Goal: Contribute content: Contribute content

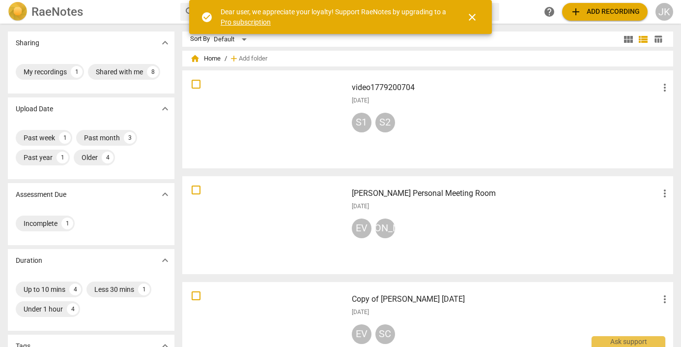
click at [291, 126] on div at bounding box center [265, 119] width 158 height 91
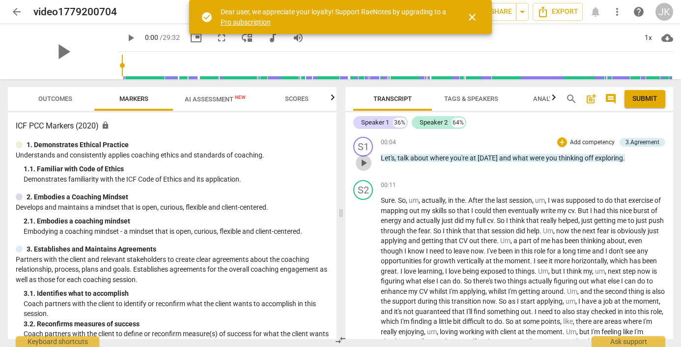
click at [362, 160] on span "play_arrow" at bounding box center [364, 163] width 12 height 12
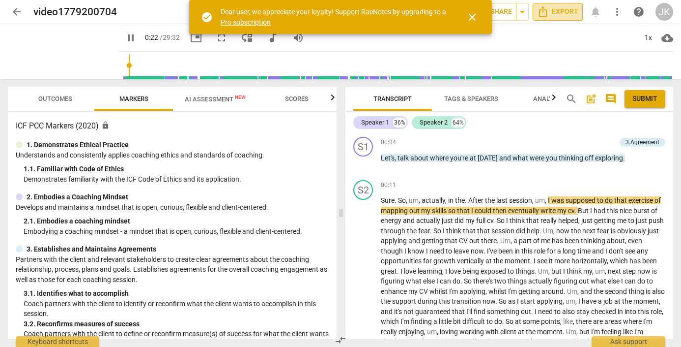
click at [565, 13] on span "Export" at bounding box center [557, 12] width 41 height 12
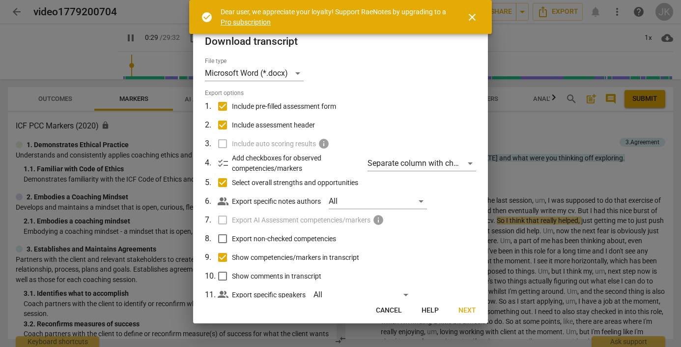
click at [471, 14] on span "close" at bounding box center [472, 17] width 12 height 12
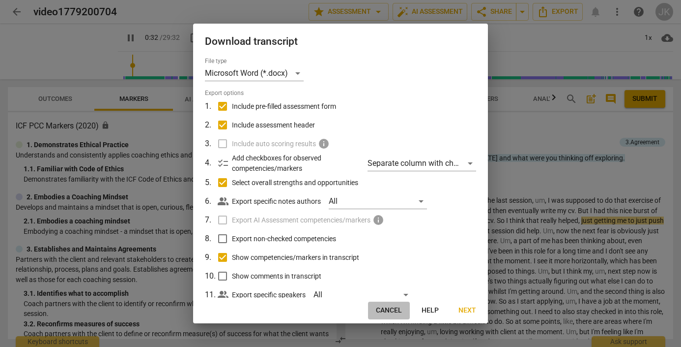
click at [391, 305] on span "Cancel" at bounding box center [389, 310] width 26 height 10
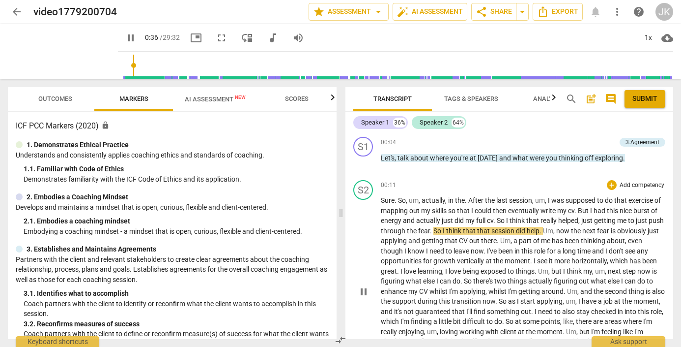
click at [356, 203] on div "play_arrow pause" at bounding box center [368, 292] width 25 height 184
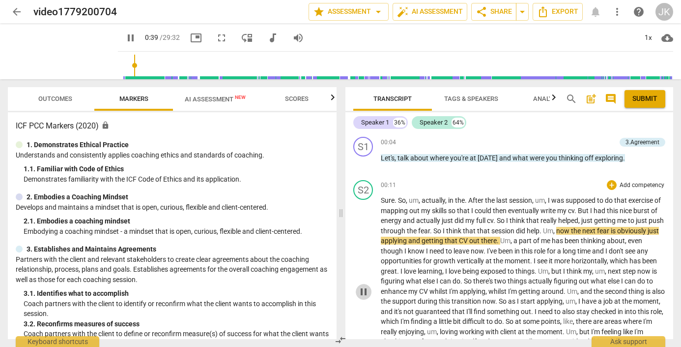
click at [360, 288] on span "pause" at bounding box center [364, 292] width 12 height 12
click at [385, 199] on span "Sure" at bounding box center [388, 200] width 14 height 8
click at [383, 197] on span "Sure" at bounding box center [388, 200] width 14 height 8
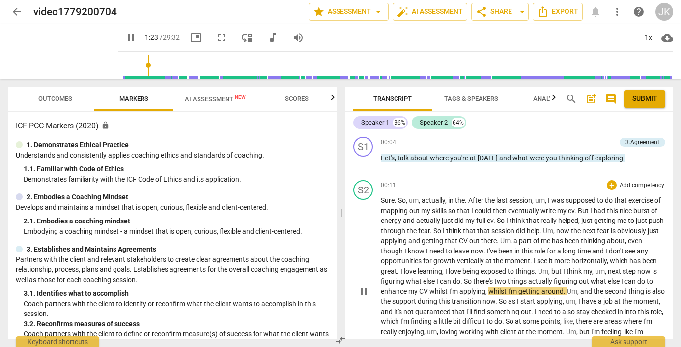
click at [473, 277] on span "So" at bounding box center [468, 281] width 9 height 8
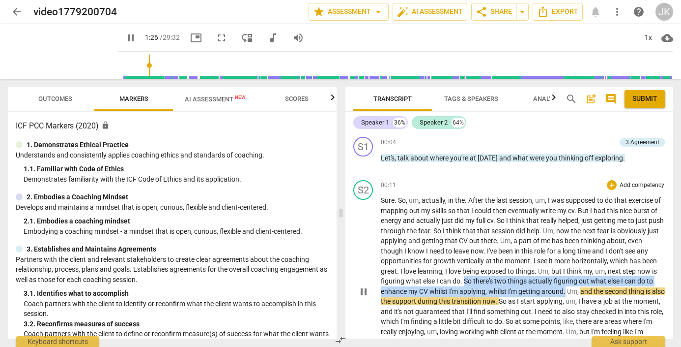
drag, startPoint x: 516, startPoint y: 277, endPoint x: 614, endPoint y: 289, distance: 98.5
click at [614, 289] on p "Sure . So , um , actually , in the . After the last session , um , I was suppos…" at bounding box center [523, 291] width 285 height 192
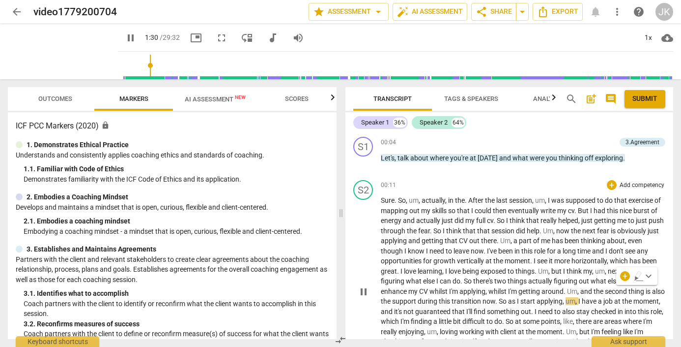
click at [665, 296] on div "S2 play_arrow pause 00:11 + Add competency keyboard_arrow_right Sure . So , um …" at bounding box center [510, 283] width 328 height 215
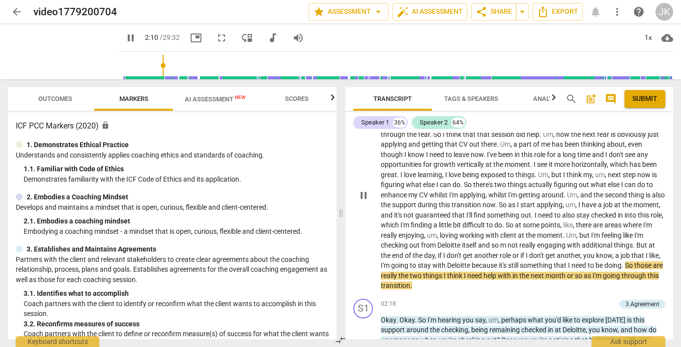
scroll to position [104, 0]
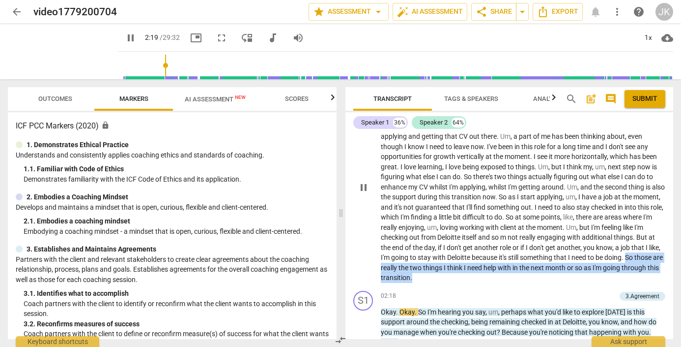
drag, startPoint x: 510, startPoint y: 272, endPoint x: 437, endPoint y: 262, distance: 74.5
click at [437, 262] on p "Sure . So , um , actually , in the . After the last session , um , I was suppos…" at bounding box center [523, 187] width 285 height 192
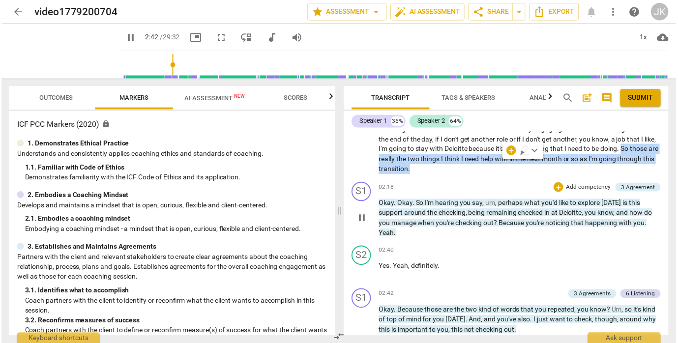
scroll to position [212, 0]
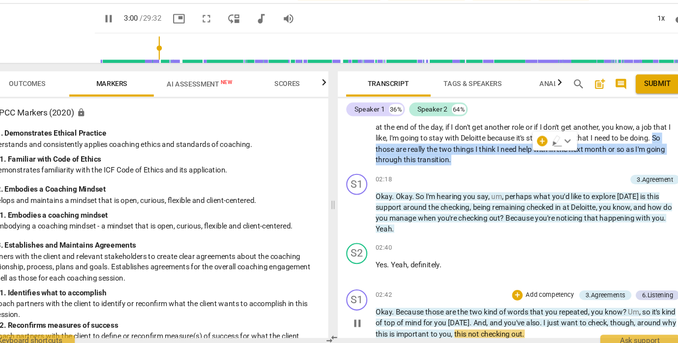
click at [356, 316] on span "pause" at bounding box center [362, 322] width 12 height 12
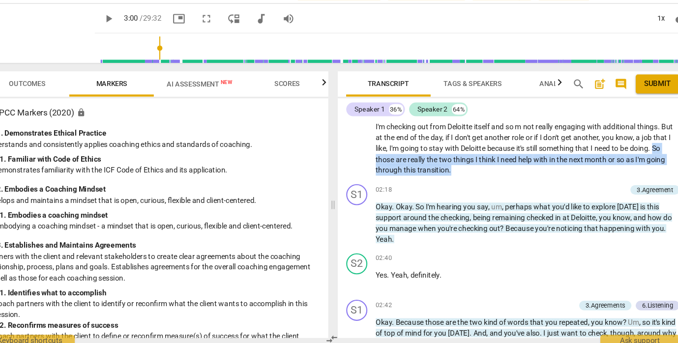
scroll to position [204, 0]
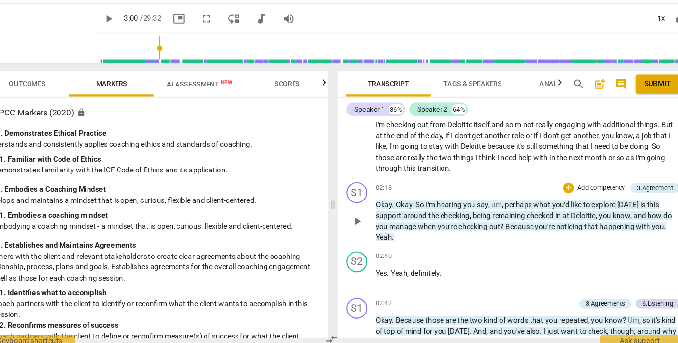
click at [379, 207] on span "Okay" at bounding box center [386, 211] width 15 height 8
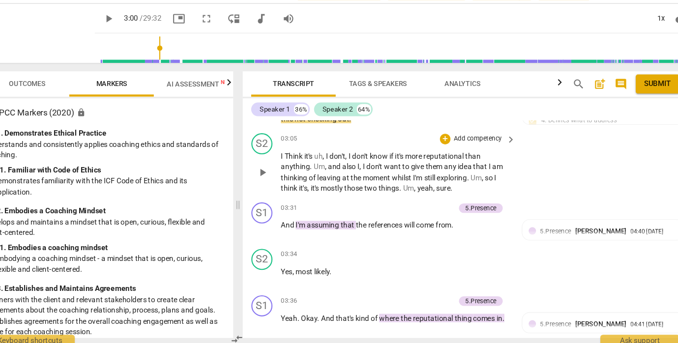
scroll to position [485, 0]
click at [268, 175] on span "play_arrow" at bounding box center [274, 181] width 12 height 12
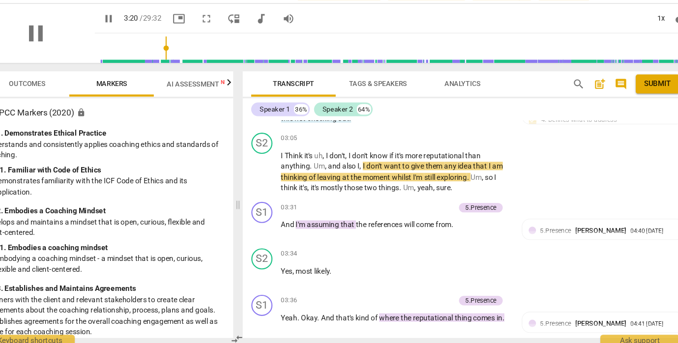
click at [58, 35] on div "pause" at bounding box center [63, 51] width 110 height 55
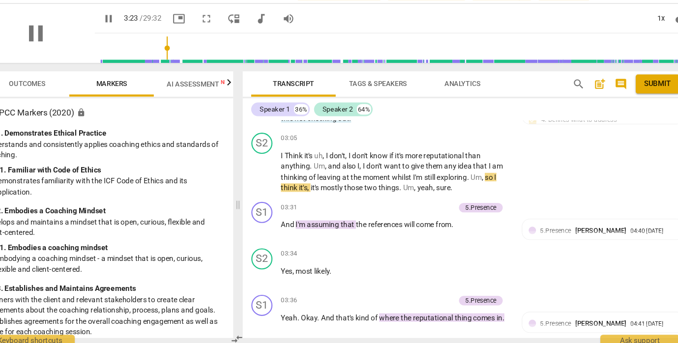
click at [71, 55] on div "pause" at bounding box center [63, 51] width 110 height 55
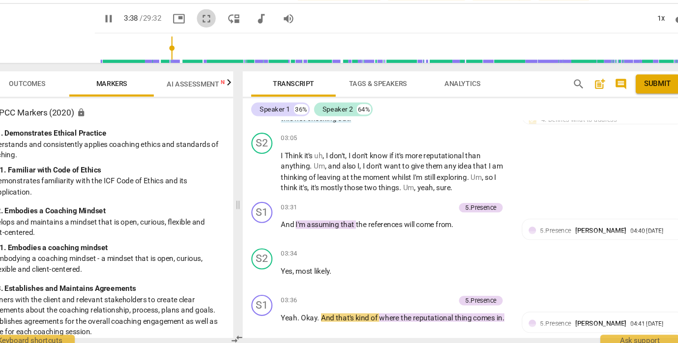
click at [216, 32] on span "fullscreen" at bounding box center [222, 38] width 12 height 12
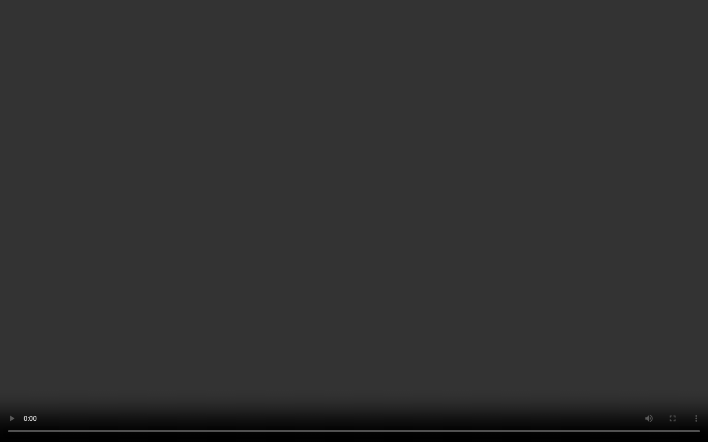
click at [57, 33] on video at bounding box center [354, 221] width 708 height 442
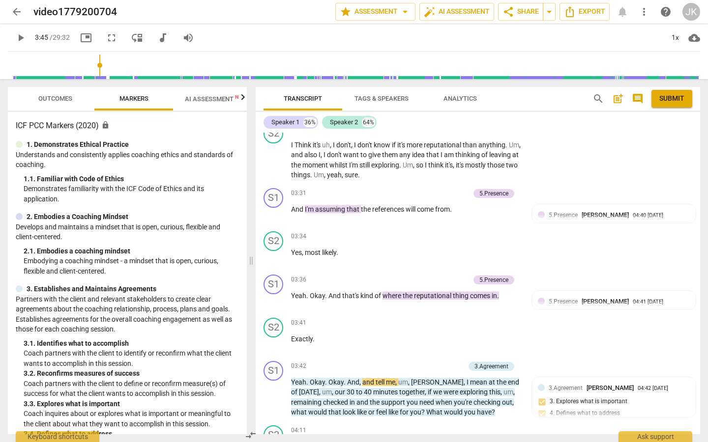
type input "225"
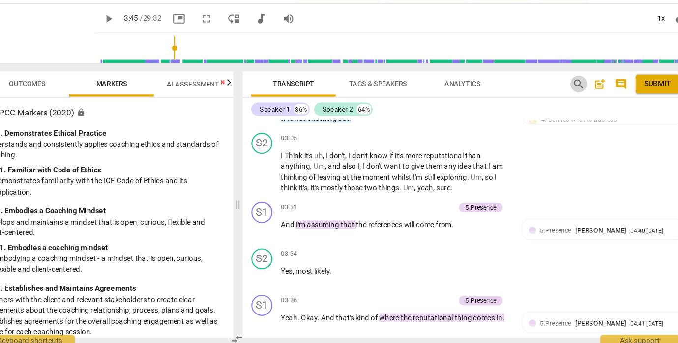
click at [562, 93] on span "search" at bounding box center [568, 99] width 12 height 12
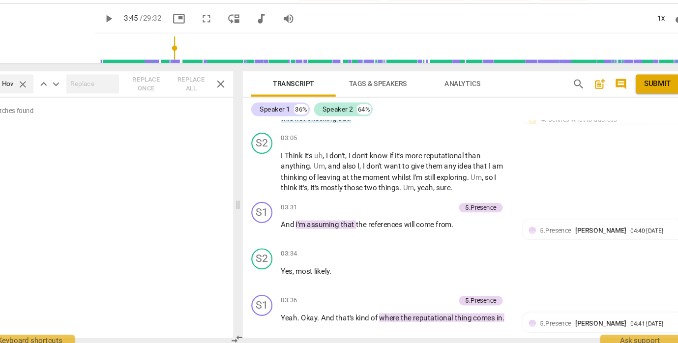
type input "How do"
click at [562, 93] on span "search" at bounding box center [568, 99] width 12 height 12
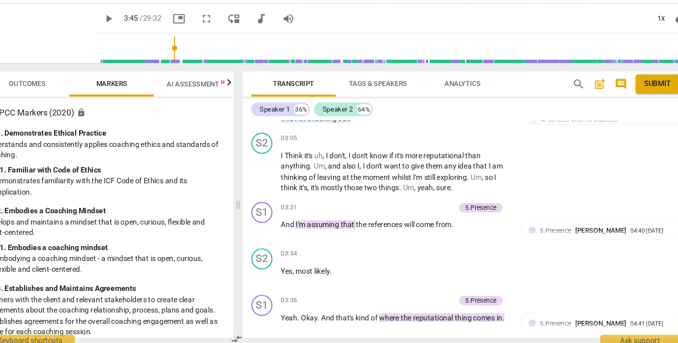
click at [190, 32] on span "picture_in_picture" at bounding box center [196, 38] width 12 height 12
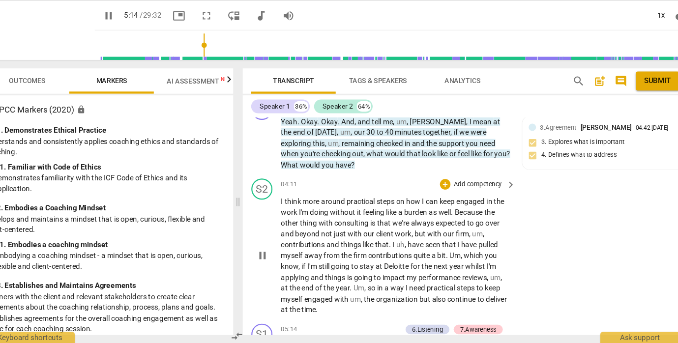
scroll to position [957, 0]
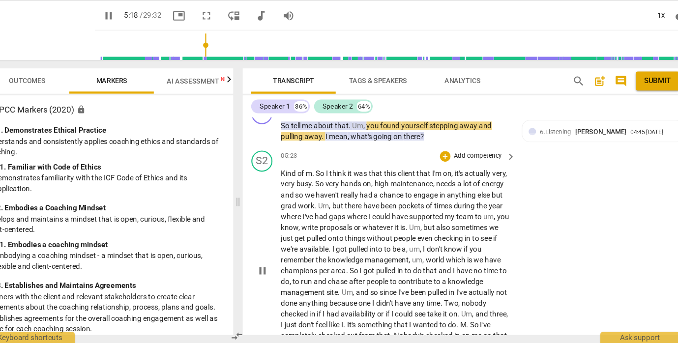
click at [268, 270] on span "pause" at bounding box center [274, 276] width 12 height 12
type input "319"
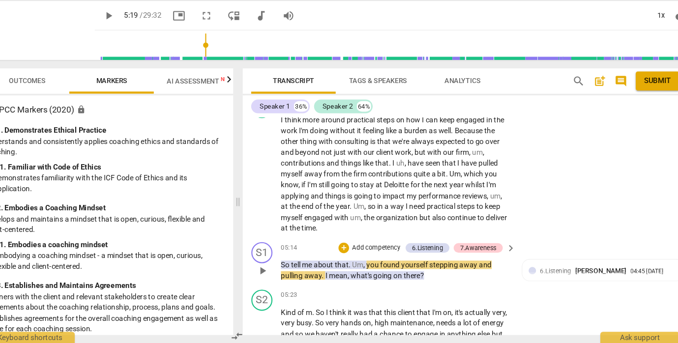
scroll to position [824, 0]
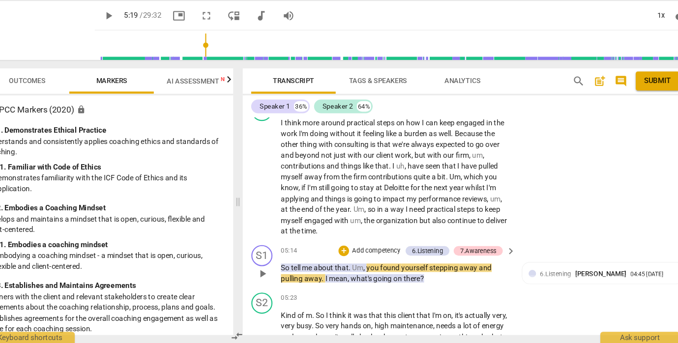
click at [403, 262] on div "S1 play_arrow pause 05:14 + Add competency 6.Listening 7.Awareness keyboard_arr…" at bounding box center [463, 270] width 414 height 44
click at [345, 252] on div "+" at bounding box center [350, 257] width 10 height 10
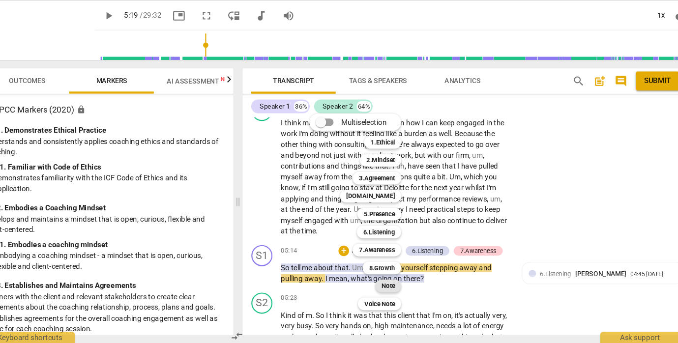
click at [385, 284] on b "Note" at bounding box center [391, 290] width 12 height 12
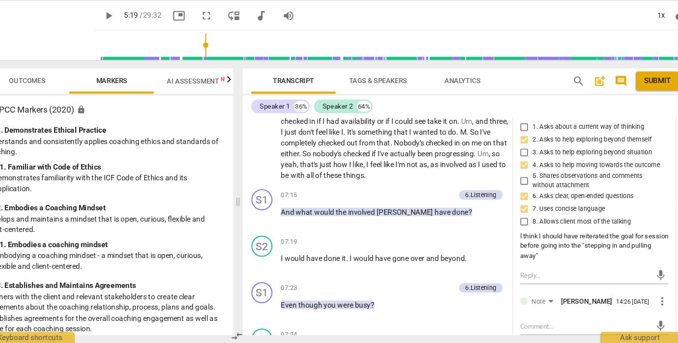
scroll to position [1136, 0]
click at [514, 322] on textarea at bounding box center [575, 326] width 122 height 9
type textarea "M"
type textarea "Mi"
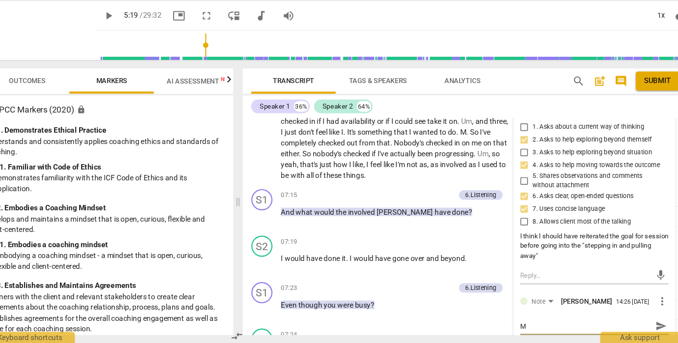
type textarea "Mi"
type textarea "Mig"
type textarea "Migh"
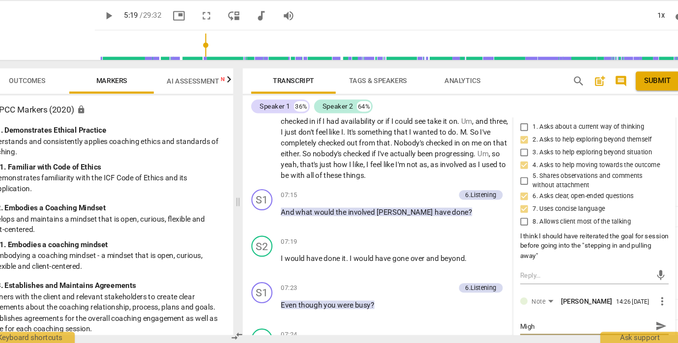
type textarea "Might"
type textarea "Might t"
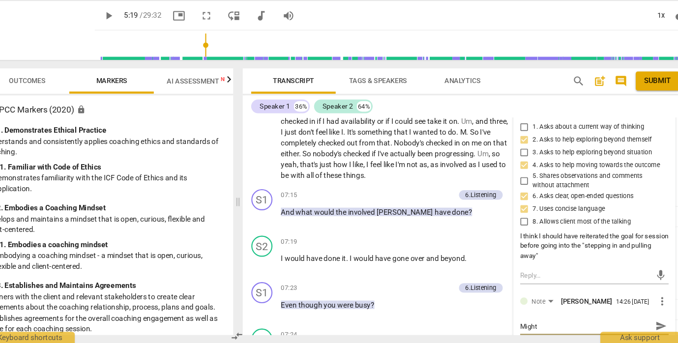
type textarea "Might t"
type textarea "Might th"
type textarea "Might the"
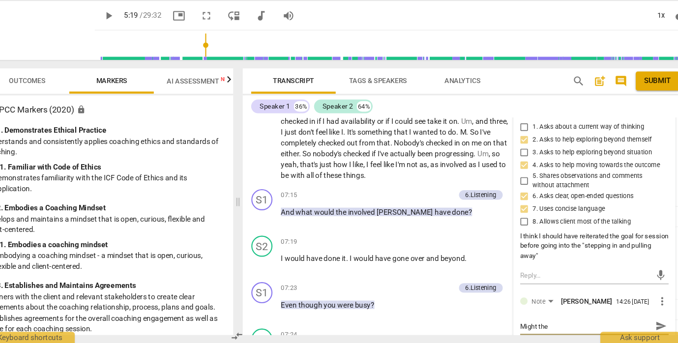
type textarea "Might thes"
type textarea "Might these"
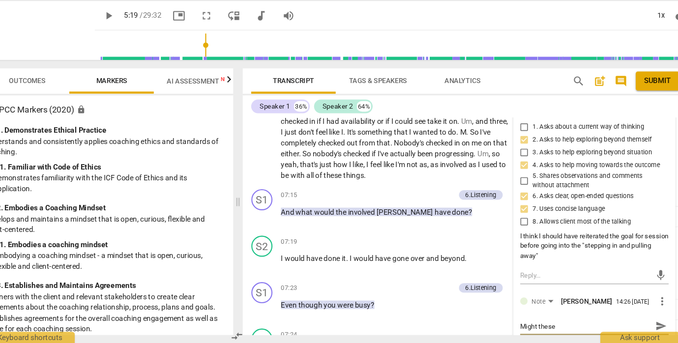
type textarea "Might these"
type textarea "Might these b"
type textarea "Might these be"
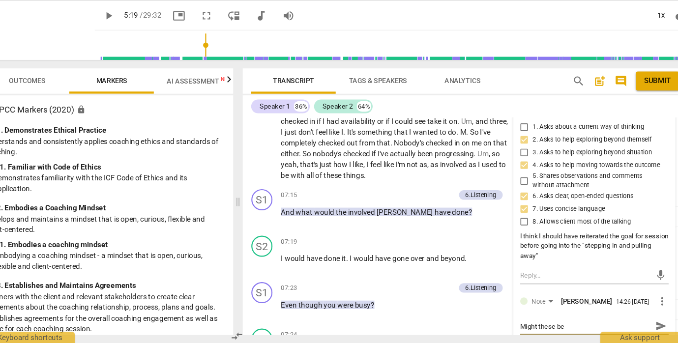
type textarea "Might these be"
type textarea "Might these be i"
type textarea "Might these be in"
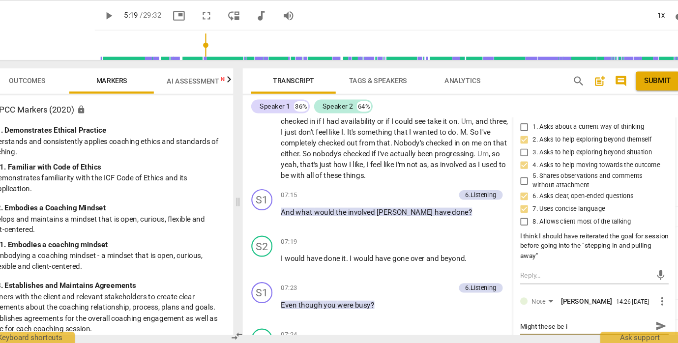
type textarea "Might these be in"
type textarea "Might these be int"
type textarea "Might these be in"
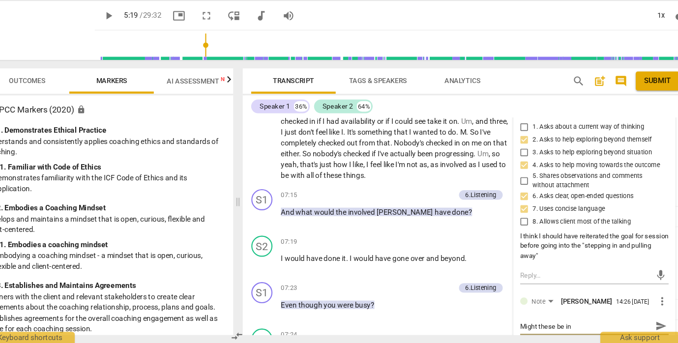
type textarea "Might these be i"
type textarea "Might these be"
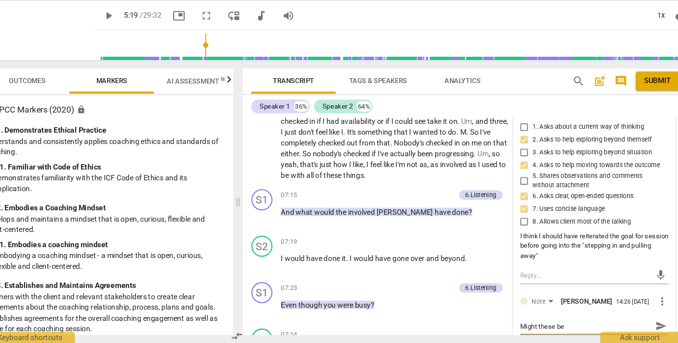
type textarea "Might these be"
type textarea "Might these b"
type textarea "Might these"
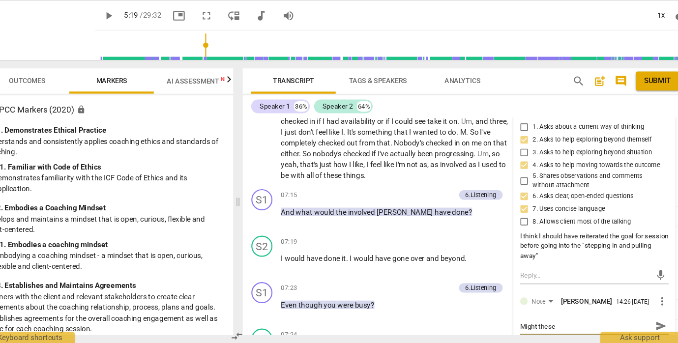
type textarea "Might these"
type textarea "Might thes"
type textarea "Might the"
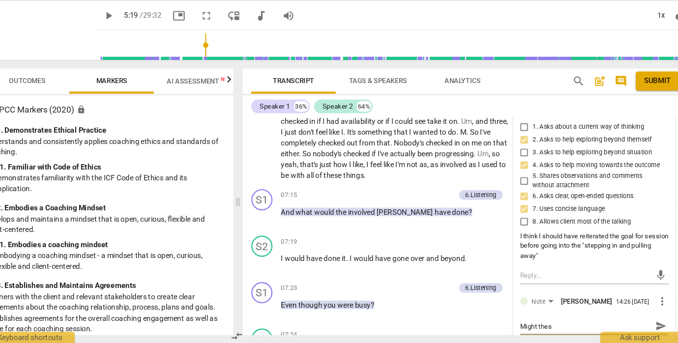
type textarea "Might the"
type textarea "Might the d"
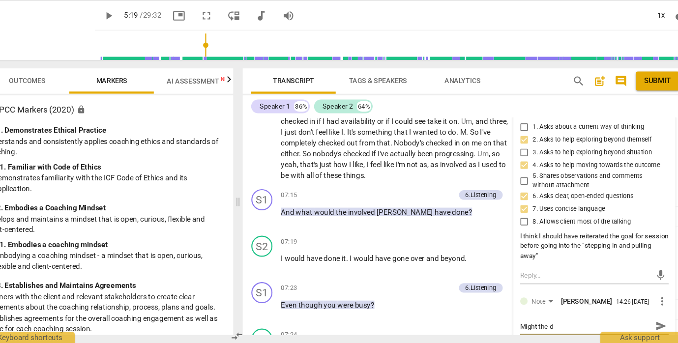
type textarea "Might the di"
type textarea "Might the dif"
type textarea "Might the diff"
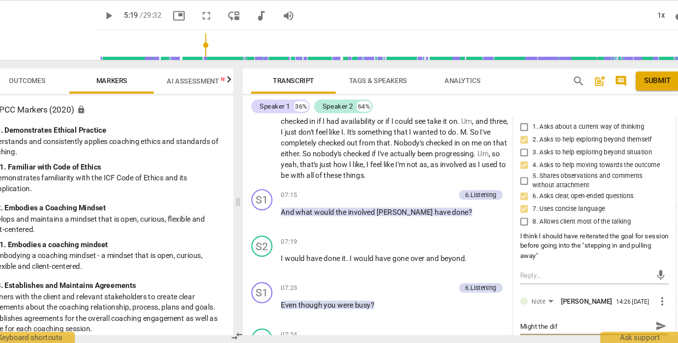
type textarea "Might the diff"
type textarea "Might the diffe"
type textarea "Might the differ"
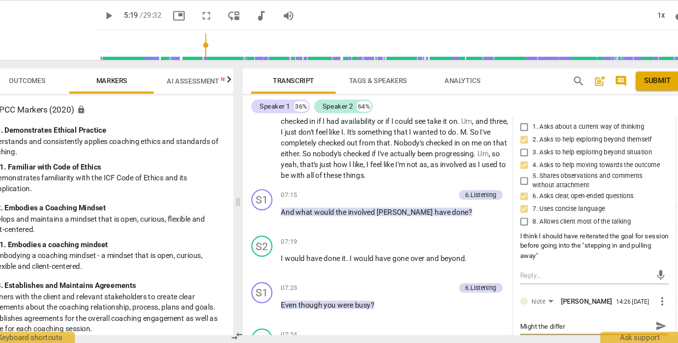
type textarea "Might the differe"
type textarea "Might the differen"
type textarea "Might the differenc"
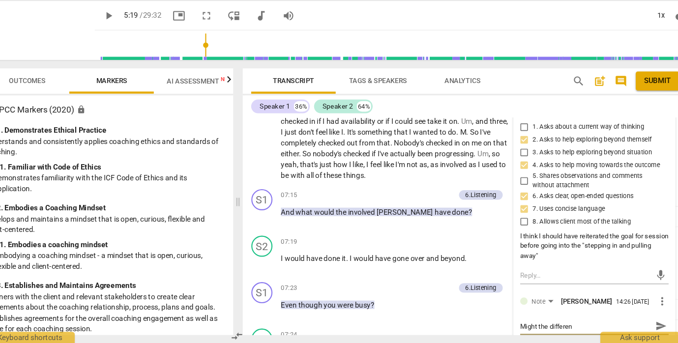
type textarea "Might the differenc"
type textarea "Might the difference"
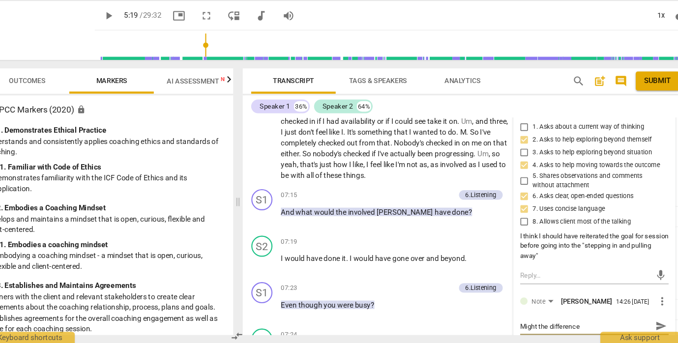
type textarea "Might the difference i"
type textarea "Might the difference in"
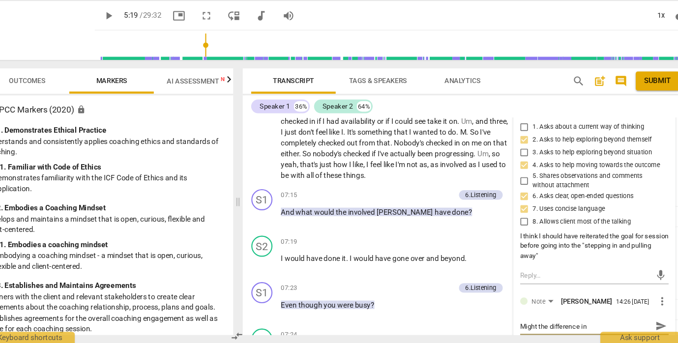
type textarea "Might the difference in"
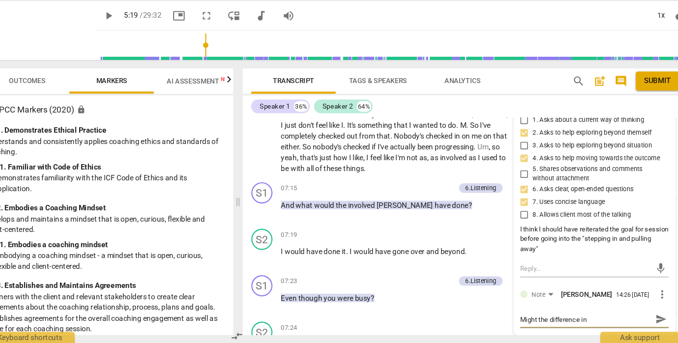
type textarea "Might the difference in t"
type textarea "Might the difference in th"
type textarea "Might the difference in the"
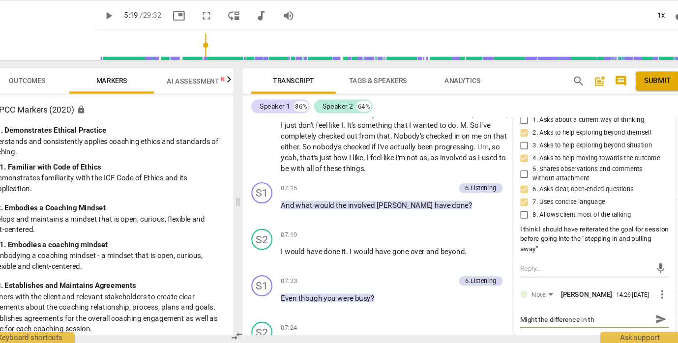
type textarea "Might the difference in the"
type textarea "Might the difference in thes"
type textarea "Might the difference in these"
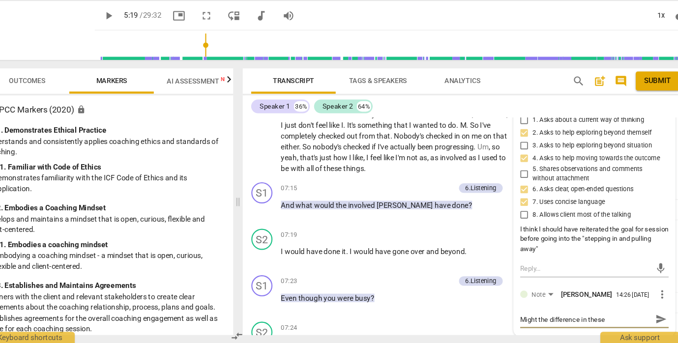
type textarea "Might the difference in these"
type textarea "Might the difference in these p"
type textarea "Might the difference in these pu"
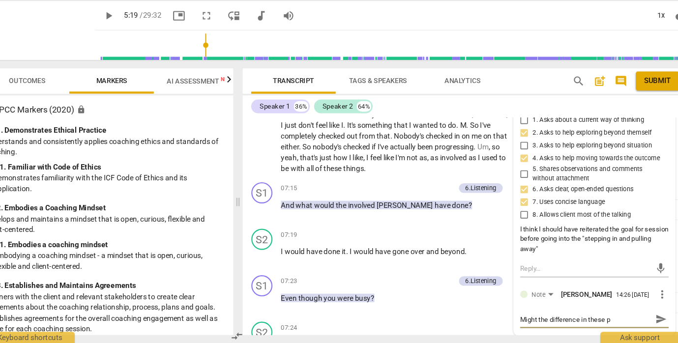
type textarea "Might the difference in these pu"
type textarea "Might the difference in these pul"
type textarea "Might the difference in these pull"
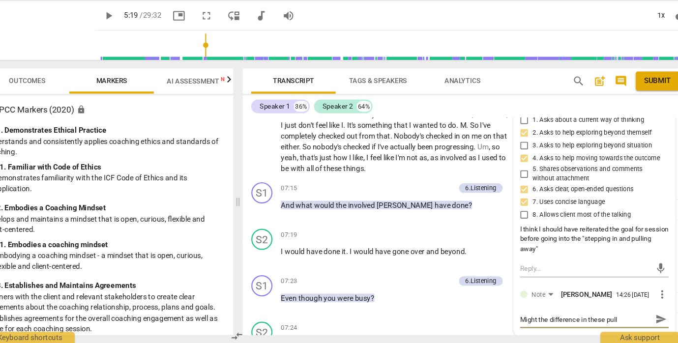
type textarea "Might the difference in these pulli"
type textarea "Might the difference in these [PERSON_NAME]"
type textarea "Might the difference in these pulling"
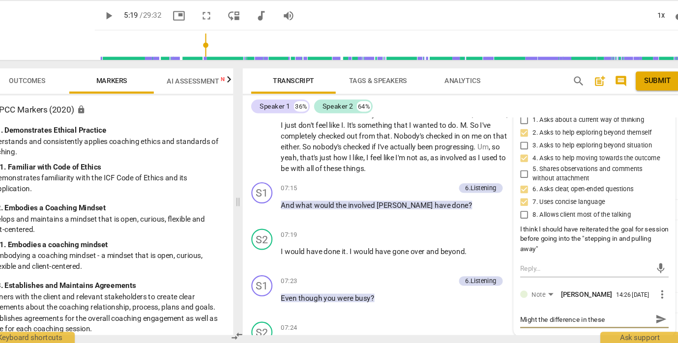
type textarea "Might the difference in these pulling"
type textarea "Might the difference in these pulling a"
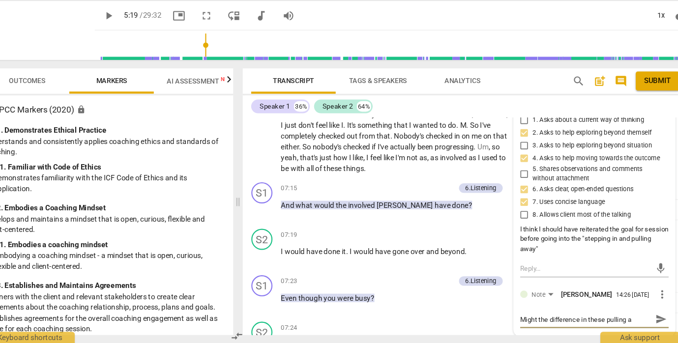
type textarea "Might the difference in these pulling aw"
type textarea "Might the difference in these pulling awa"
type textarea "Might the difference in these pulling away"
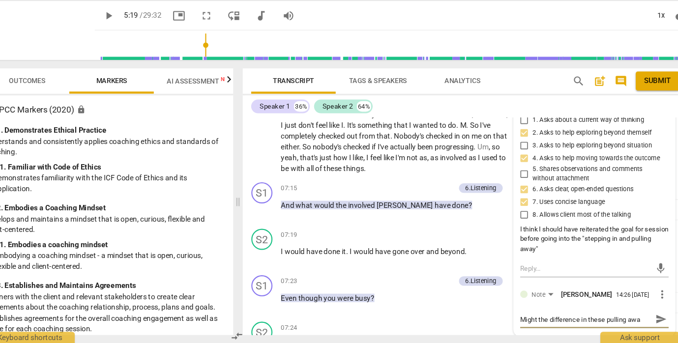
type textarea "Might the difference in these pulling away"
type textarea "Might the difference in these pulling away a"
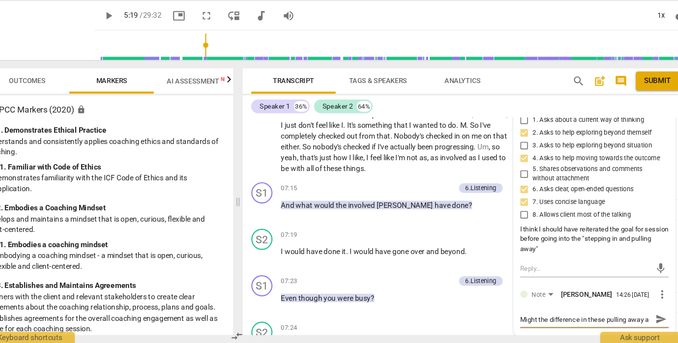
scroll to position [8, 0]
type textarea "Might the difference in these pulling away an"
type textarea "Might the difference in these pulling away and"
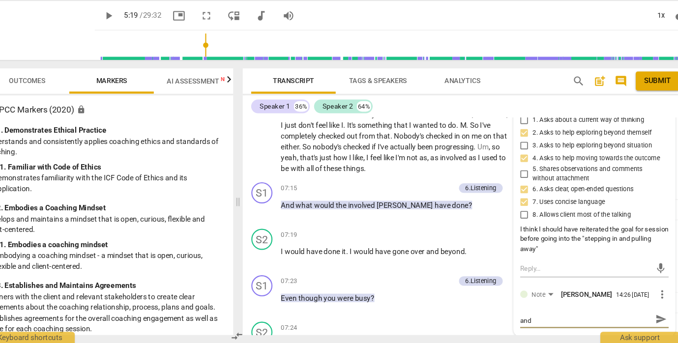
type textarea "Might the difference in these pulling away and"
type textarea "Might the difference in these pulling away and s"
type textarea "Might the difference in these pulling away and st"
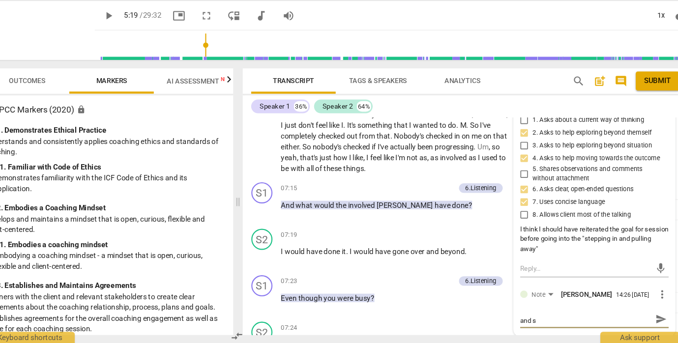
type textarea "Might the difference in these pulling away and st"
type textarea "Might the difference in these pulling away and ste"
type textarea "Might the difference in these pulling away and step"
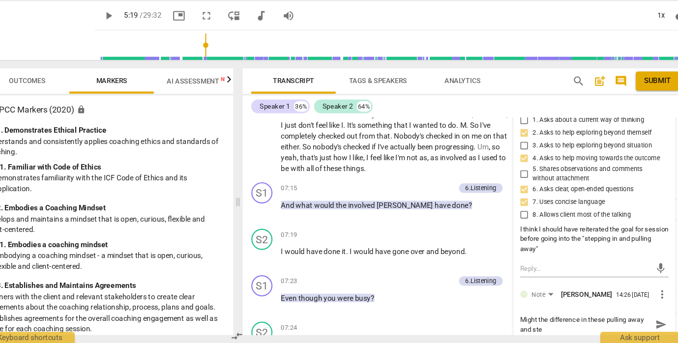
type textarea "Might the difference in these pulling away and step"
type textarea "Might the difference in these pulling away and [PERSON_NAME]"
type textarea "Might the difference in these pulling away and steppi"
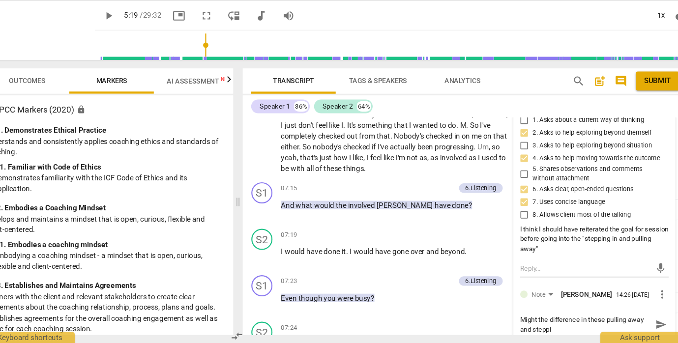
type textarea "Might the difference in these pulling away and steppin"
type textarea "Might the difference in these pulling away and stepping"
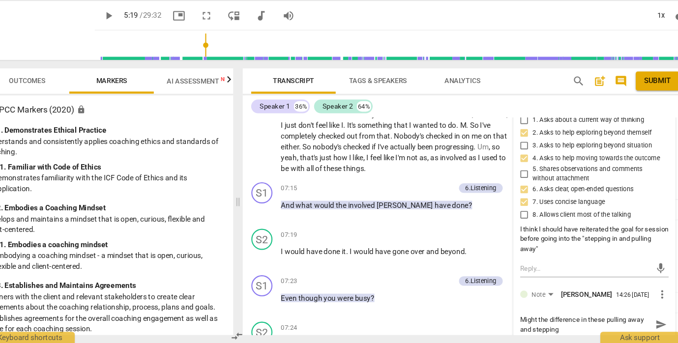
type textarea "Might the difference in these pulling away and stepping"
type textarea "Might the difference in these pulling away and stepping a"
type textarea "Might the difference in these pulling away and stepping aw"
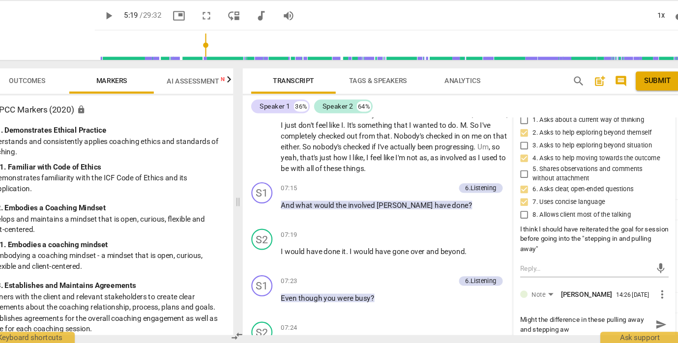
type textarea "Might the difference in these pulling away and stepping awa"
type textarea "Might the difference in these pulling away and stepping away"
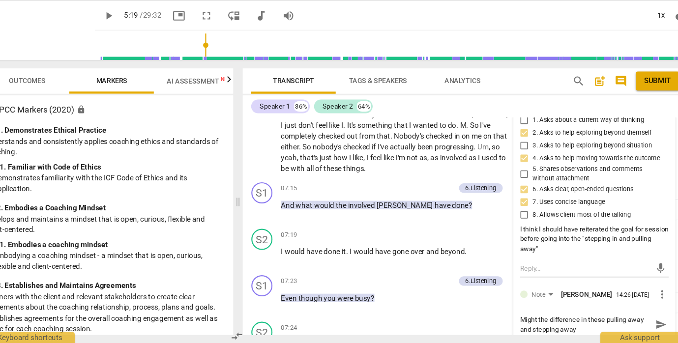
type textarea "Might the difference in these pulling away and stepping away"
type textarea "Might the difference in these pulling away and stepping away,"
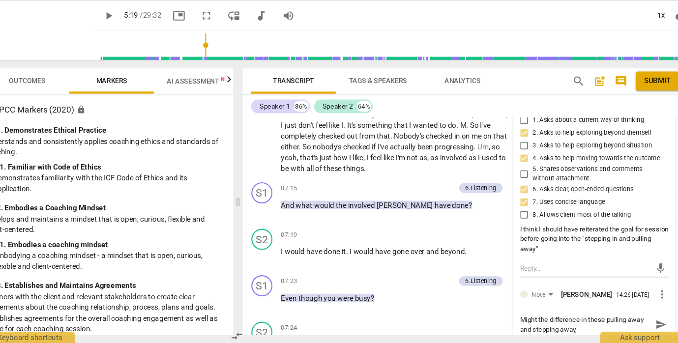
type textarea "Might the difference in these pulling away and stepping away,"
type textarea "Might the difference in these pulling away and stepping away, b"
type textarea "Might the difference in these pulling away and stepping away, be"
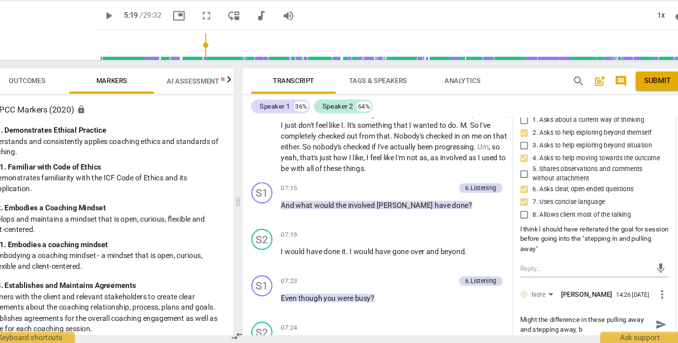
type textarea "Might the difference in these pulling away and stepping away, be"
type textarea "Might the difference in these pulling away and stepping away, be i"
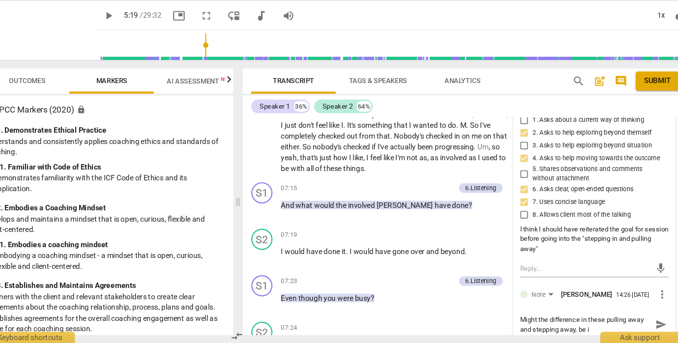
type textarea "Might the difference in these pulling away and stepping away, be in"
type textarea "Might the difference in these pulling away and stepping away, be int"
type textarea "Might the difference in these pulling away and stepping away, be inte"
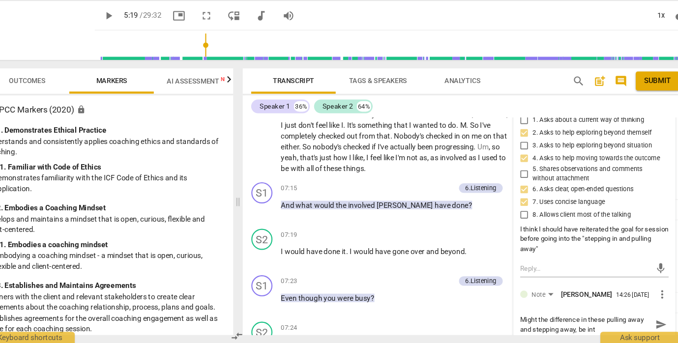
type textarea "Might the difference in these pulling away and stepping away, be inte"
type textarea "Might the difference in these pulling away and stepping away, be inter"
type textarea "Might the difference in these pulling away and stepping away, be intere"
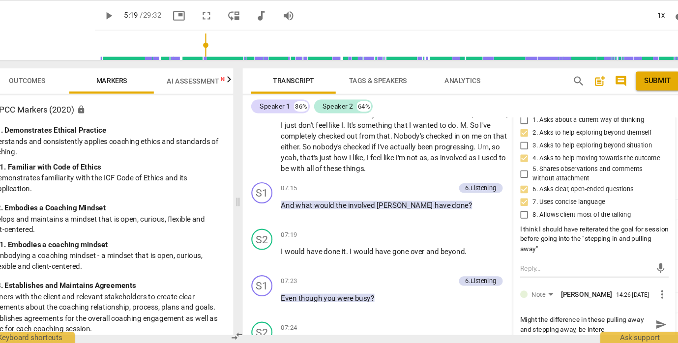
type textarea "Might the difference in these pulling away and stepping away, be interes"
type textarea "Might the difference in these pulling away and stepping away, be interest"
type textarea "Might the difference in these pulling away and stepping away, be interesti"
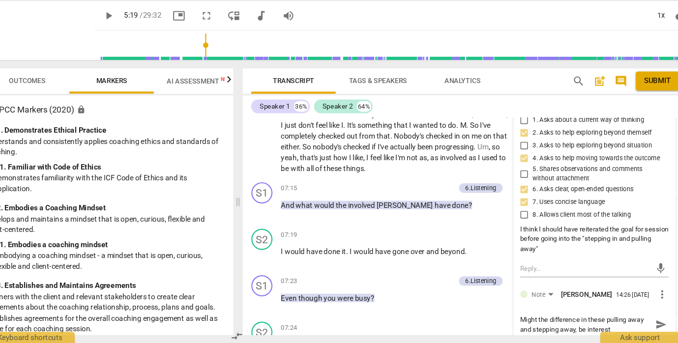
type textarea "Might the difference in these pulling away and stepping away, be interesti"
type textarea "Might the difference in these pulling away and stepping away, be interestin"
type textarea "Might the difference in these pulling away and stepping away, be interesting"
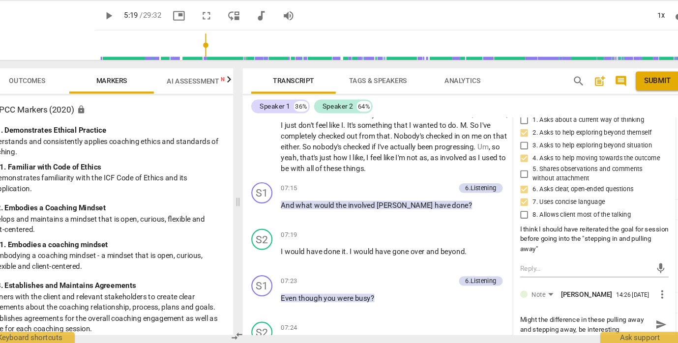
type textarea "Might the difference in these pulling away and stepping away, be interesting"
type textarea "Might the difference in these pulling away and stepping away, be interesting t"
type textarea "Might the difference in these pulling away and stepping away, be interesting to"
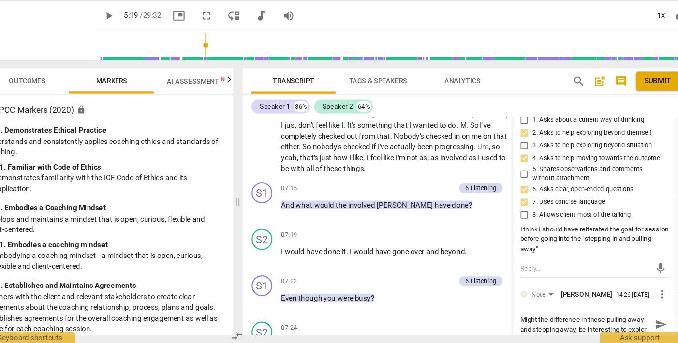
scroll to position [9, 0]
click at [332, 236] on div "07:19 + Add competency keyboard_arrow_right" at bounding box center [400, 241] width 219 height 11
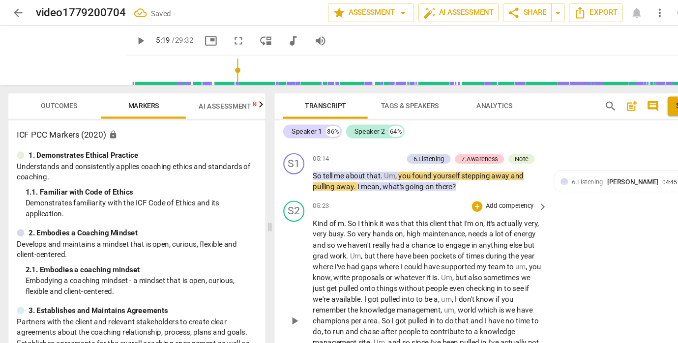
scroll to position [938, 0]
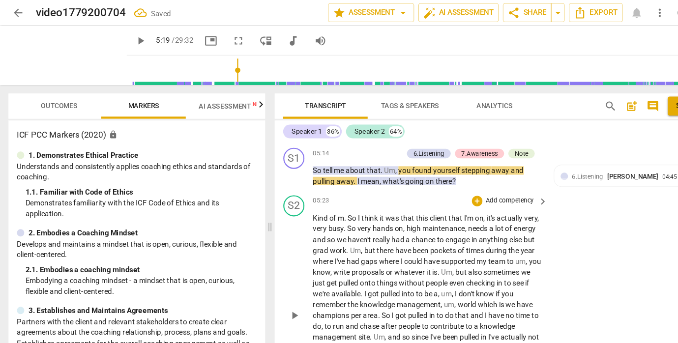
click at [274, 288] on span "play_arrow" at bounding box center [274, 294] width 12 height 12
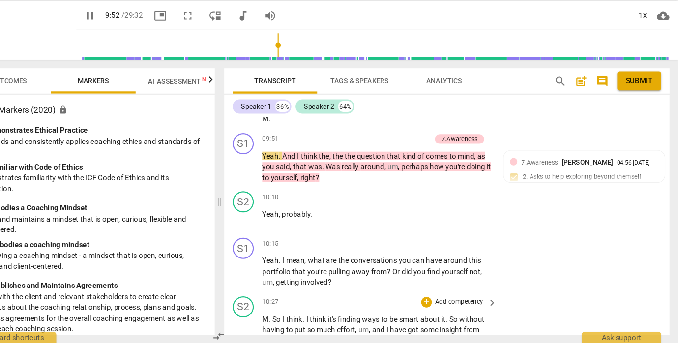
scroll to position [0, 0]
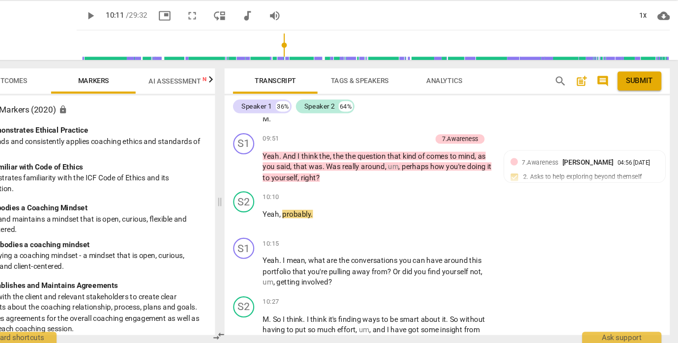
drag, startPoint x: 528, startPoint y: 7, endPoint x: 447, endPoint y: 5, distance: 80.6
click at [447, 24] on div "play_arrow 10:11 / 29:32 picture_in_picture fullscreen move_down audiotrack vol…" at bounding box center [394, 38] width 552 height 28
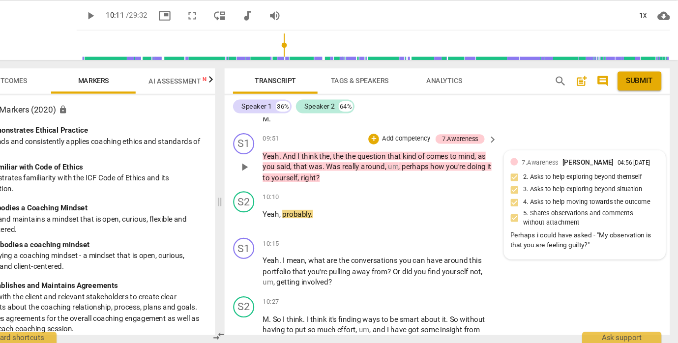
click at [549, 238] on div "Perhaps i could have asked - "My observation is that you are feeling guilty?"" at bounding box center [591, 247] width 138 height 19
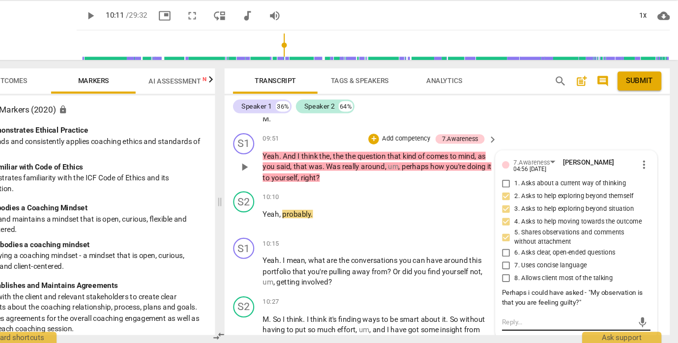
click at [514, 319] on textarea at bounding box center [575, 323] width 122 height 9
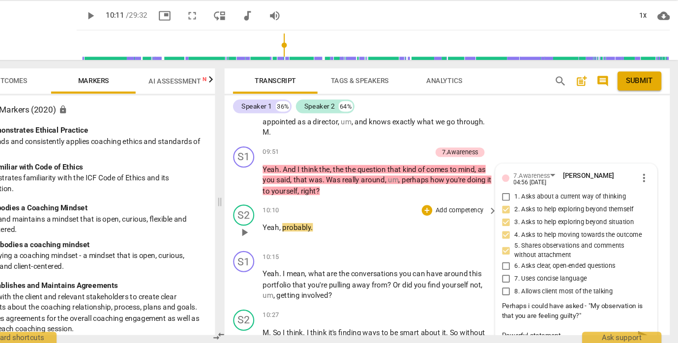
scroll to position [1786, 0]
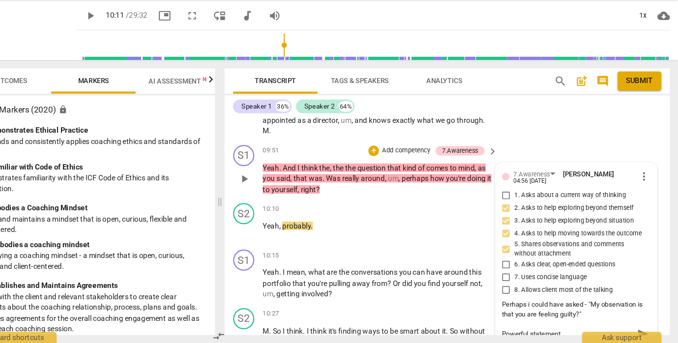
drag, startPoint x: 522, startPoint y: 292, endPoint x: 492, endPoint y: 293, distance: 30.0
click at [514, 329] on textarea "Powerful statement" at bounding box center [575, 333] width 122 height 9
drag, startPoint x: 515, startPoint y: 305, endPoint x: 431, endPoint y: 286, distance: 86.1
click at [431, 286] on div "S1 play_arrow pause 00:04 + Add competency 3.Agreement keyboard_arrow_right Let…" at bounding box center [463, 234] width 414 height 203
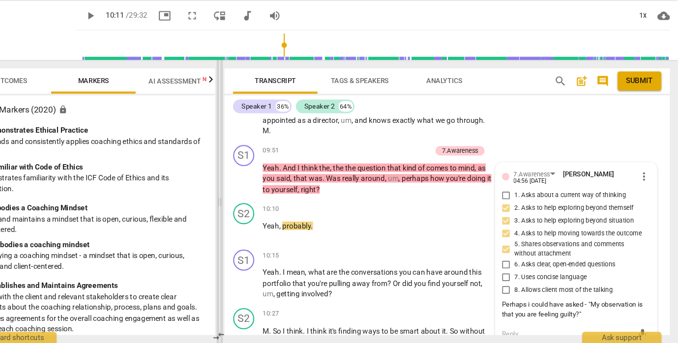
click at [248, 226] on span at bounding box center [251, 211] width 6 height 264
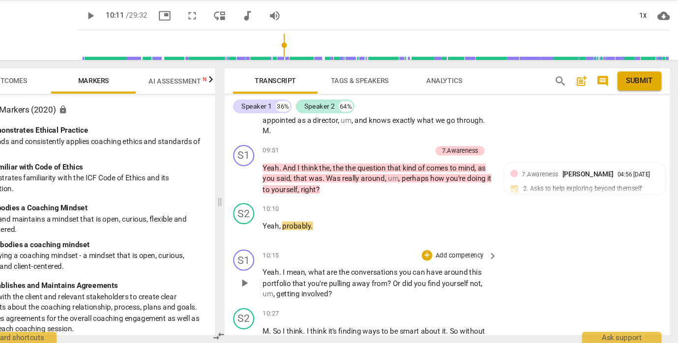
click at [268, 281] on span "play_arrow" at bounding box center [274, 287] width 12 height 12
click at [268, 281] on span "pause" at bounding box center [274, 287] width 12 height 12
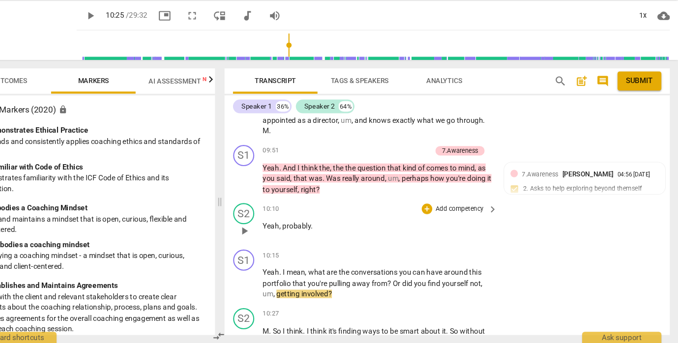
click at [268, 233] on span "play_arrow" at bounding box center [274, 239] width 12 height 12
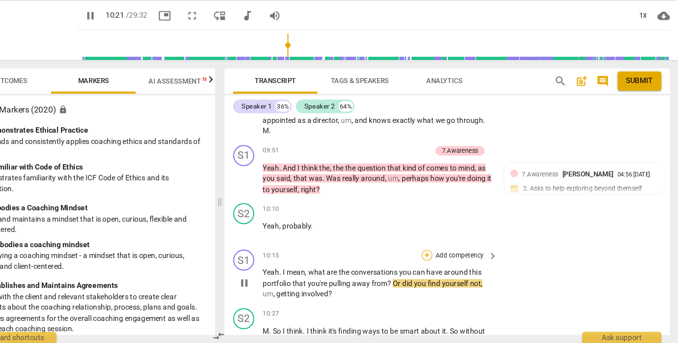
click at [439, 256] on div "+" at bounding box center [444, 261] width 10 height 10
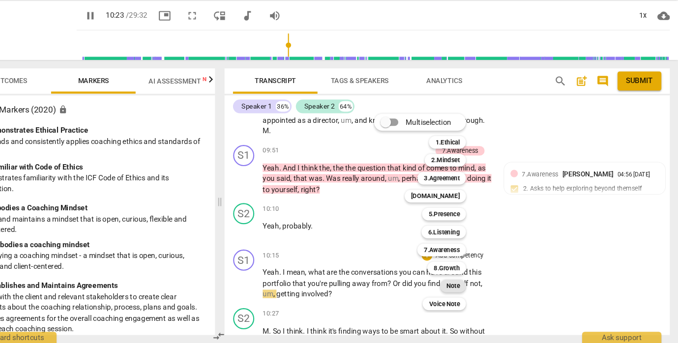
click at [462, 284] on b "Note" at bounding box center [468, 290] width 12 height 12
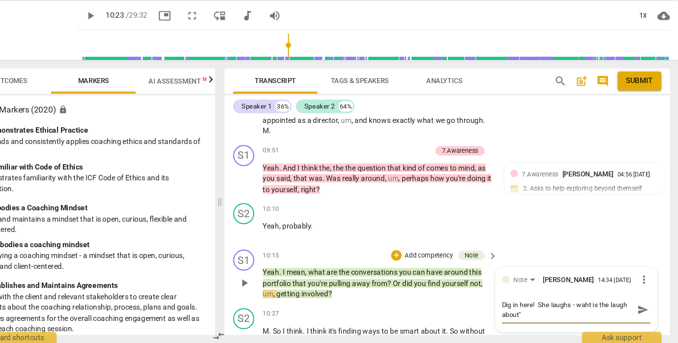
click at [508, 292] on div "Note [PERSON_NAME] 14:34 [DATE] more_vert Dig in here! She laughs - waht is the…" at bounding box center [583, 302] width 150 height 60
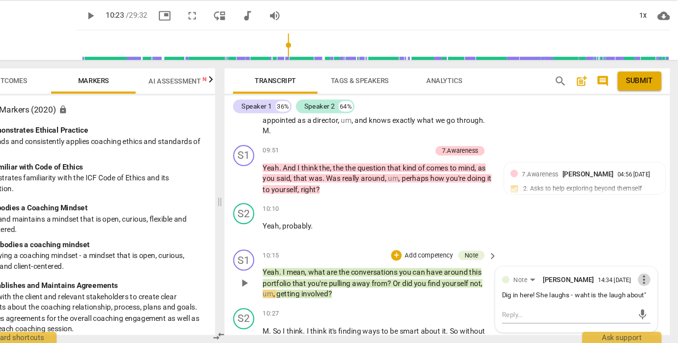
click at [640, 278] on span "more_vert" at bounding box center [646, 284] width 12 height 12
click at [590, 236] on li "Edit" at bounding box center [607, 245] width 34 height 19
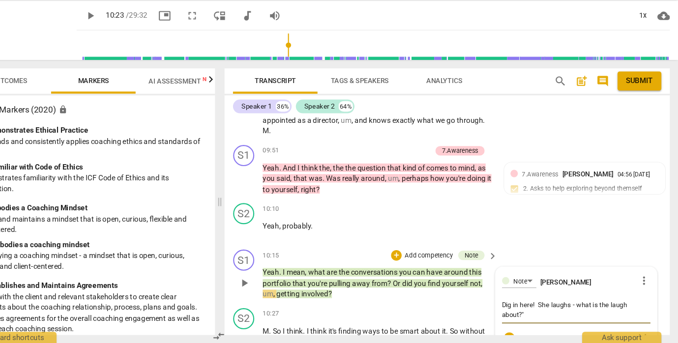
click at [514, 302] on textarea "Dig in here! She laughs - what is the laugh about?"" at bounding box center [583, 311] width 138 height 19
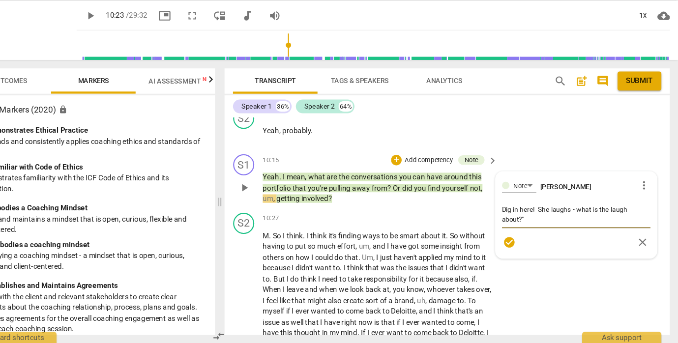
scroll to position [1878, 0]
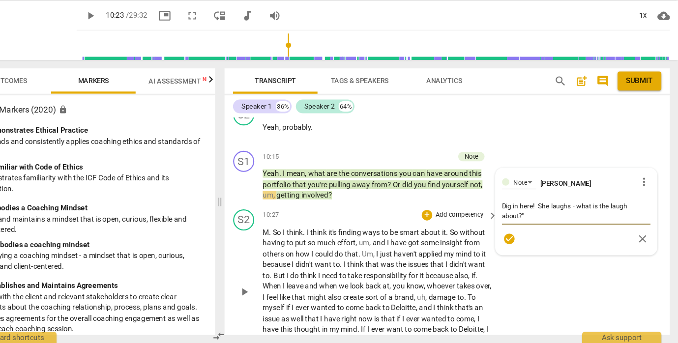
click at [268, 289] on span "play_arrow" at bounding box center [274, 295] width 12 height 12
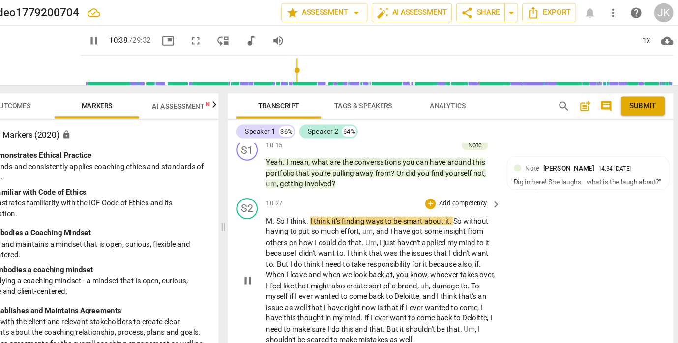
scroll to position [1923, 0]
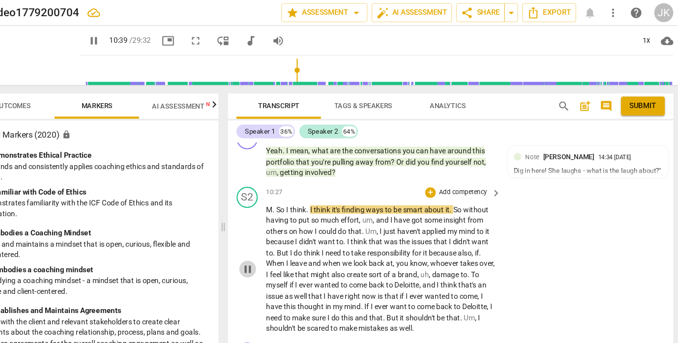
click at [268, 245] on span "pause" at bounding box center [274, 251] width 12 height 12
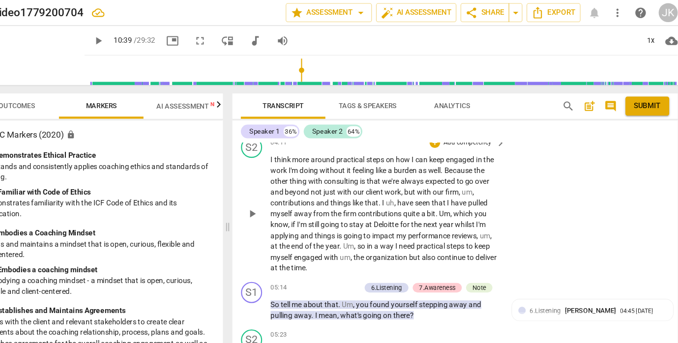
scroll to position [813, 0]
click at [268, 196] on span "play_arrow" at bounding box center [274, 200] width 12 height 12
click at [266, 148] on div "play_arrow pause" at bounding box center [278, 199] width 25 height 105
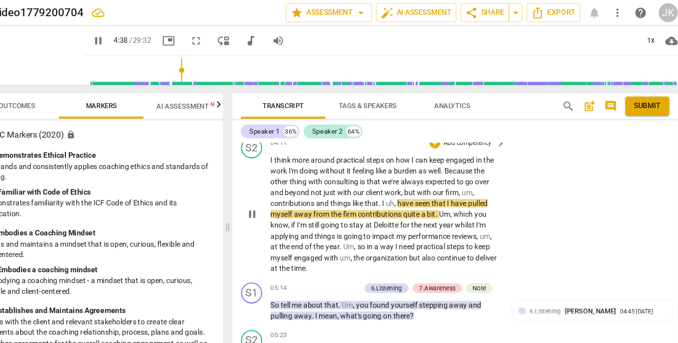
click at [291, 146] on span "I" at bounding box center [292, 149] width 3 height 8
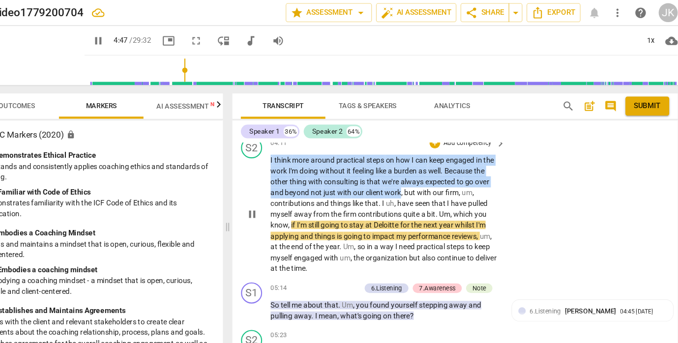
drag, startPoint x: 252, startPoint y: 146, endPoint x: 359, endPoint y: 174, distance: 110.5
click at [359, 174] on p "I think more around practical steps on how I can keep engaged in the work I'm d…" at bounding box center [397, 199] width 213 height 111
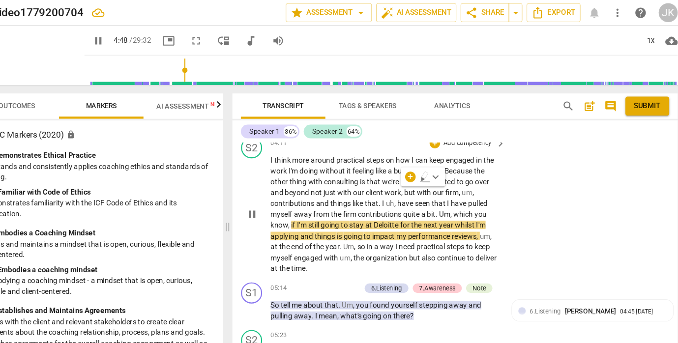
click at [507, 156] on div "S2 play_arrow pause 04:11 + Add competency keyboard_arrow_right I think more ar…" at bounding box center [463, 191] width 414 height 135
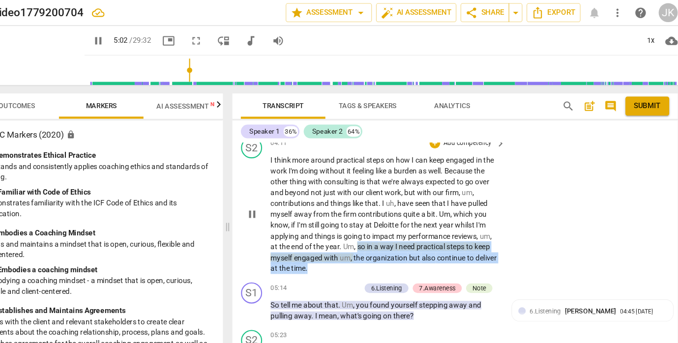
drag, startPoint x: 332, startPoint y: 227, endPoint x: 332, endPoint y: 244, distance: 17.2
click at [332, 244] on p "I think more around practical steps on how I can keep engaged in the work I'm d…" at bounding box center [397, 199] width 213 height 111
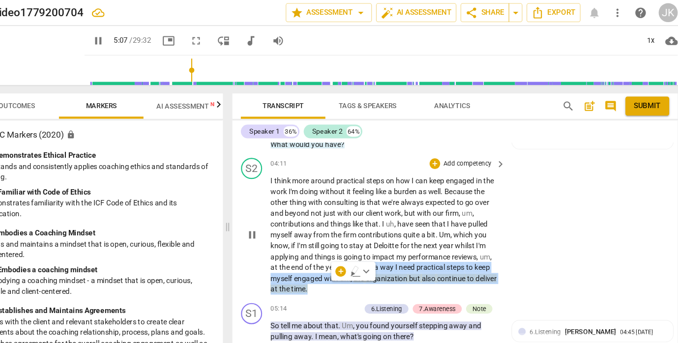
scroll to position [796, 0]
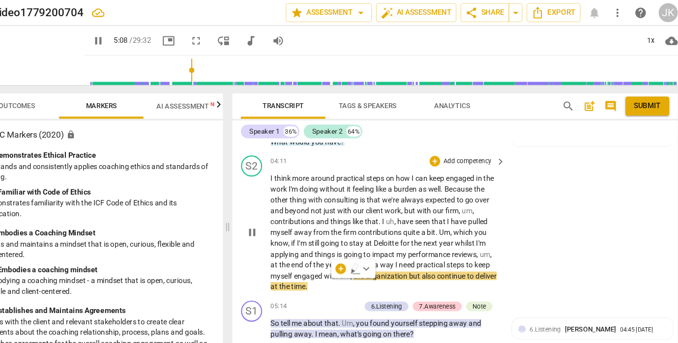
click at [451, 147] on p "Add competency" at bounding box center [474, 150] width 47 height 9
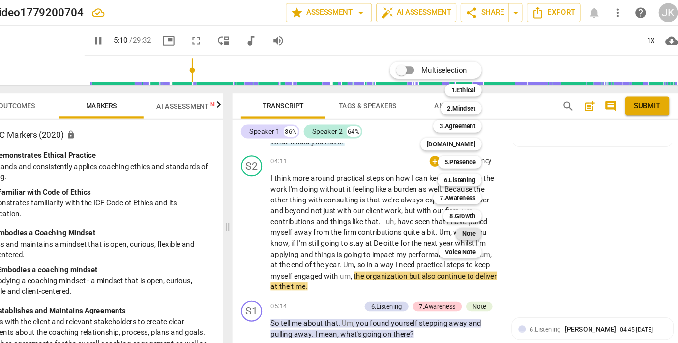
click at [469, 216] on b "Note" at bounding box center [475, 218] width 12 height 12
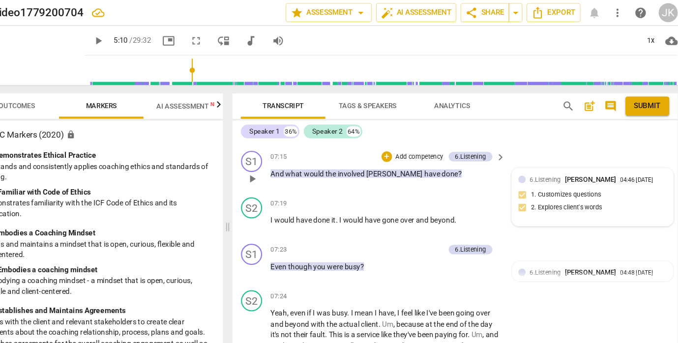
scroll to position [1194, 0]
click at [616, 166] on div "04:46 [DATE]" at bounding box center [631, 169] width 30 height 6
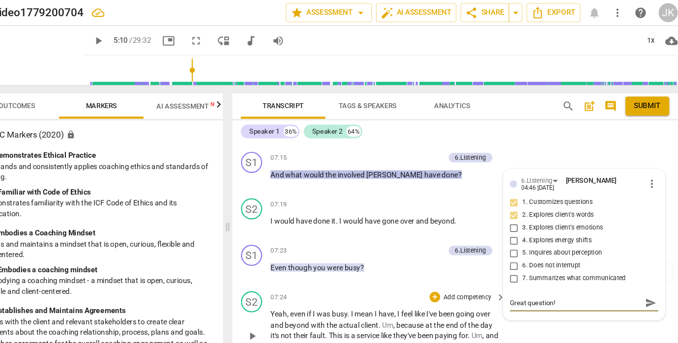
click at [388, 273] on div "07:24 + Add competency keyboard_arrow_right" at bounding box center [400, 276] width 219 height 11
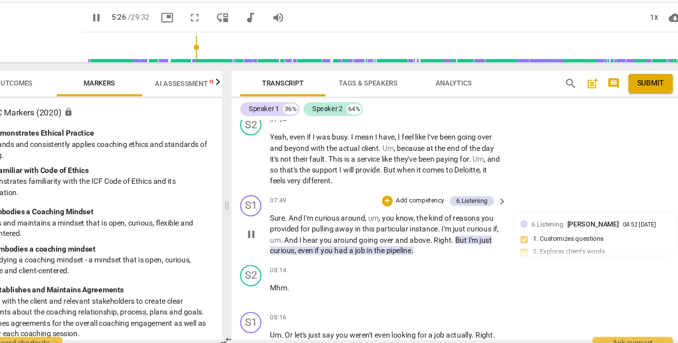
scroll to position [1343, 0]
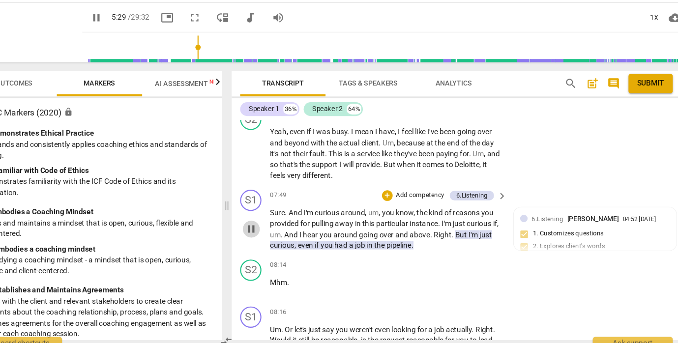
click at [268, 227] on span "pause" at bounding box center [274, 233] width 12 height 12
click at [268, 227] on span "play_arrow" at bounding box center [274, 233] width 12 height 12
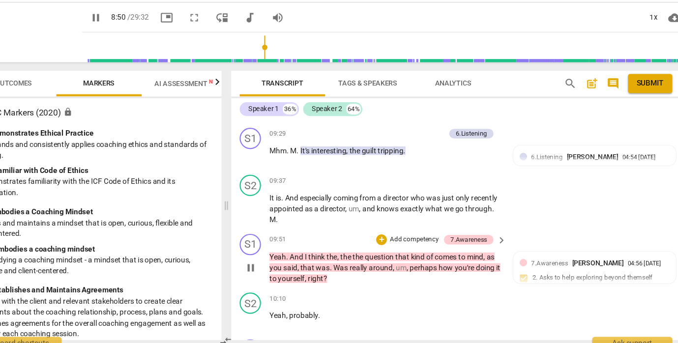
scroll to position [1714, 0]
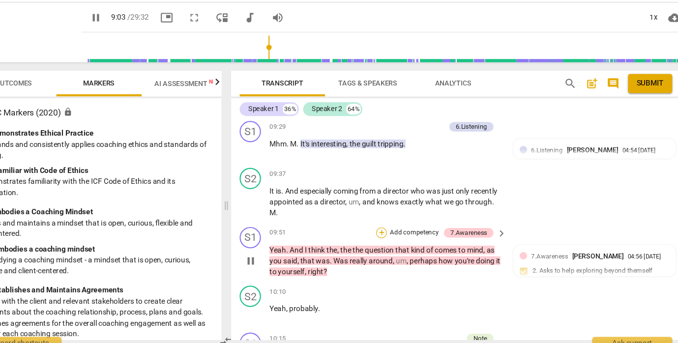
click at [389, 232] on div "+" at bounding box center [394, 237] width 10 height 10
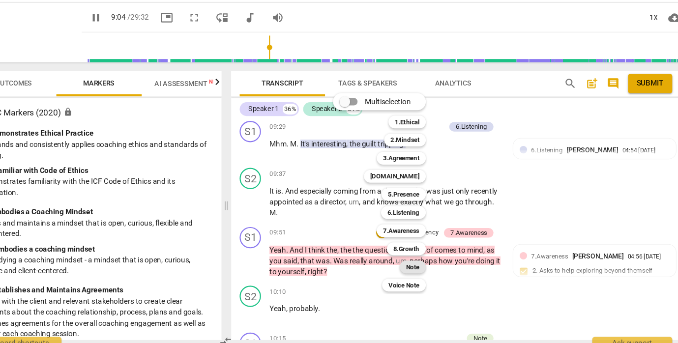
click at [417, 262] on b "Note" at bounding box center [423, 268] width 12 height 12
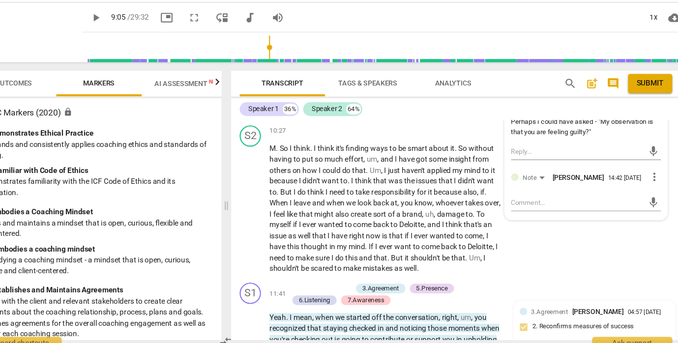
scroll to position [1977, 0]
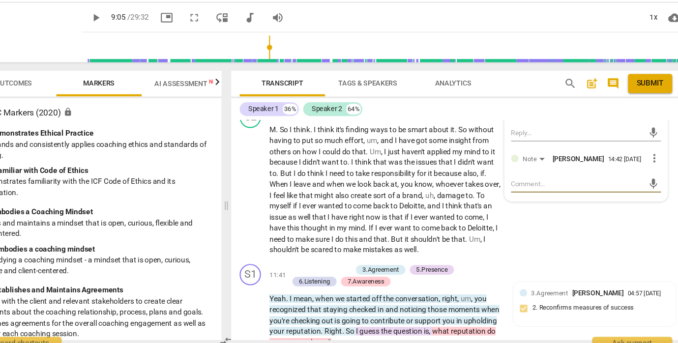
click at [514, 186] on textarea at bounding box center [575, 190] width 122 height 9
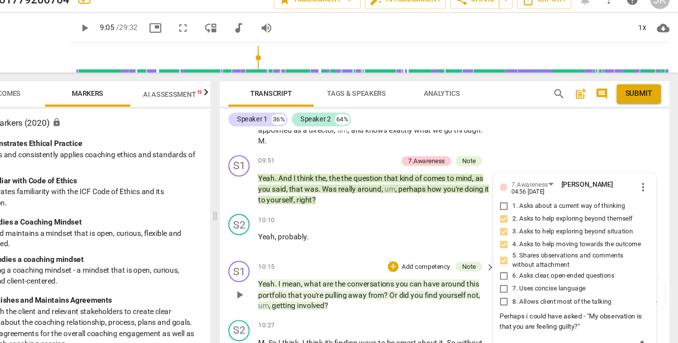
scroll to position [1787, 0]
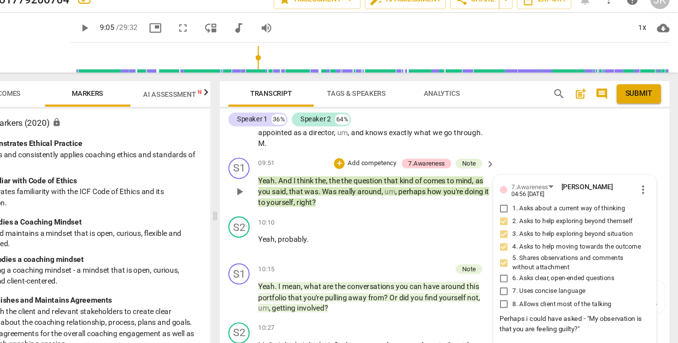
click at [382, 185] on span "around" at bounding box center [393, 189] width 22 height 8
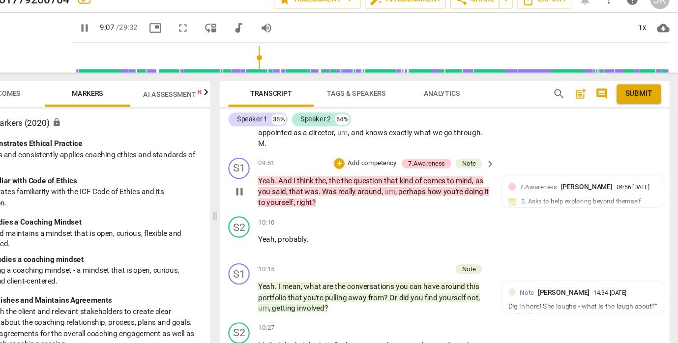
click at [268, 183] on span "pause" at bounding box center [274, 189] width 12 height 12
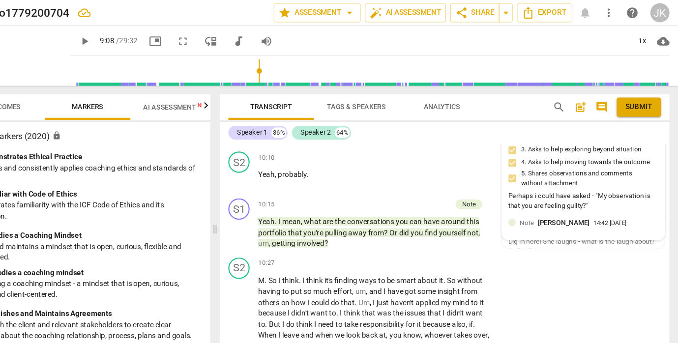
scroll to position [1861, 0]
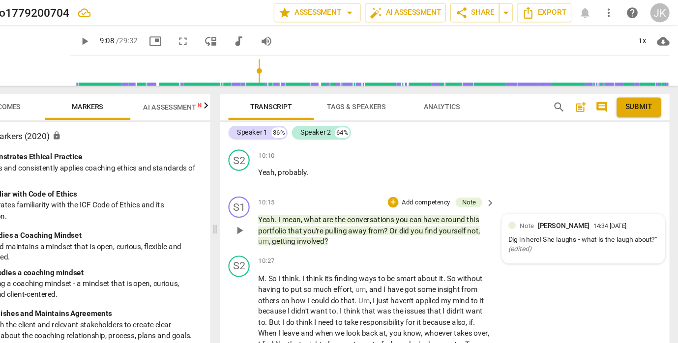
click at [523, 216] on div "Dig in here! She laughs - what is the laugh about?" ( edited )" at bounding box center [591, 225] width 138 height 19
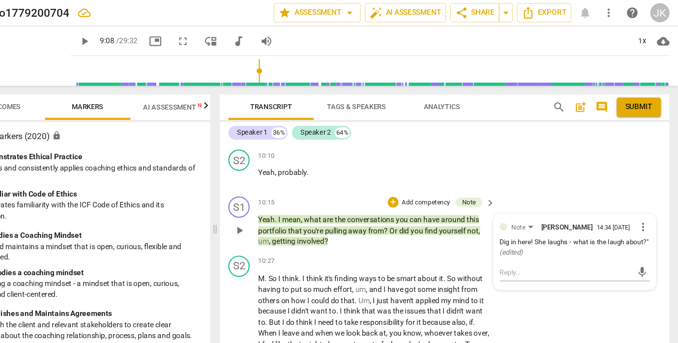
click at [640, 203] on span "more_vert" at bounding box center [646, 209] width 12 height 12
click at [583, 194] on li "Edit" at bounding box center [600, 194] width 34 height 19
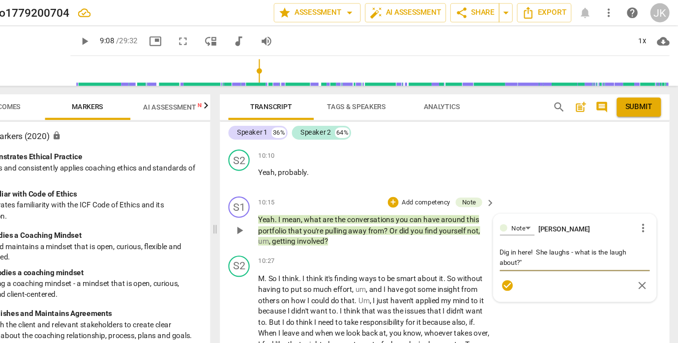
click at [514, 228] on textarea "Dig in here! She laughs - what is the laugh about?"" at bounding box center [583, 237] width 138 height 19
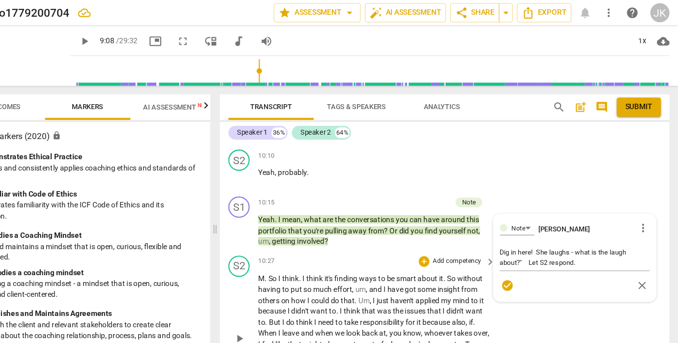
click at [479, 283] on div "S2 play_arrow pause 10:27 + Add competency keyboard_arrow_right M . So I think …" at bounding box center [463, 304] width 414 height 145
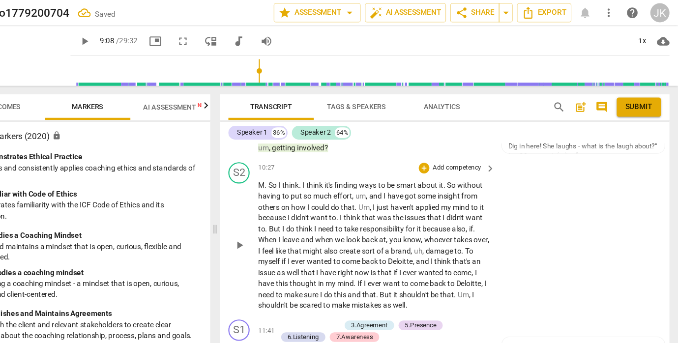
scroll to position [1948, 0]
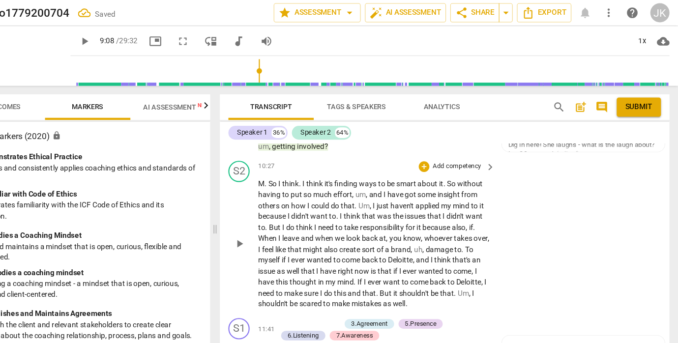
click at [268, 219] on span "play_arrow" at bounding box center [274, 225] width 12 height 12
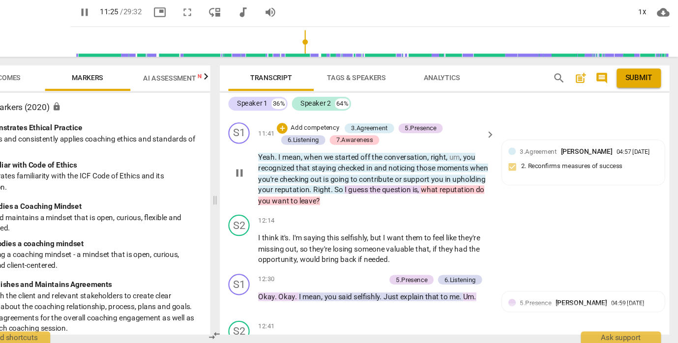
scroll to position [2102, 0]
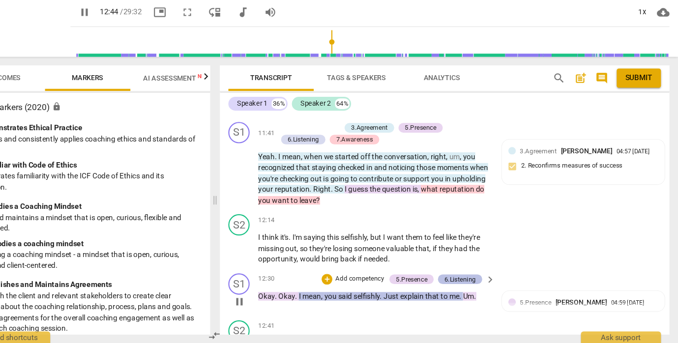
click at [463, 280] on div "6.Listening" at bounding box center [477, 284] width 29 height 9
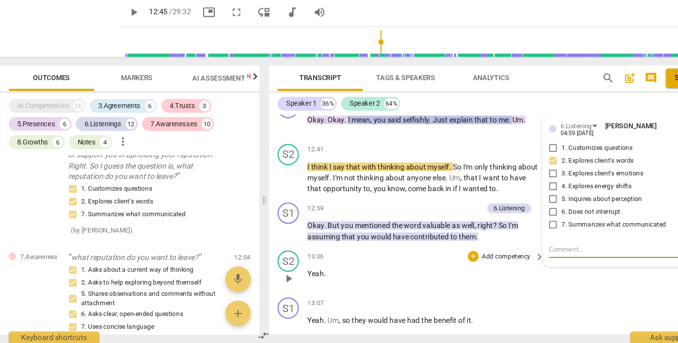
scroll to position [2401, 0]
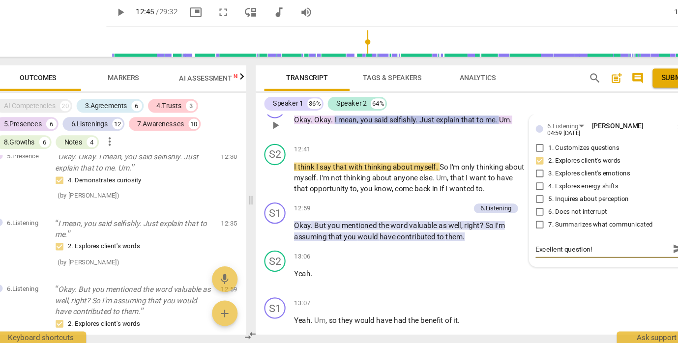
click at [508, 208] on div "6.Listening [PERSON_NAME] 04:59 [DATE] more_vert 1. Customizes questions 2. Exp…" at bounding box center [583, 202] width 150 height 140
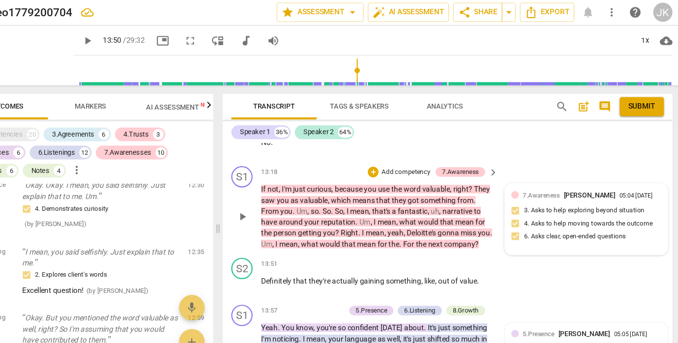
scroll to position [2591, 0]
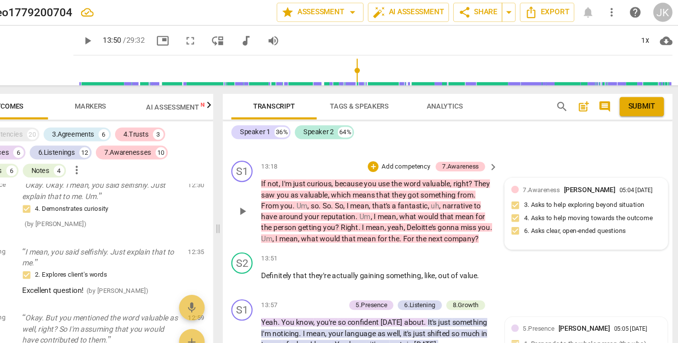
click at [532, 172] on span "7.Awareness" at bounding box center [549, 175] width 34 height 7
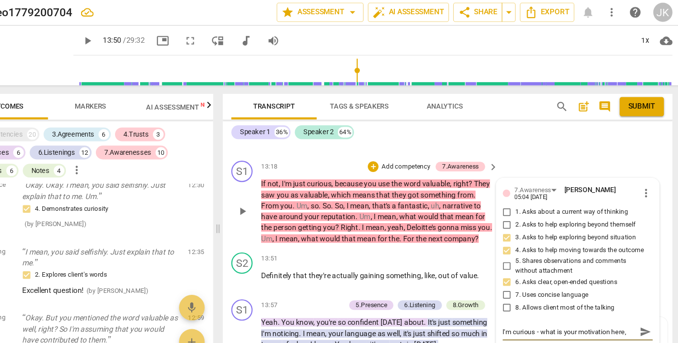
drag, startPoint x: 579, startPoint y: 279, endPoint x: 456, endPoint y: 282, distance: 122.9
click at [508, 282] on div "7.Awareness [PERSON_NAME] 05:04 [DATE] more_vert 1. Asks about a current way of…" at bounding box center [583, 243] width 150 height 157
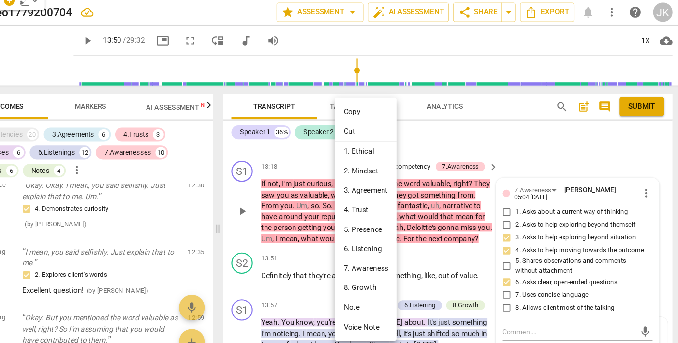
click at [359, 275] on li "Note" at bounding box center [387, 284] width 57 height 18
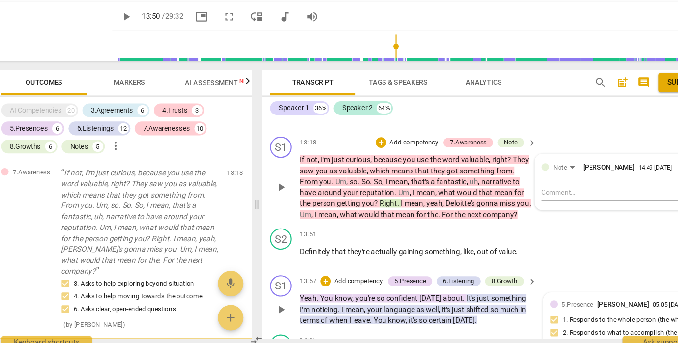
scroll to position [2803, 0]
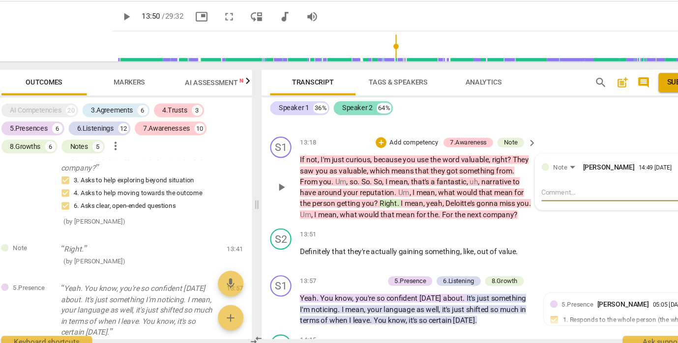
paste textarea "I'm curious - what is your motivation here,"
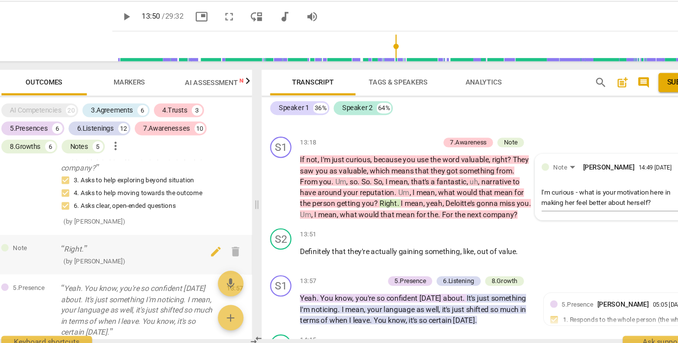
click at [225, 242] on div "Note Right. ( by [PERSON_NAME] ) 13:41 edit delete" at bounding box center [127, 257] width 239 height 36
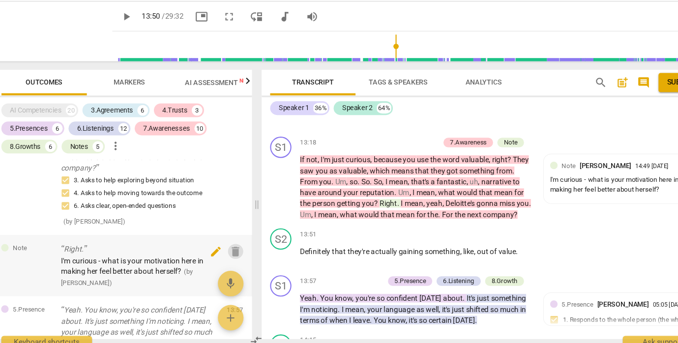
click at [225, 249] on span "delete" at bounding box center [232, 255] width 14 height 12
click at [225, 240] on div "Note Right. I'm curious - what is your motivation here in making her feel bette…" at bounding box center [127, 267] width 239 height 57
click at [248, 238] on span at bounding box center [251, 211] width 6 height 264
click at [226, 241] on div "Note Right. I'm curious - what is your motivation here in making her feel bette…" at bounding box center [127, 267] width 239 height 57
click at [223, 278] on span "mic" at bounding box center [227, 284] width 24 height 12
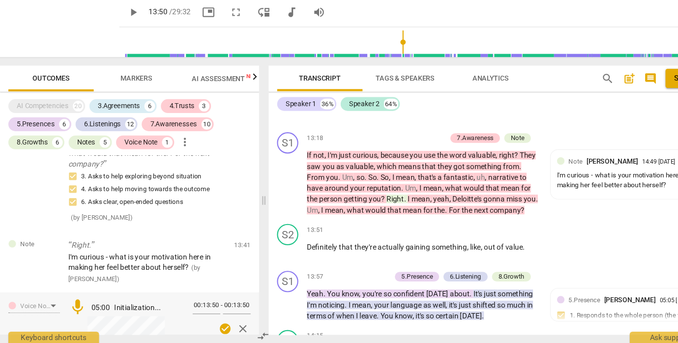
scroll to position [2805, 0]
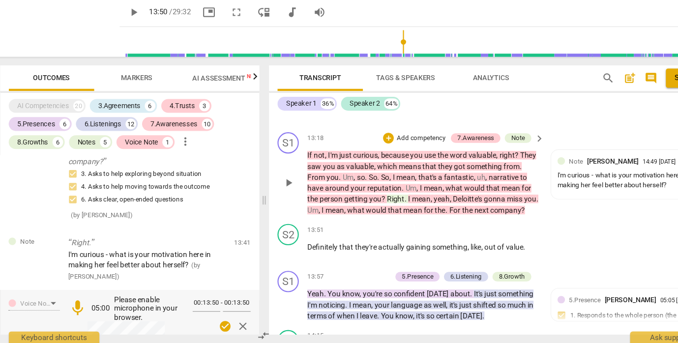
click at [542, 176] on div "S1 play_arrow pause 13:18 + Add competency 7.Awareness Note keyboard_arrow_righ…" at bounding box center [463, 187] width 414 height 85
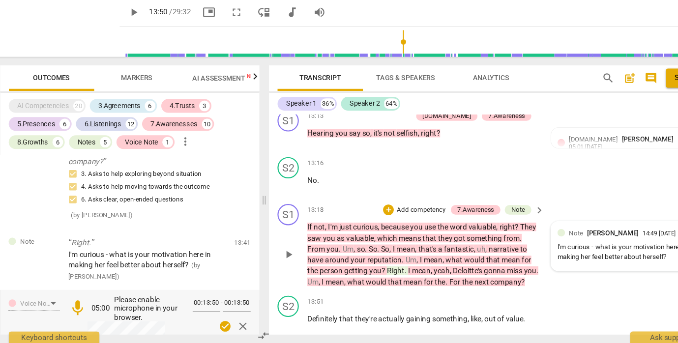
scroll to position [2523, 0]
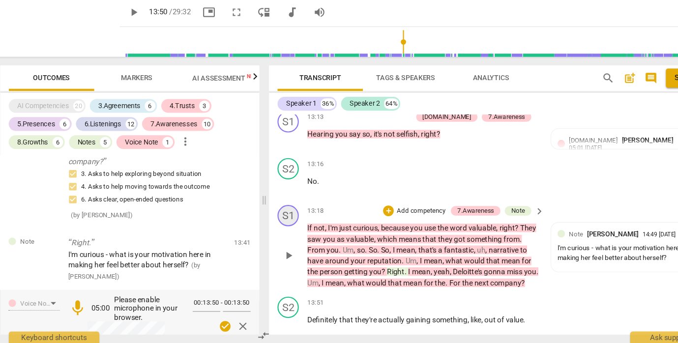
click at [266, 216] on div "S1" at bounding box center [273, 226] width 20 height 20
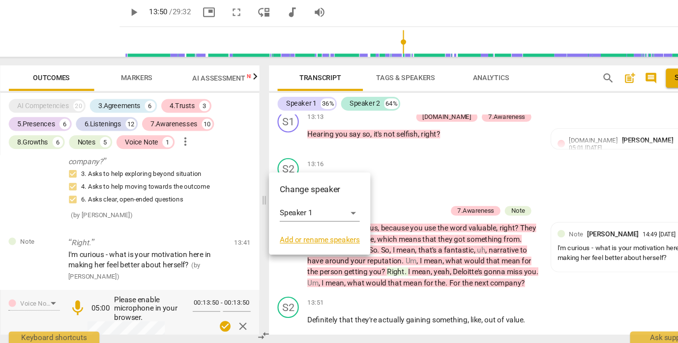
click at [350, 249] on div at bounding box center [339, 171] width 678 height 343
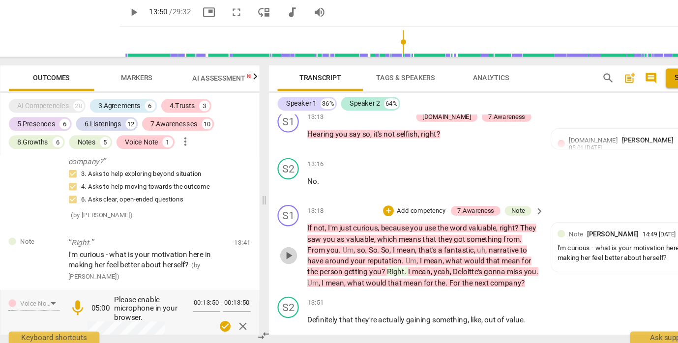
click at [268, 257] on span "play_arrow" at bounding box center [274, 263] width 12 height 12
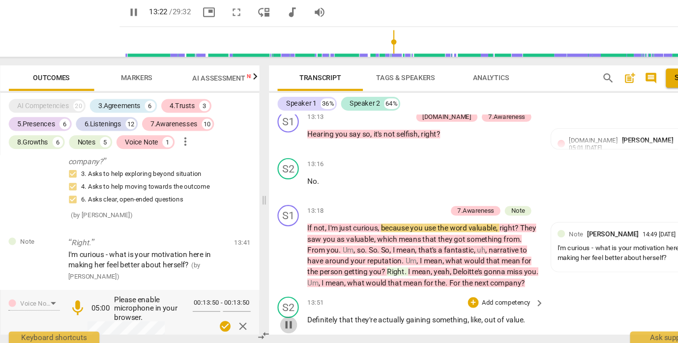
click at [268, 321] on span "pause" at bounding box center [274, 327] width 12 height 12
click at [268, 321] on span "play_arrow" at bounding box center [274, 327] width 12 height 12
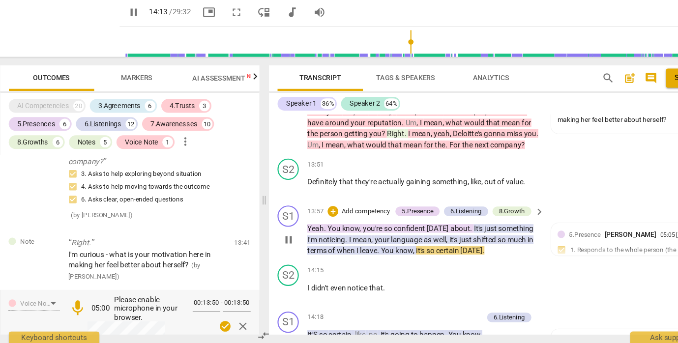
scroll to position [2652, 0]
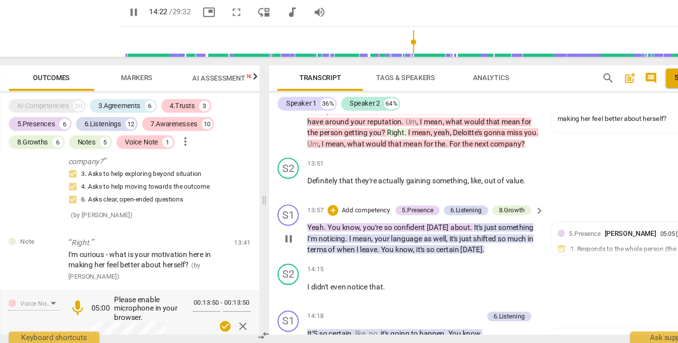
click at [268, 241] on span "pause" at bounding box center [274, 247] width 12 height 12
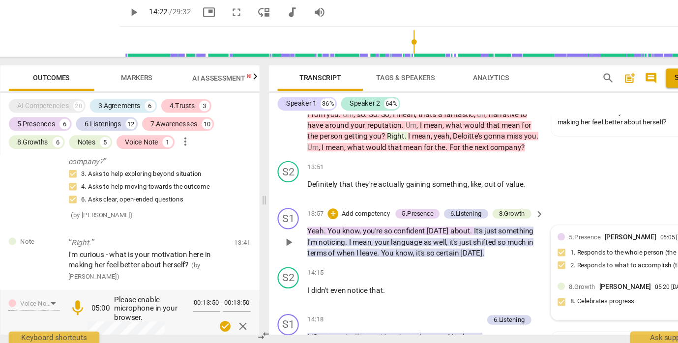
scroll to position [2645, 0]
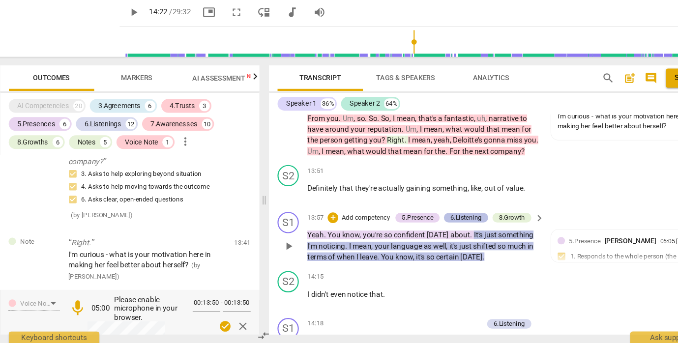
click at [427, 223] on div "6.Listening" at bounding box center [437, 227] width 29 height 9
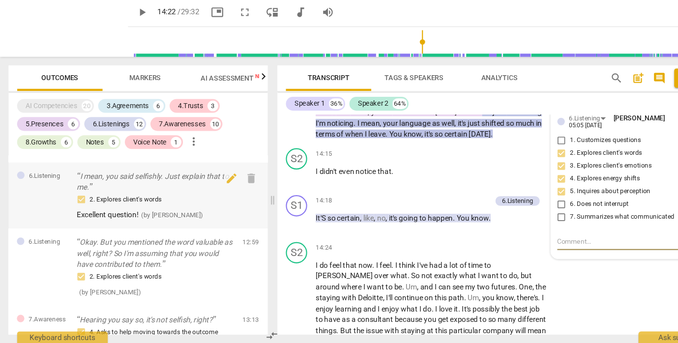
scroll to position [2434, 0]
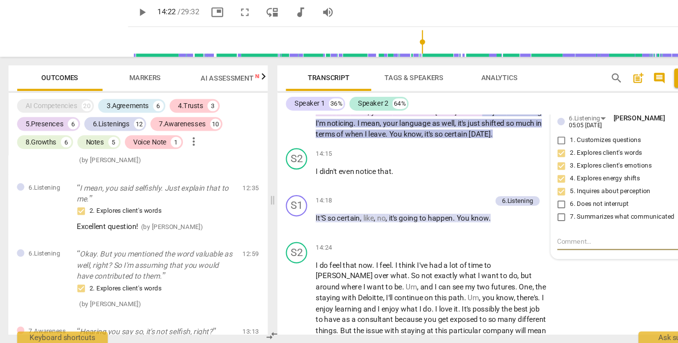
click at [135, 95] on span "Markers" at bounding box center [133, 98] width 29 height 7
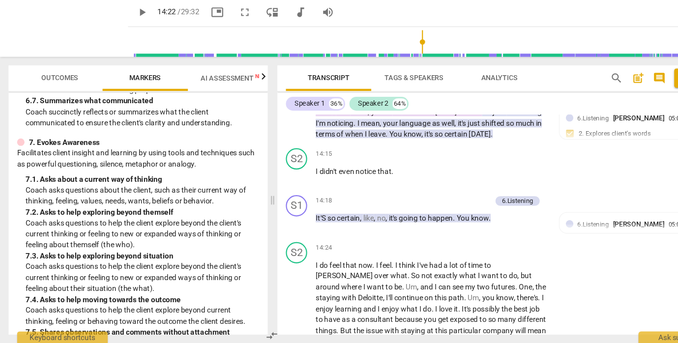
scroll to position [885, 0]
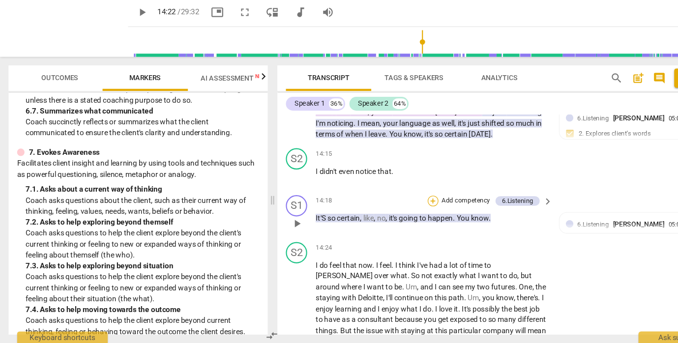
click at [399, 207] on div "+" at bounding box center [399, 212] width 10 height 10
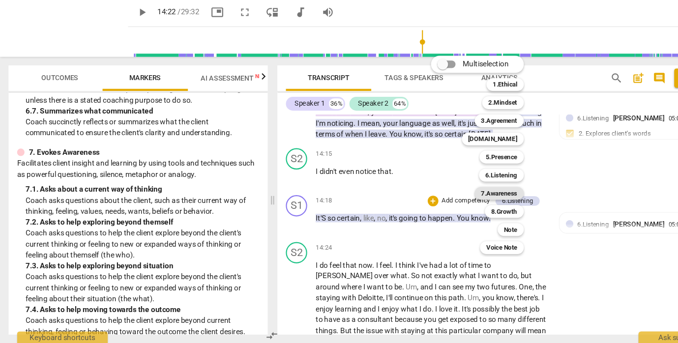
click at [464, 199] on b "7.Awareness" at bounding box center [459, 205] width 33 height 12
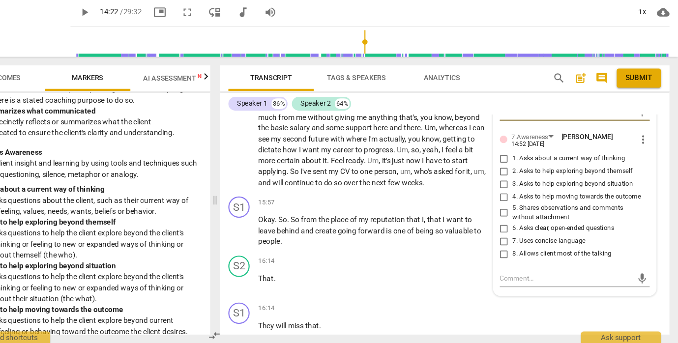
scroll to position [2977, 0]
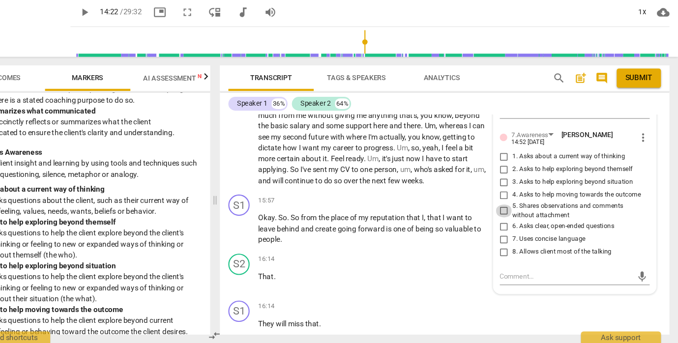
click at [510, 215] on input "5. Shares observations and comments without attachment" at bounding box center [518, 221] width 16 height 12
click at [514, 277] on textarea at bounding box center [575, 281] width 122 height 9
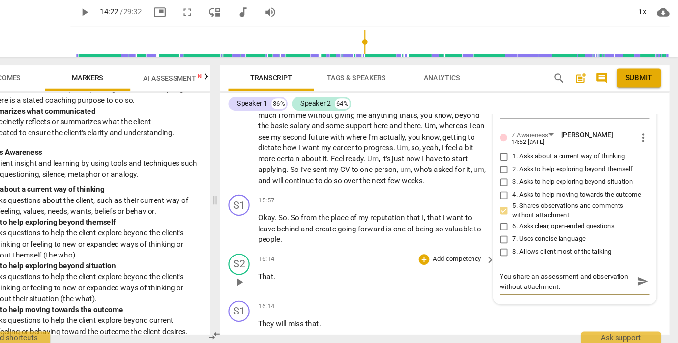
click at [304, 277] on p "That ." at bounding box center [397, 282] width 213 height 10
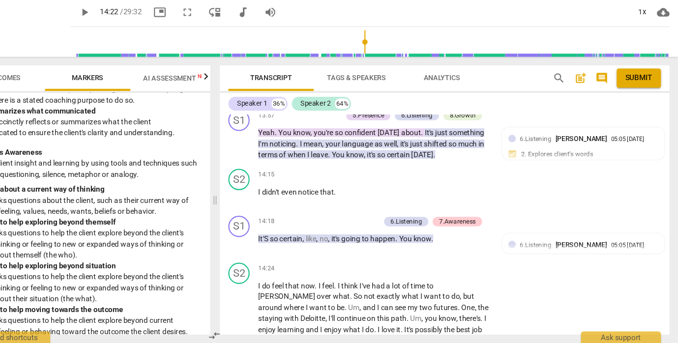
scroll to position [2740, 0]
click at [268, 245] on span "play_arrow" at bounding box center [274, 251] width 12 height 12
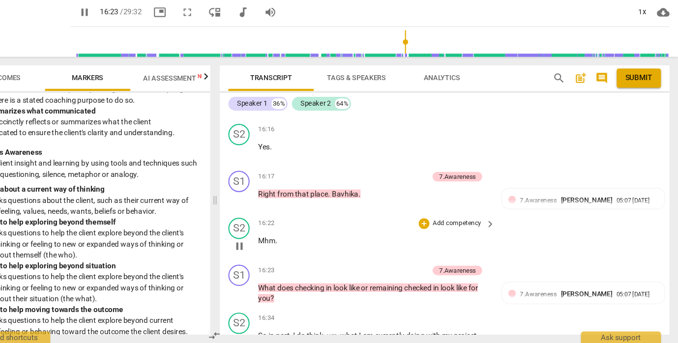
scroll to position [3182, 0]
click at [268, 292] on span "pause" at bounding box center [274, 298] width 12 height 12
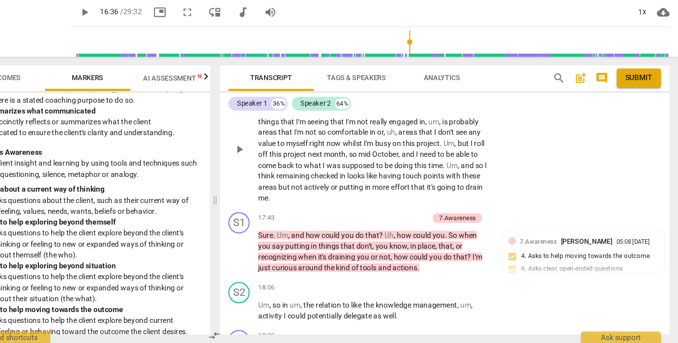
scroll to position [3398, 0]
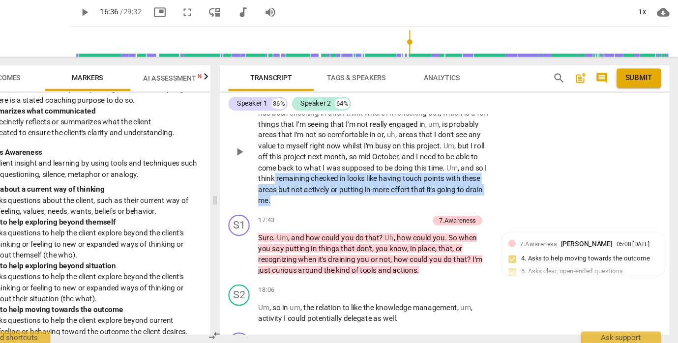
drag, startPoint x: 279, startPoint y: 142, endPoint x: 302, endPoint y: 162, distance: 30.3
click at [302, 162] on p "So in part , I do think , um , what I am currently doing with my project has be…" at bounding box center [397, 166] width 213 height 101
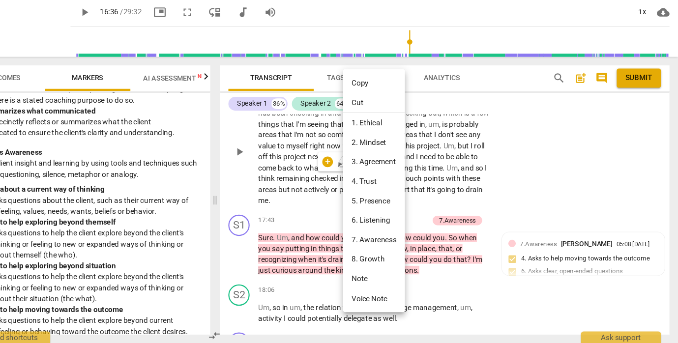
click at [218, 149] on div at bounding box center [339, 171] width 678 height 343
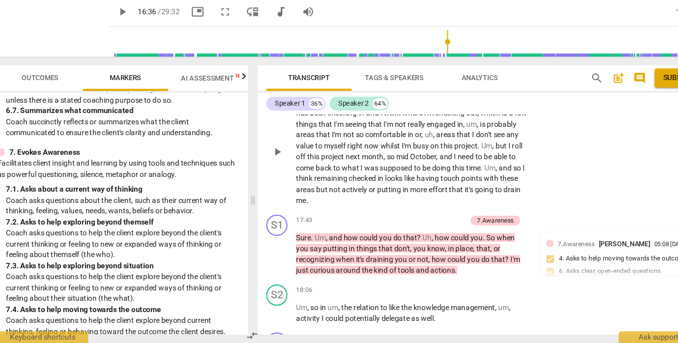
scroll to position [0, 0]
click at [389, 225] on div "+" at bounding box center [394, 230] width 10 height 10
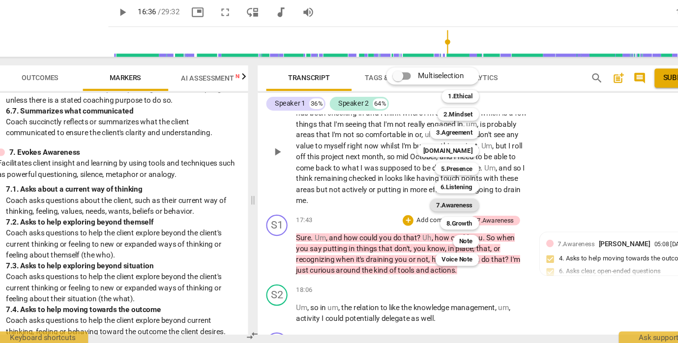
click at [420, 210] on b "7.Awareness" at bounding box center [436, 216] width 33 height 12
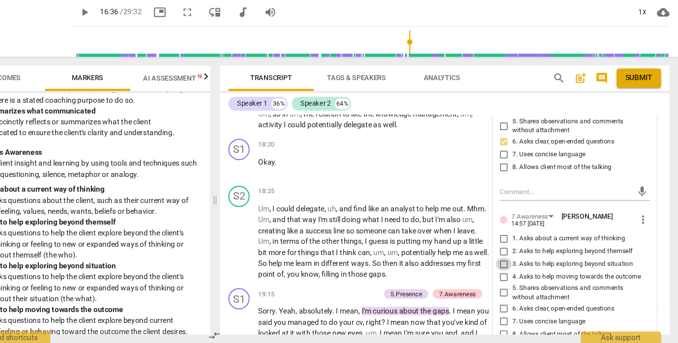
click at [510, 264] on input "3. Asks to help exploring beyond situation" at bounding box center [518, 270] width 16 height 12
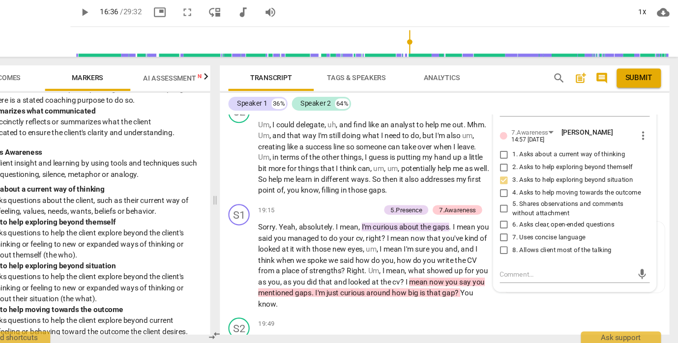
scroll to position [3657, 0]
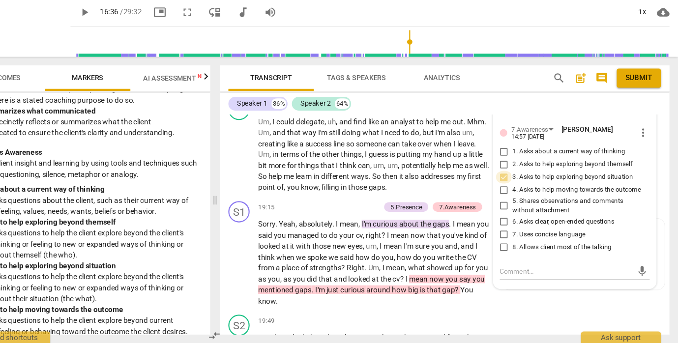
click at [510, 184] on input "3. Asks to help exploring beyond situation" at bounding box center [518, 190] width 16 height 12
click at [514, 272] on textarea at bounding box center [575, 276] width 122 height 9
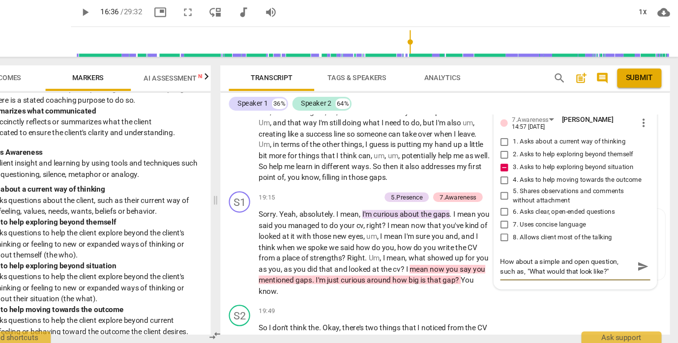
scroll to position [3669, 0]
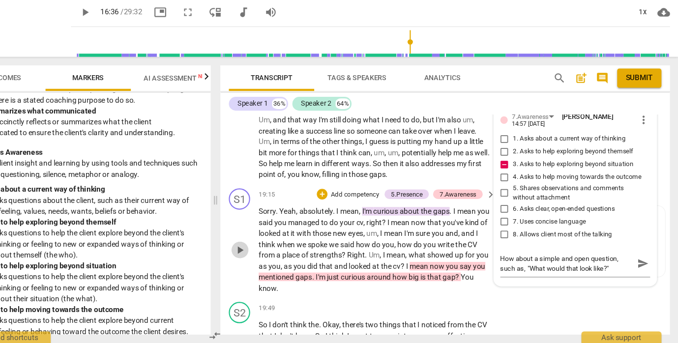
click at [268, 252] on span "play_arrow" at bounding box center [274, 258] width 12 height 12
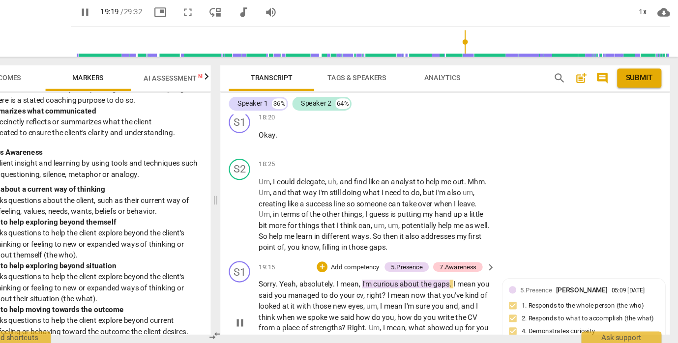
scroll to position [3599, 0]
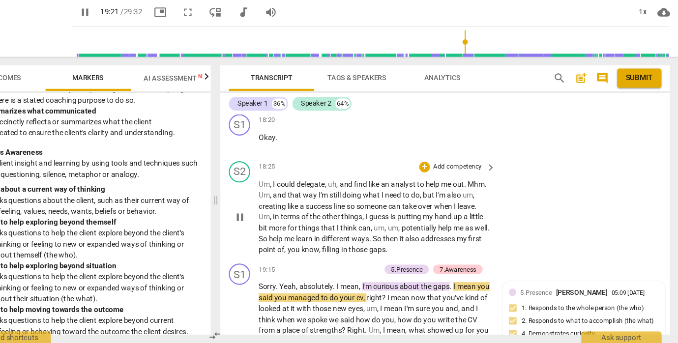
click at [268, 221] on span "pause" at bounding box center [274, 227] width 12 height 12
click at [268, 221] on span "play_arrow" at bounding box center [274, 227] width 12 height 12
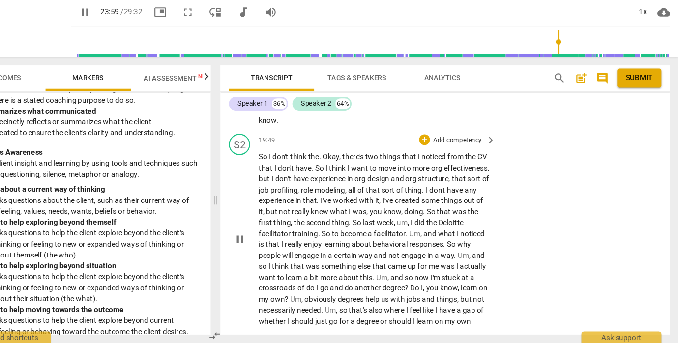
scroll to position [3826, 0]
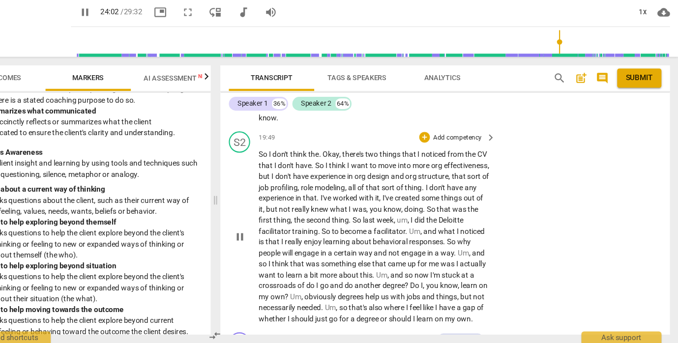
click at [268, 239] on span "pause" at bounding box center [274, 245] width 12 height 12
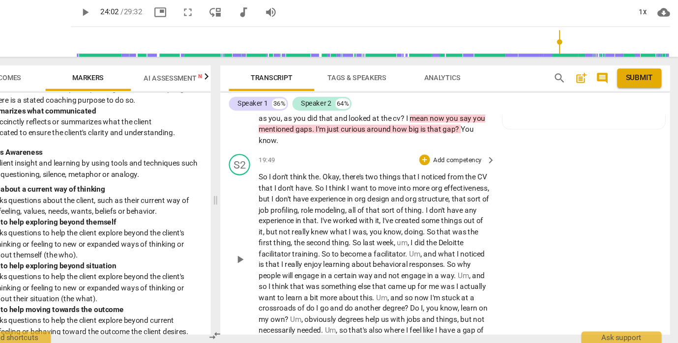
scroll to position [3764, 0]
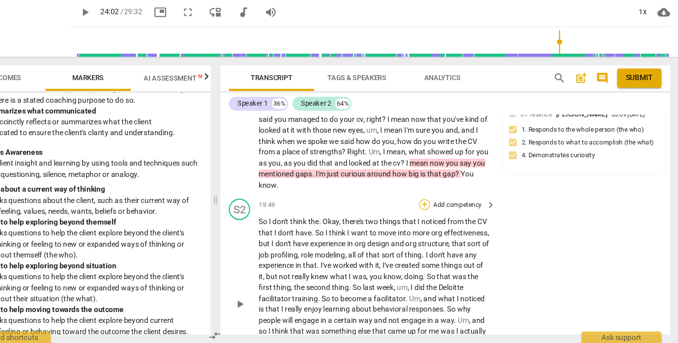
click at [439, 210] on div "+" at bounding box center [444, 215] width 10 height 10
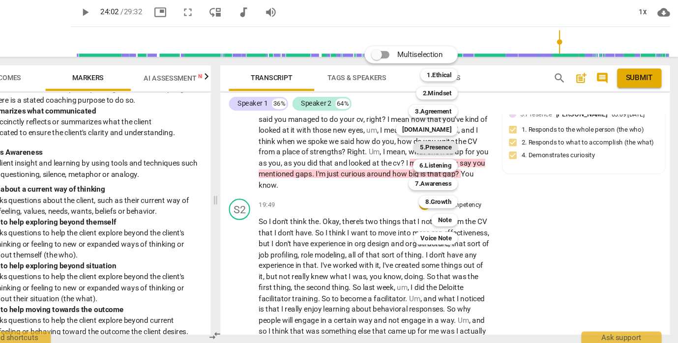
click at [439, 157] on b "5.Presence" at bounding box center [453, 163] width 29 height 12
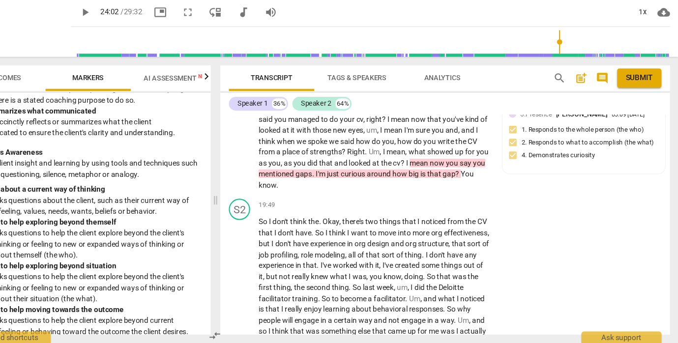
scroll to position [3804, 0]
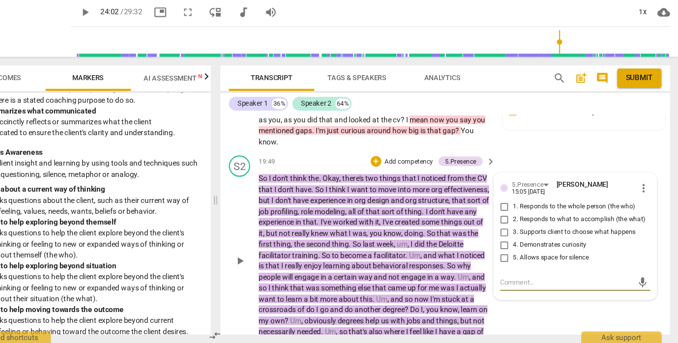
click at [510, 223] on input "2. Responds to what to accomplish (the what)" at bounding box center [518, 229] width 16 height 12
click at [430, 268] on span "responses" at bounding box center [445, 272] width 31 height 8
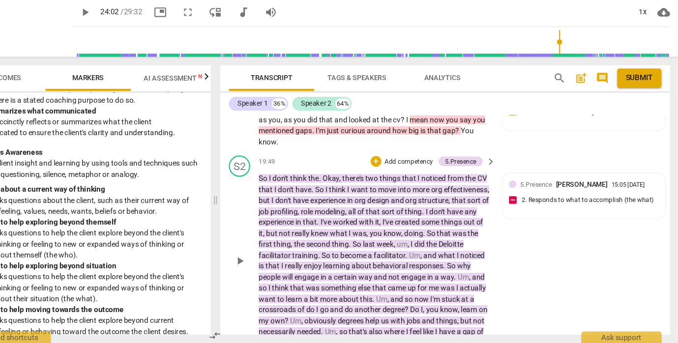
click at [460, 262] on div "S2 play_arrow pause 19:49 + Add competency 5.Presence keyboard_arrow_right So I…" at bounding box center [463, 258] width 414 height 185
click at [474, 256] on div "S2 play_arrow pause 19:49 + Add competency 5.Presence keyboard_arrow_right So I…" at bounding box center [463, 258] width 414 height 185
click at [268, 262] on span "play_arrow" at bounding box center [274, 268] width 12 height 12
click at [268, 262] on span "pause" at bounding box center [274, 268] width 12 height 12
click at [565, 193] on span "[PERSON_NAME]" at bounding box center [588, 196] width 47 height 7
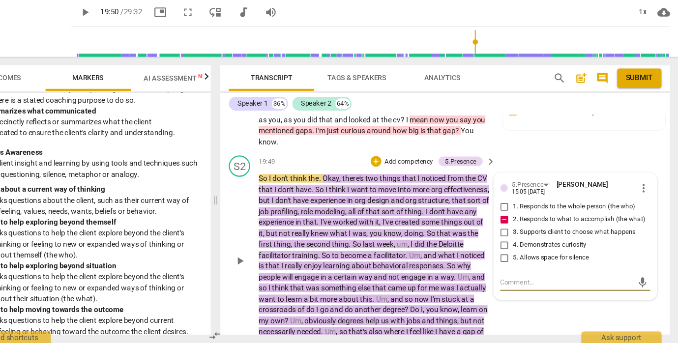
click at [640, 194] on span "more_vert" at bounding box center [646, 200] width 12 height 12
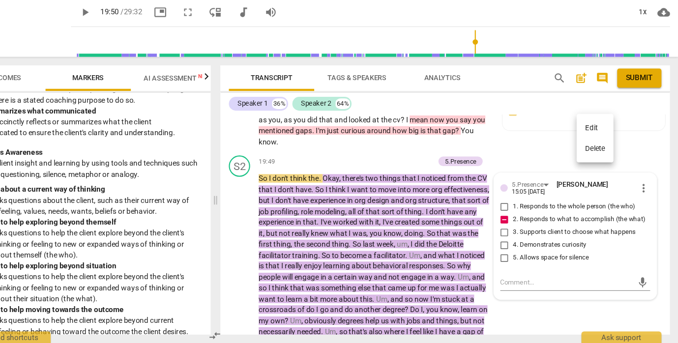
click at [584, 154] on li "Delete" at bounding box center [601, 163] width 34 height 19
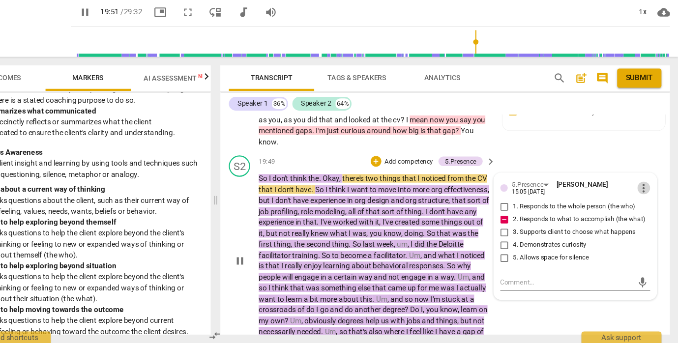
click at [640, 194] on span "more_vert" at bounding box center [646, 200] width 12 height 12
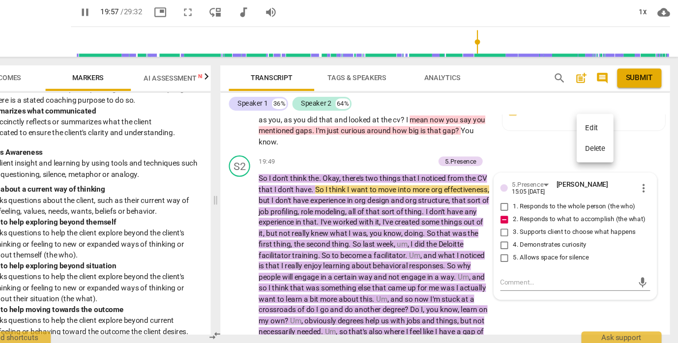
click at [381, 252] on div at bounding box center [339, 171] width 678 height 343
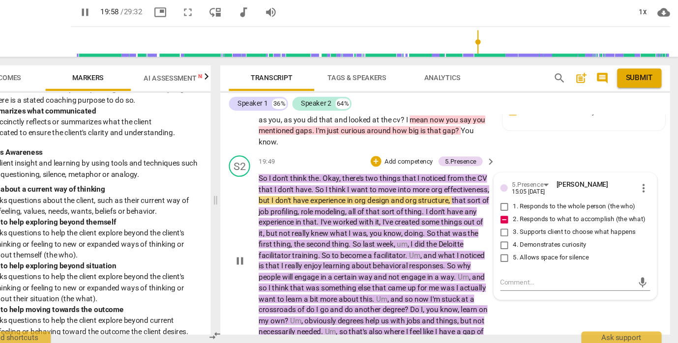
click at [404, 293] on p "So I don't think the . Okay , there's two things that I noticed from the CV tha…" at bounding box center [397, 266] width 213 height 161
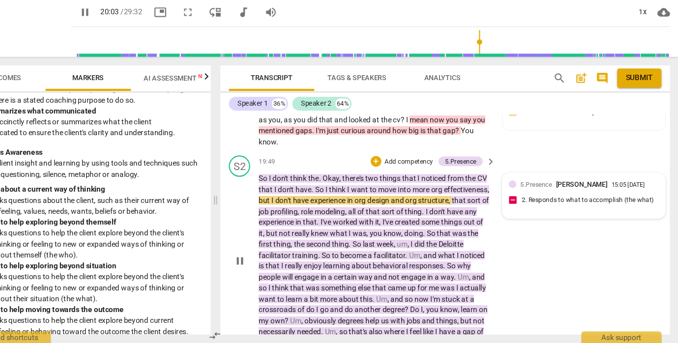
click at [565, 193] on span "[PERSON_NAME]" at bounding box center [588, 196] width 47 height 7
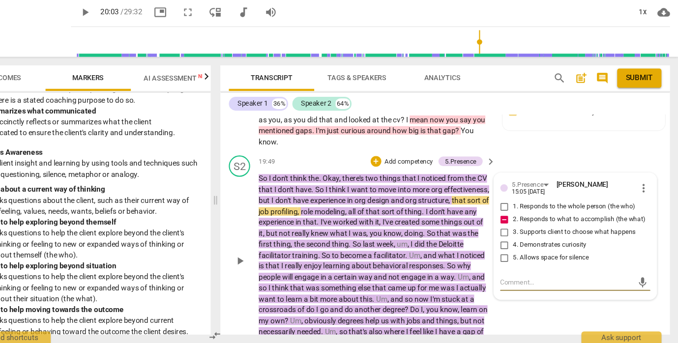
click at [640, 194] on span "more_vert" at bounding box center [646, 200] width 12 height 12
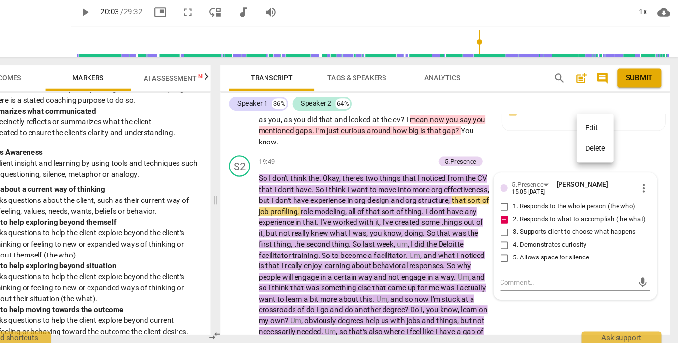
click at [584, 154] on li "Delete" at bounding box center [601, 163] width 34 height 19
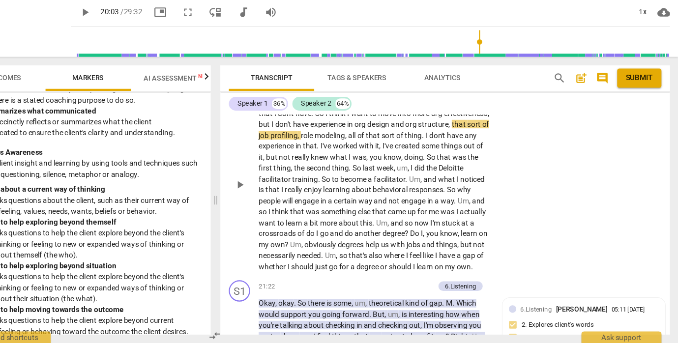
scroll to position [3877, 0]
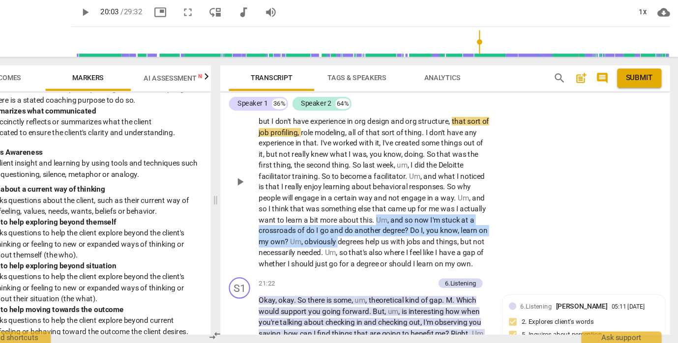
drag, startPoint x: 255, startPoint y: 181, endPoint x: 439, endPoint y: 188, distance: 185.0
click at [439, 188] on p "So I don't think the . Okay , there's two things that I noticed from the CV tha…" at bounding box center [397, 194] width 213 height 161
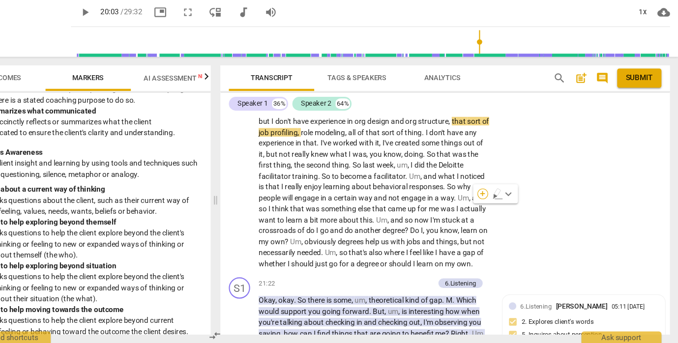
click at [493, 201] on div "+" at bounding box center [498, 206] width 10 height 10
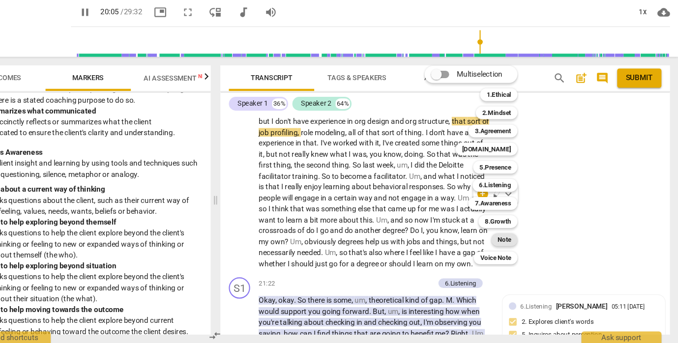
click at [511, 242] on b "Note" at bounding box center [517, 248] width 12 height 12
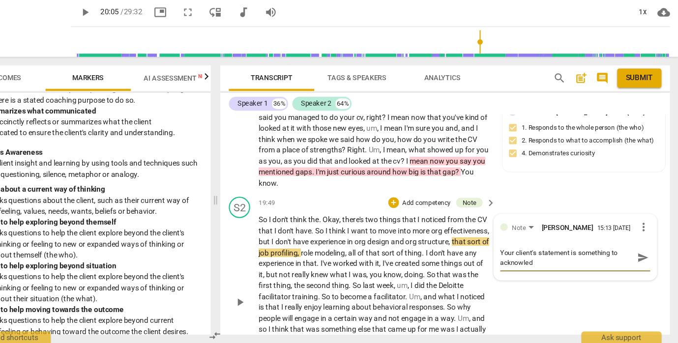
scroll to position [0, 0]
click at [524, 255] on textarea "Your client's statement is something to acknowledge and celebrate." at bounding box center [575, 264] width 122 height 19
click at [543, 255] on textarea "Your client's statement about being at a crossroads may be something to acknowl…" at bounding box center [575, 269] width 122 height 28
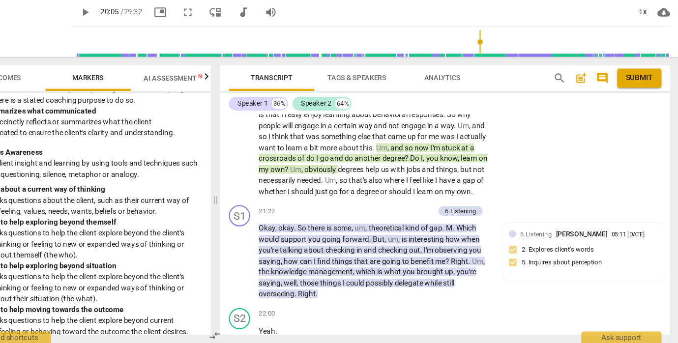
scroll to position [3945, 0]
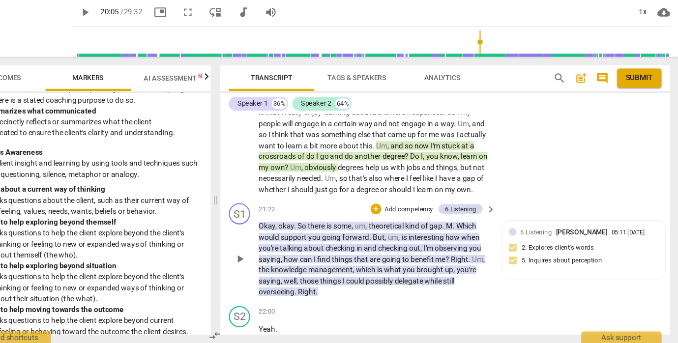
click at [345, 246] on p "Okay , okay . So there is some , um , theoretical kind of gap . M . Which would…" at bounding box center [397, 265] width 213 height 71
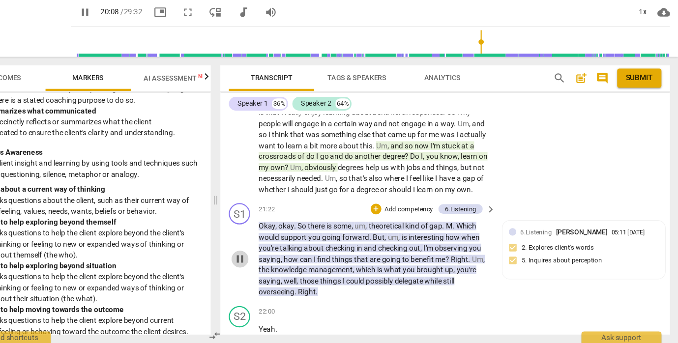
click at [268, 260] on span "pause" at bounding box center [274, 266] width 12 height 12
click at [394, 214] on div "+" at bounding box center [399, 219] width 10 height 10
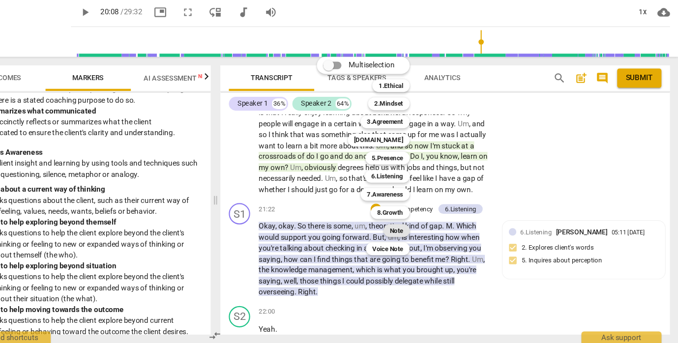
click at [412, 233] on b "Note" at bounding box center [418, 239] width 12 height 12
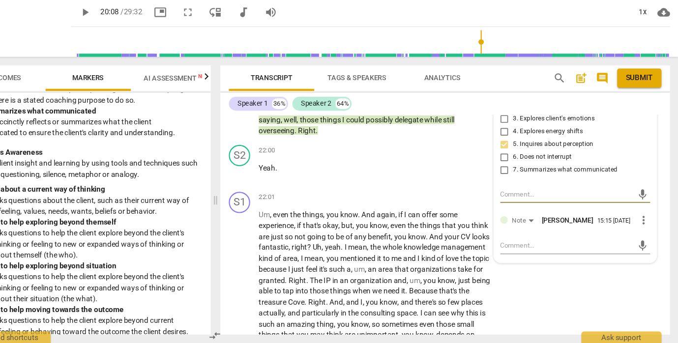
scroll to position [4097, 0]
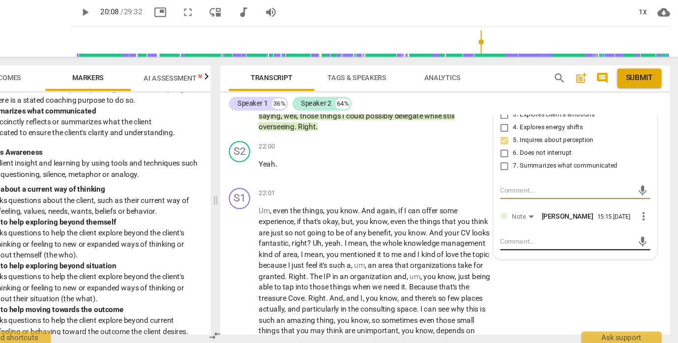
click at [514, 245] on textarea at bounding box center [575, 249] width 122 height 9
drag, startPoint x: 485, startPoint y: 202, endPoint x: 471, endPoint y: 203, distance: 13.8
click at [514, 245] on textarea "You shift to strategizing" at bounding box center [575, 249] width 122 height 9
click at [535, 245] on textarea "You focus on strategizing" at bounding box center [575, 249] width 122 height 9
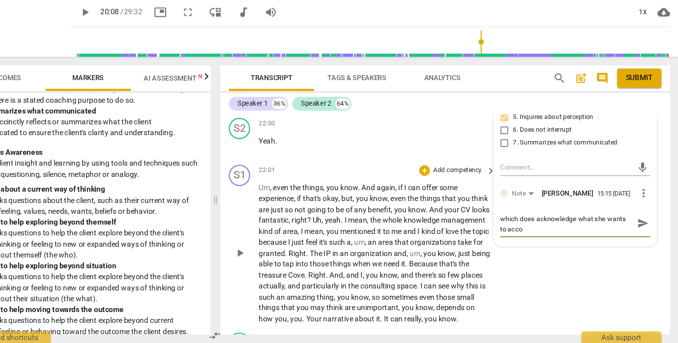
scroll to position [0, 0]
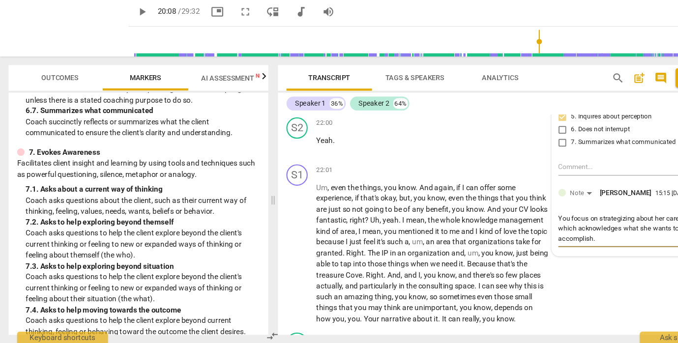
click at [551, 223] on textarea "You focus on strategizing about her career, which acknowledges what she wants t…" at bounding box center [575, 237] width 122 height 28
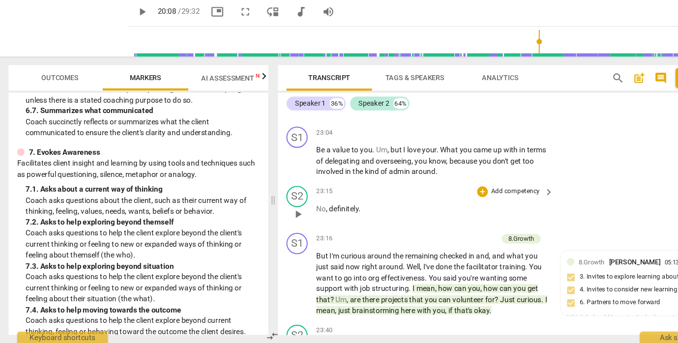
scroll to position [4353, 0]
click at [273, 168] on span "play_arrow" at bounding box center [274, 174] width 12 height 12
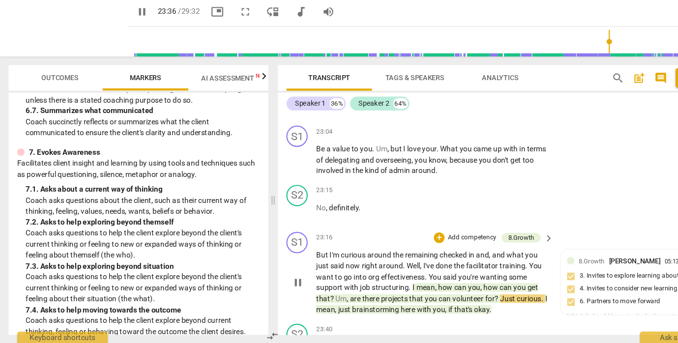
click at [273, 281] on span "pause" at bounding box center [274, 287] width 12 height 12
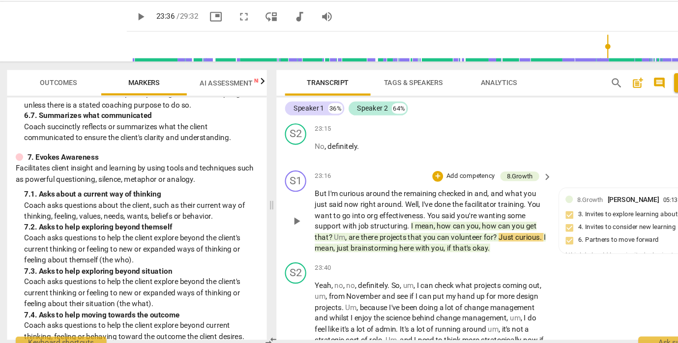
scroll to position [4415, 0]
click at [402, 179] on div "+" at bounding box center [404, 184] width 10 height 10
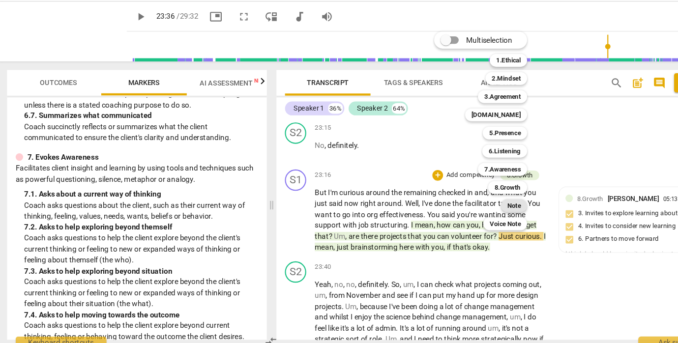
click at [475, 206] on b "Note" at bounding box center [474, 212] width 12 height 12
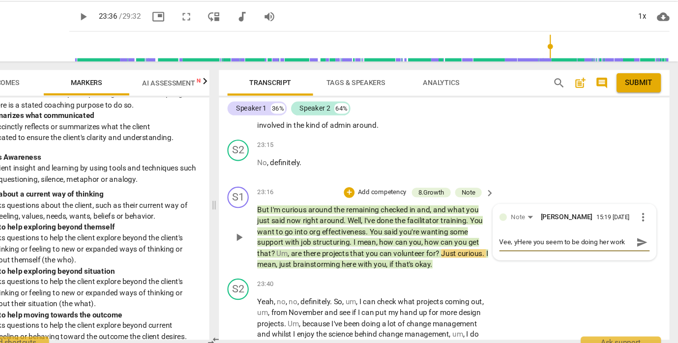
scroll to position [0, 0]
drag, startPoint x: 569, startPoint y: 217, endPoint x: 482, endPoint y: 216, distance: 86.5
click at [514, 241] on textarea "Vee, you bring her back to her facilitator training. Here you seem to be doing …" at bounding box center [575, 250] width 122 height 19
drag, startPoint x: 576, startPoint y: 215, endPoint x: 539, endPoint y: 216, distance: 36.4
click at [540, 241] on textarea "Vee, you bring her back to her facilitator training. Give her a chance to work …" at bounding box center [575, 250] width 122 height 19
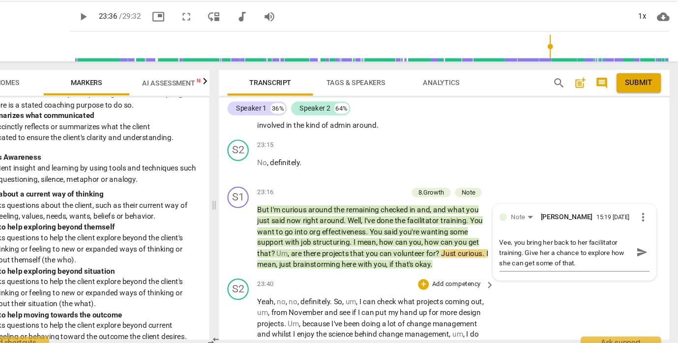
click at [364, 279] on div "23:40 + Add competency keyboard_arrow_right" at bounding box center [400, 284] width 219 height 11
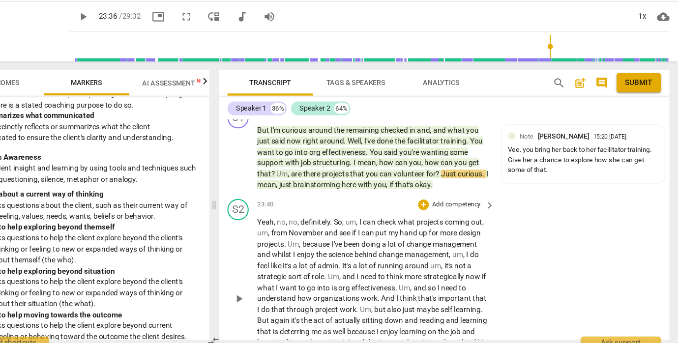
scroll to position [4474, 0]
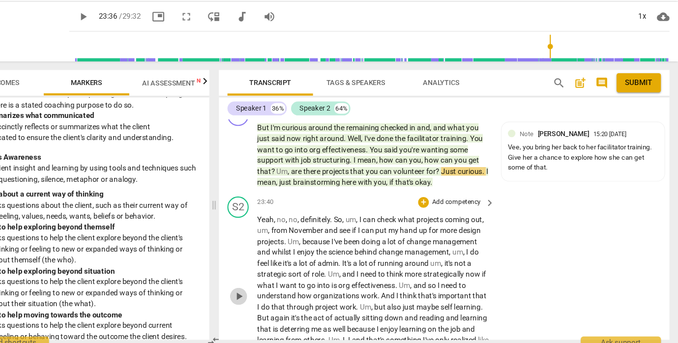
click at [268, 290] on span "play_arrow" at bounding box center [274, 296] width 12 height 12
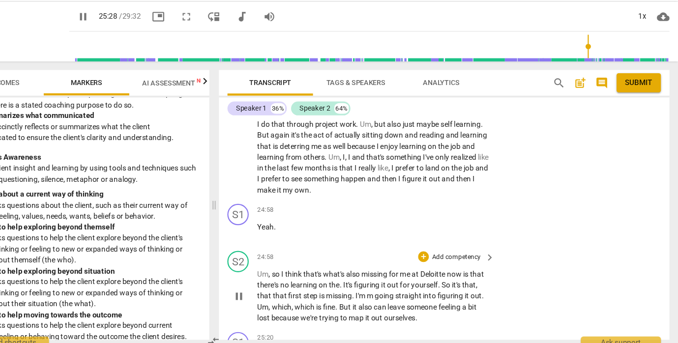
scroll to position [4637, 0]
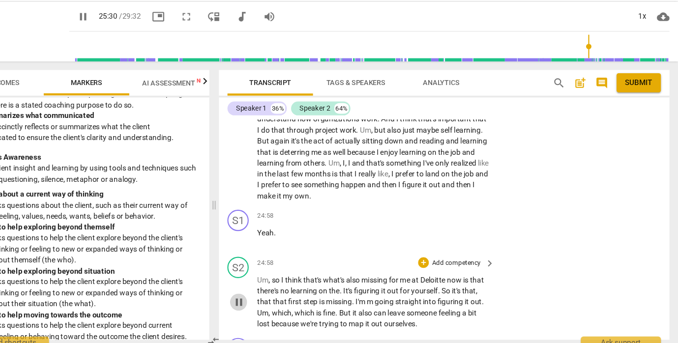
click at [268, 295] on span "pause" at bounding box center [274, 301] width 12 height 12
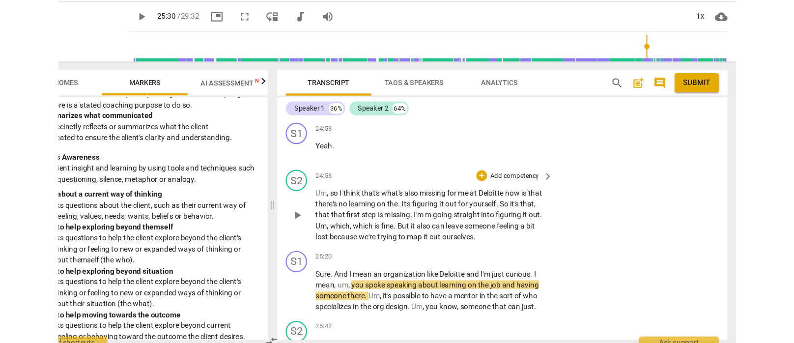
scroll to position [4719, 0]
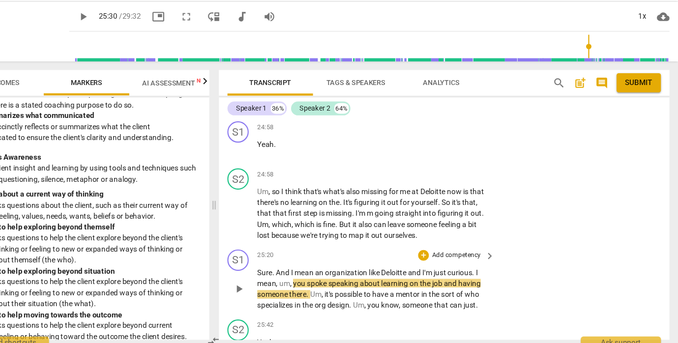
click at [268, 283] on span "play_arrow" at bounding box center [274, 289] width 12 height 12
click at [268, 283] on span "pause" at bounding box center [274, 289] width 12 height 12
click at [268, 283] on span "play_arrow" at bounding box center [274, 289] width 12 height 12
click at [324, 279] on span "you" at bounding box center [330, 283] width 13 height 8
click at [268, 213] on span "pause" at bounding box center [274, 219] width 12 height 12
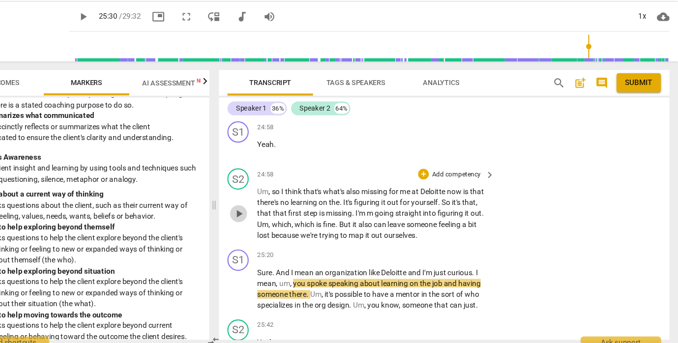
click at [268, 213] on span "play_arrow" at bounding box center [274, 219] width 12 height 12
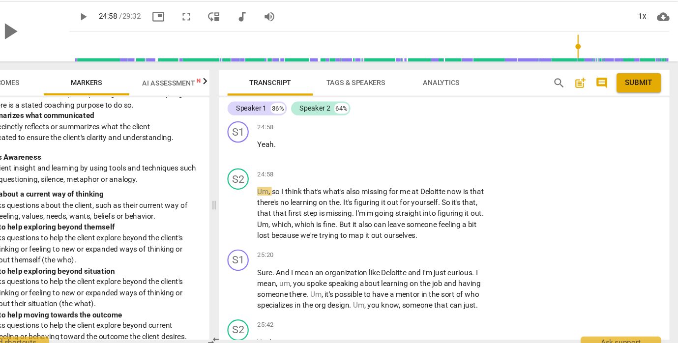
click at [45, 47] on div "play_arrow" at bounding box center [63, 51] width 110 height 55
click at [50, 39] on span "play_arrow" at bounding box center [63, 52] width 26 height 26
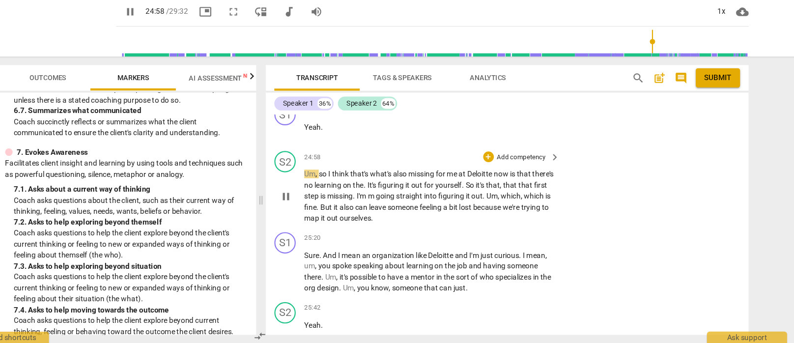
scroll to position [4550, 0]
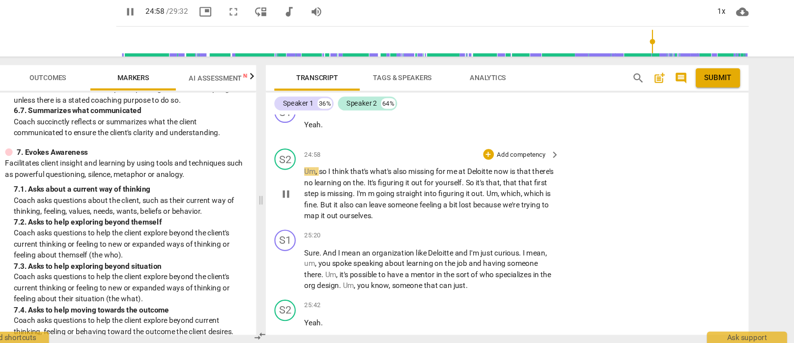
click at [362, 180] on p "Um , so I think that's what's also missing for me at [GEOGRAPHIC_DATA] now is t…" at bounding box center [449, 205] width 230 height 51
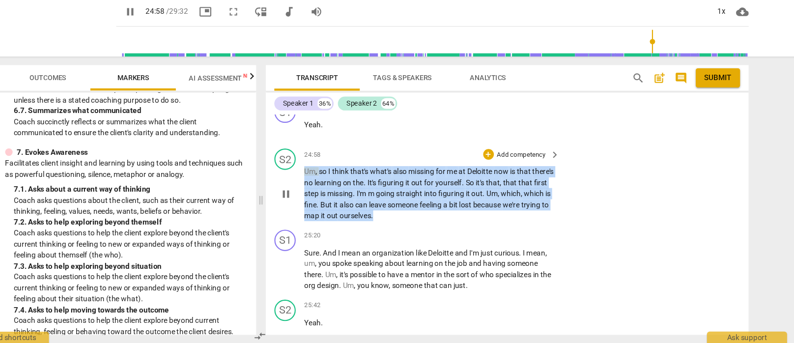
drag, startPoint x: 418, startPoint y: 191, endPoint x: 278, endPoint y: 148, distance: 146.5
click at [299, 160] on div "S2 play_arrow pause 24:58 + Add competency keyboard_arrow_right Um , so I think…" at bounding box center [521, 197] width 444 height 75
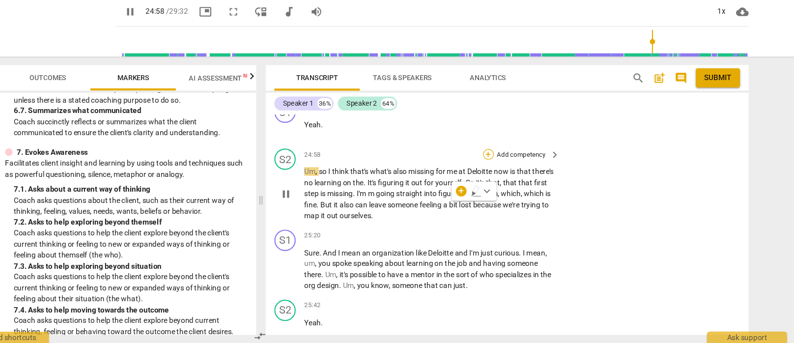
click at [499, 164] on div "+" at bounding box center [504, 169] width 10 height 10
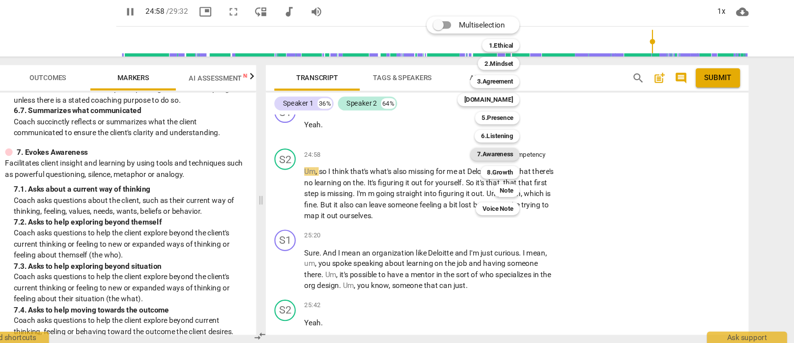
click at [493, 163] on b "7.Awareness" at bounding box center [509, 169] width 33 height 12
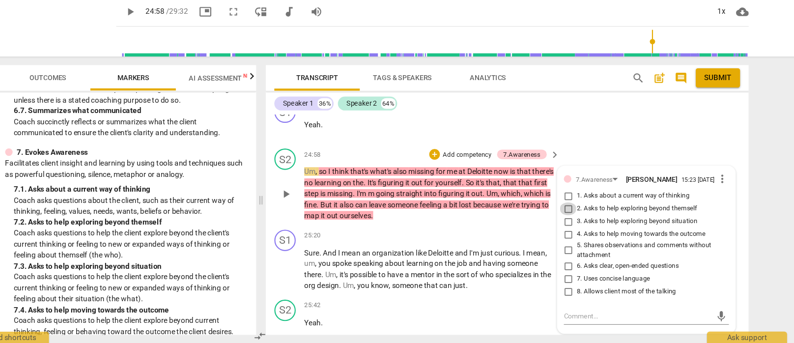
click at [569, 213] on input "2. Asks to help exploring beyond themself" at bounding box center [577, 219] width 16 height 12
click at [573, 313] on textarea at bounding box center [641, 317] width 136 height 9
click at [569, 213] on input "2. Asks to help exploring beyond themself" at bounding box center [577, 219] width 16 height 12
click at [573, 304] on div "She is" at bounding box center [649, 308] width 152 height 9
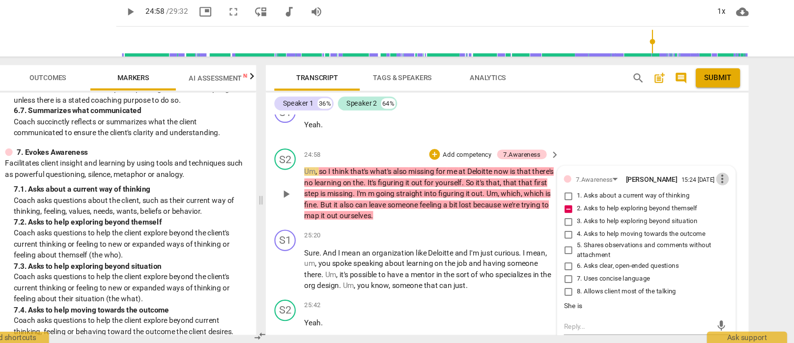
click at [681, 186] on span "more_vert" at bounding box center [719, 192] width 12 height 12
click at [656, 148] on li "Edit" at bounding box center [673, 157] width 34 height 19
click at [573, 313] on textarea "She is" at bounding box center [649, 317] width 152 height 9
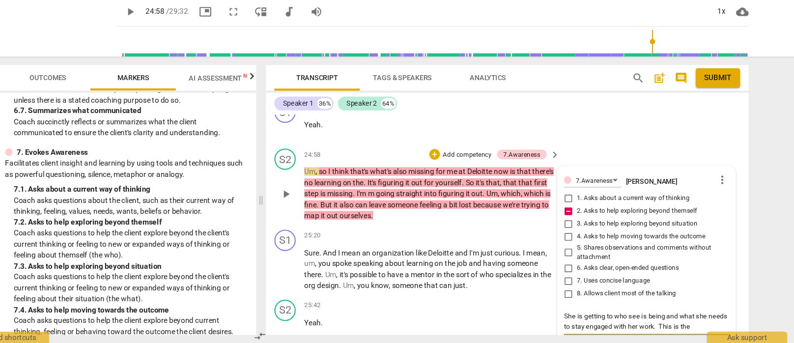
scroll to position [0, 0]
click at [596, 313] on textarea "She is getting to who she is and what she needs to stay engaged with her work. …" at bounding box center [649, 327] width 152 height 28
click at [573, 313] on textarea "She is getting to who she is being and what she needs to stay engaged with her …" at bounding box center [649, 327] width 152 height 28
click at [573, 313] on textarea "She is [PERSON_NAME] to who she is being and what she needs to stay engaged wit…" at bounding box center [649, 327] width 152 height 28
drag, startPoint x: 626, startPoint y: 292, endPoint x: 612, endPoint y: 294, distance: 14.9
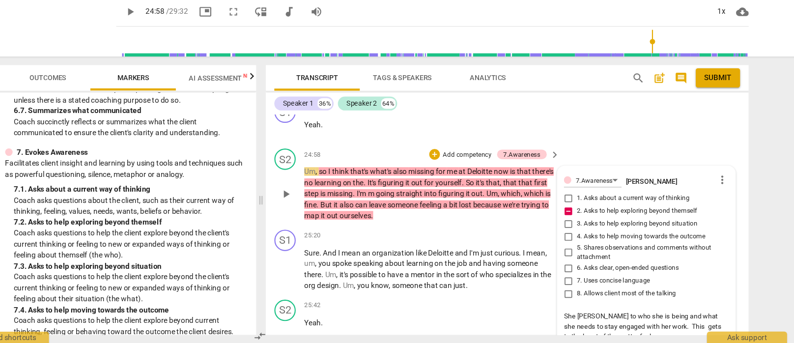
click at [612, 313] on textarea "She [PERSON_NAME] to who she is being and what she needs to stay engaged with h…" at bounding box center [649, 327] width 152 height 28
click at [624, 313] on textarea "She [PERSON_NAME] to who she is being and what she needs to stay engaged with h…" at bounding box center [649, 327] width 152 height 28
click at [573, 313] on textarea "She [PERSON_NAME] to who she is being and what she needs to stay engaged with h…" at bounding box center [649, 327] width 152 height 28
click at [372, 299] on div "S2 play_arrow pause 25:42 + Add competency keyboard_arrow_right Yeah ." at bounding box center [521, 320] width 444 height 43
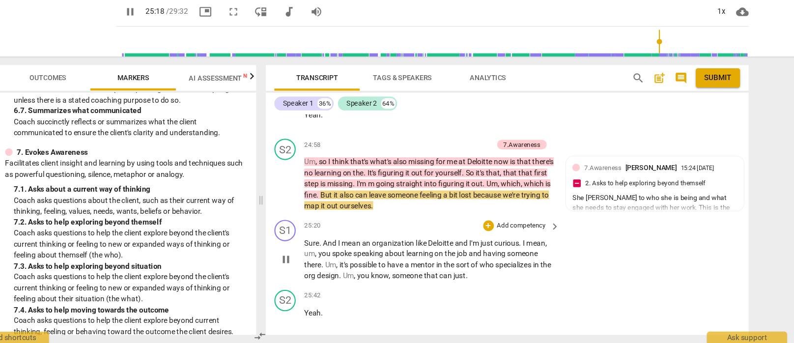
scroll to position [4569, 0]
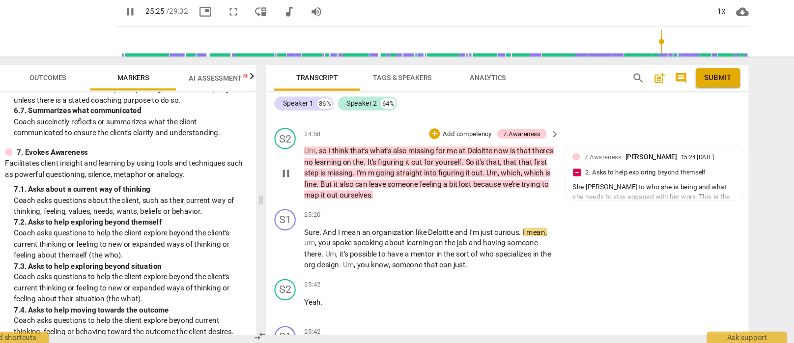
click at [475, 170] on p "Um , so I think that's what's also missing for me at [GEOGRAPHIC_DATA] now is t…" at bounding box center [449, 186] width 230 height 51
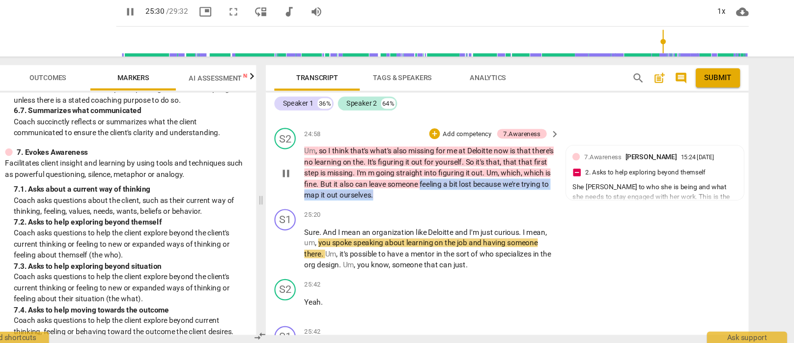
drag, startPoint x: 436, startPoint y: 158, endPoint x: 439, endPoint y: 168, distance: 10.7
click at [439, 168] on p "Um , so I think that's what's also missing for me at [GEOGRAPHIC_DATA] now is t…" at bounding box center [449, 186] width 230 height 51
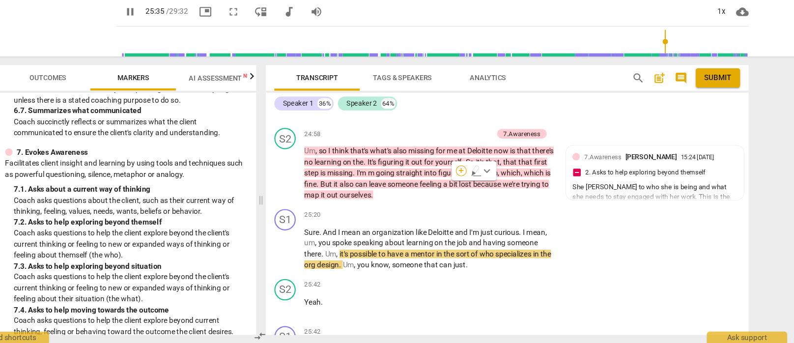
click at [474, 179] on div "+" at bounding box center [479, 184] width 10 height 10
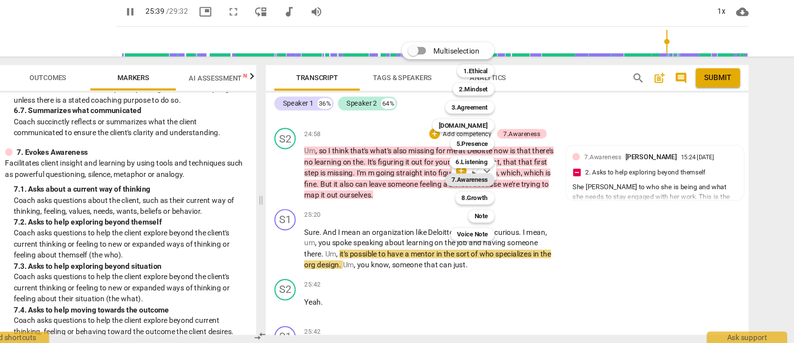
click at [470, 187] on b "7.Awareness" at bounding box center [486, 193] width 33 height 12
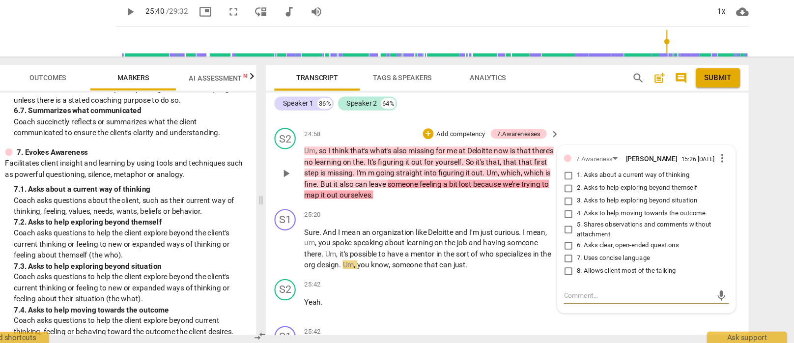
click at [681, 167] on span "more_vert" at bounding box center [719, 173] width 12 height 12
click at [656, 148] on li "Delete" at bounding box center [673, 157] width 34 height 19
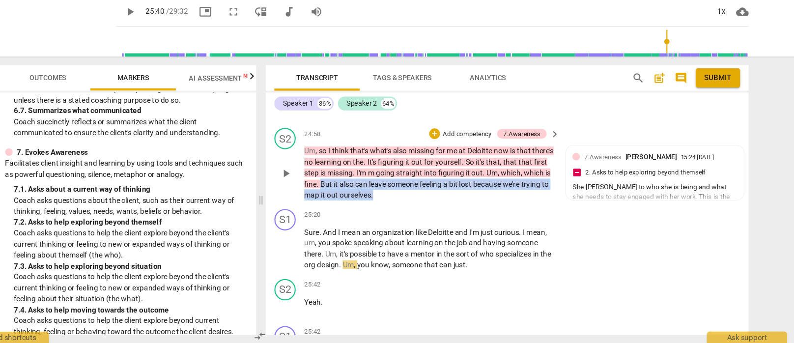
drag, startPoint x: 418, startPoint y: 167, endPoint x: 343, endPoint y: 161, distance: 76.0
click at [343, 161] on p "Um , so I think that's what's also missing for me at [GEOGRAPHIC_DATA] now is t…" at bounding box center [449, 186] width 230 height 51
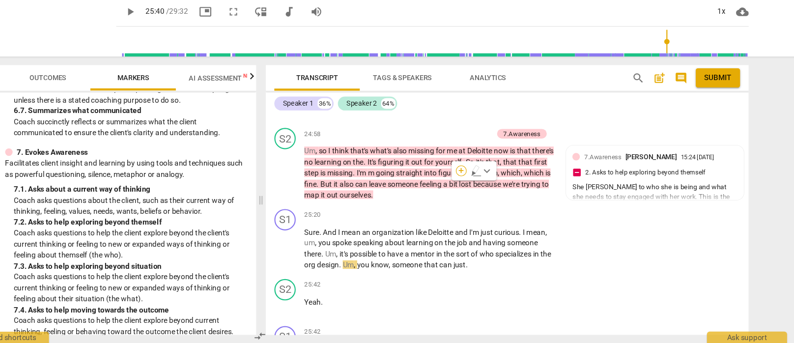
click at [474, 179] on div "+" at bounding box center [479, 184] width 10 height 10
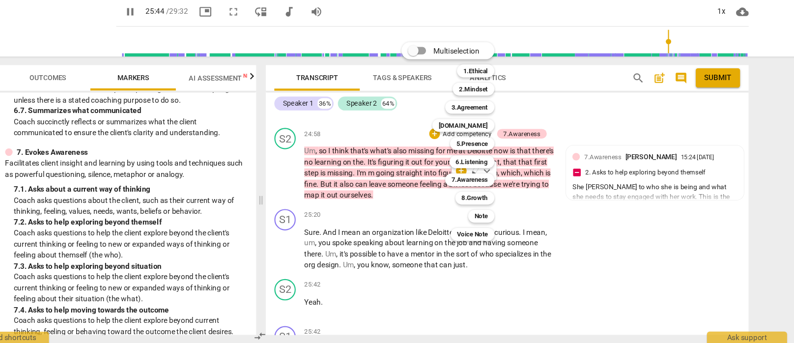
click at [317, 184] on div at bounding box center [397, 171] width 794 height 343
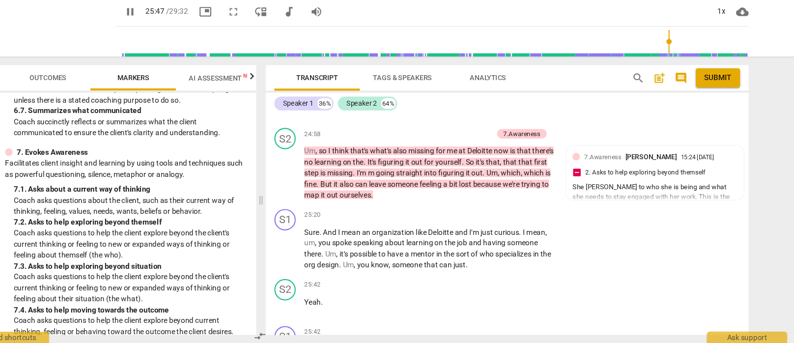
scroll to position [4813, 0]
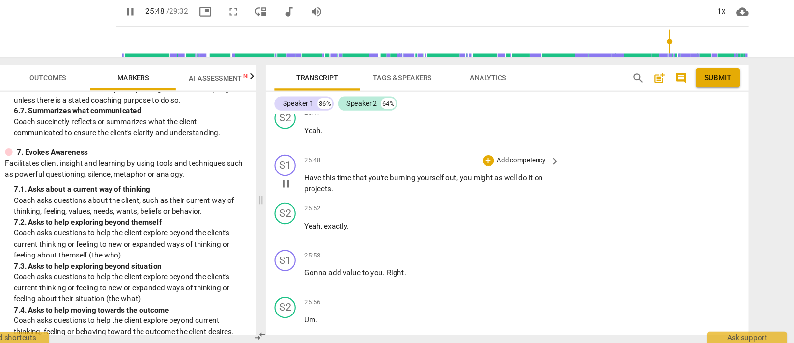
drag, startPoint x: 343, startPoint y: 157, endPoint x: 376, endPoint y: 169, distance: 34.7
click at [376, 169] on div "S1 play_arrow pause 00:04 + Add competency 3.Agreement keyboard_arrow_right Let…" at bounding box center [521, 234] width 444 height 203
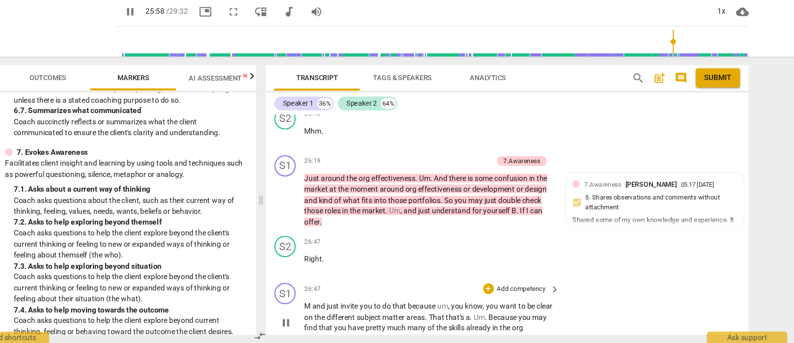
scroll to position [5244, 0]
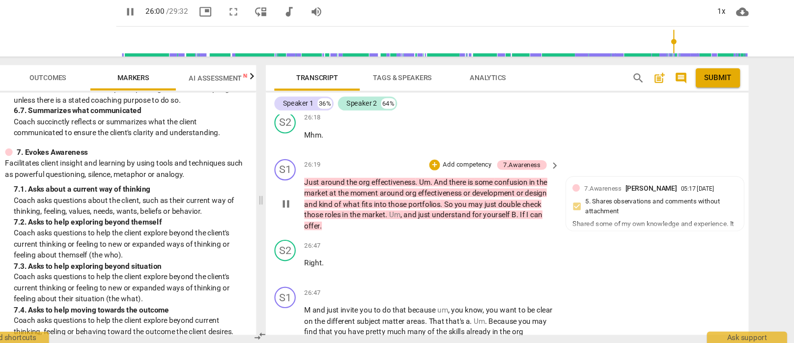
click at [373, 196] on p "Just around the org effectiveness . Um . And there is some confusion in the mar…" at bounding box center [449, 215] width 230 height 51
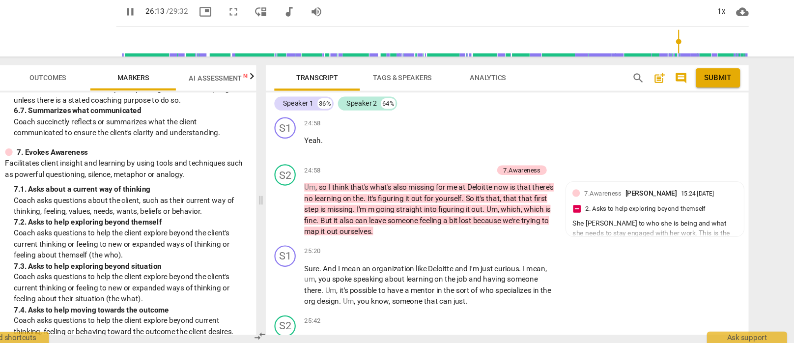
scroll to position [4537, 0]
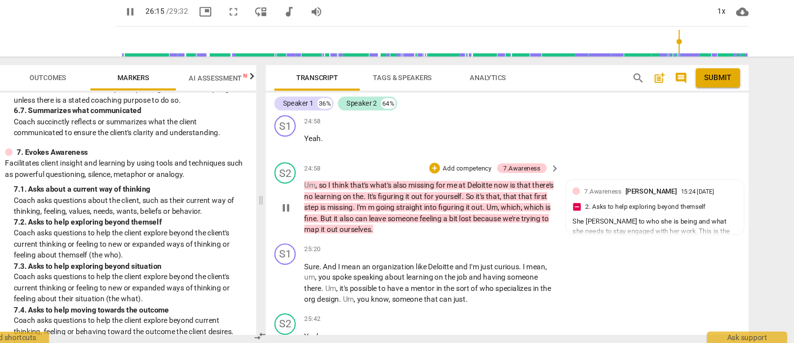
click at [419, 199] on p "Um , so I think that's what's also missing for me at [GEOGRAPHIC_DATA] now is t…" at bounding box center [449, 218] width 230 height 51
click at [349, 224] on span "But" at bounding box center [355, 228] width 12 height 8
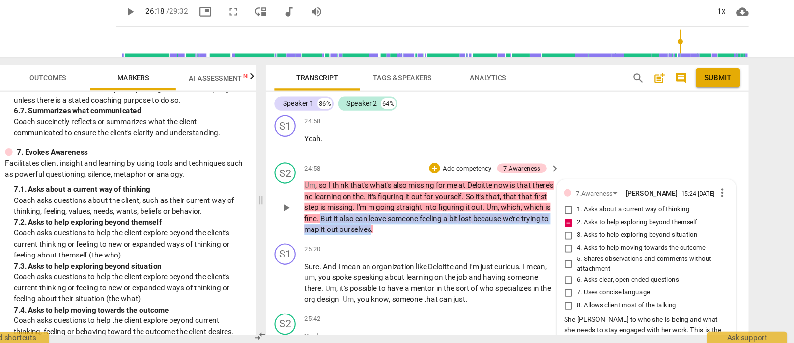
drag, startPoint x: 343, startPoint y: 188, endPoint x: 414, endPoint y: 199, distance: 72.2
click at [414, 199] on p "Um , so I think that's what's also missing for me at [GEOGRAPHIC_DATA] now is t…" at bounding box center [449, 218] width 230 height 51
click at [449, 177] on div "+" at bounding box center [454, 182] width 10 height 10
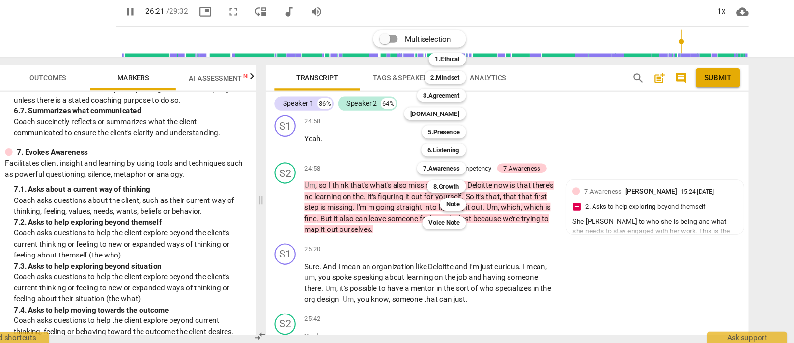
scroll to position [5290, 0]
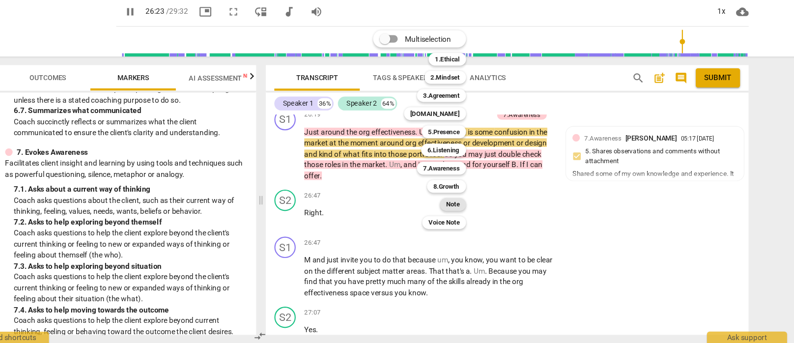
click at [465, 209] on b "Note" at bounding box center [471, 215] width 12 height 12
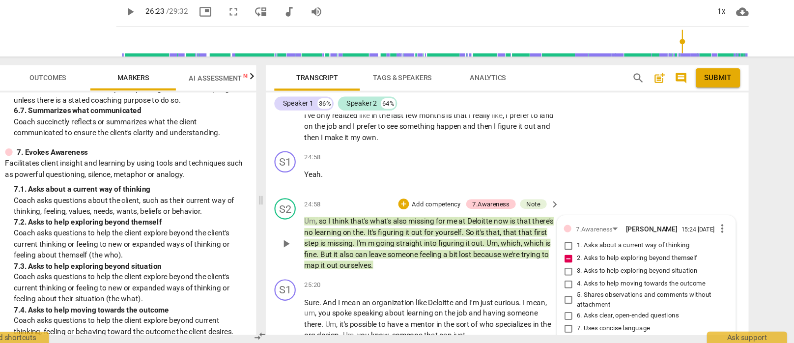
scroll to position [4505, 0]
click at [681, 231] on span "more_vert" at bounding box center [719, 237] width 12 height 12
click at [656, 212] on li "Delete" at bounding box center [673, 221] width 34 height 19
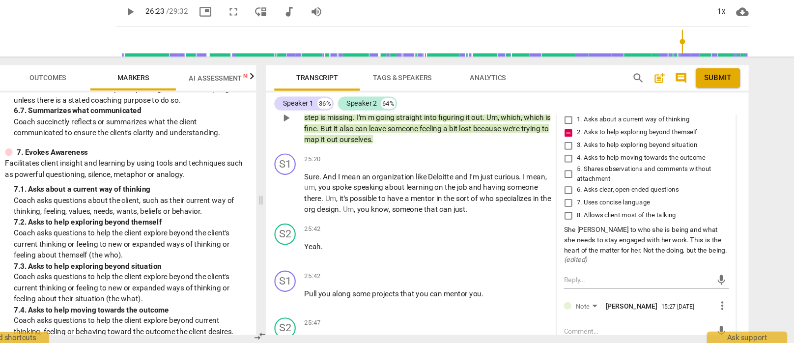
scroll to position [4620, 0]
click at [573, 280] on textarea at bounding box center [641, 284] width 136 height 9
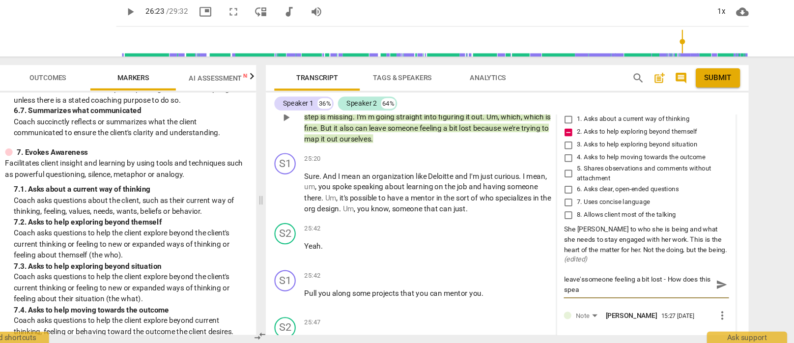
scroll to position [0, 0]
click at [573, 280] on textarea "leave'ssomeone feeling a bit lost - How does this speak to about working at Del…" at bounding box center [641, 289] width 136 height 19
click at [573, 280] on textarea "leave's 'someone feeling a bit lost - How does this speak to about working at D…" at bounding box center [641, 289] width 136 height 19
click at [573, 280] on textarea "leave's 'someone' feeling a bit lost - How does this speak to about working at …" at bounding box center [641, 289] width 136 height 19
click at [567, 241] on div "7.Awareness [PERSON_NAME] 15:24 [DATE] more_vert 1. Asks about a current way of…" at bounding box center [649, 233] width 164 height 247
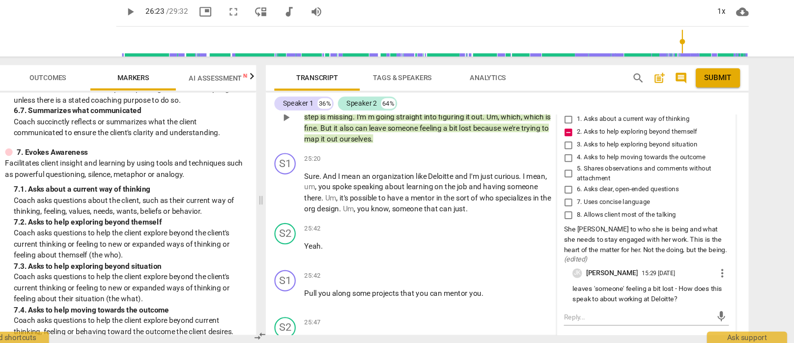
click at [681, 273] on span "more_vert" at bounding box center [719, 279] width 12 height 12
click at [656, 226] on li "Edit" at bounding box center [673, 235] width 34 height 19
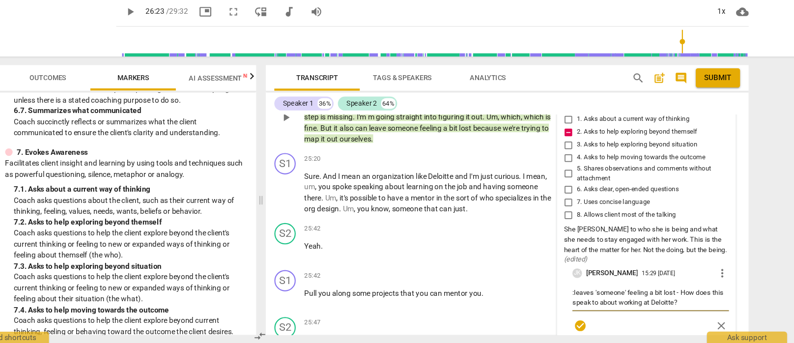
click at [620, 292] on textarea ":leaves 'someone' feeling a bit lost - How does this speak to about working at …" at bounding box center [653, 301] width 144 height 19
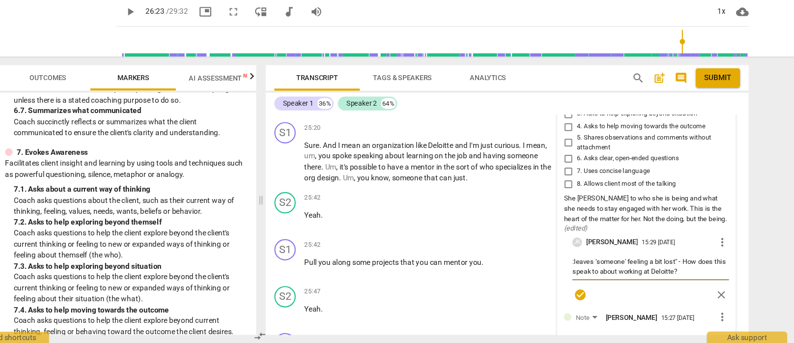
scroll to position [4659, 0]
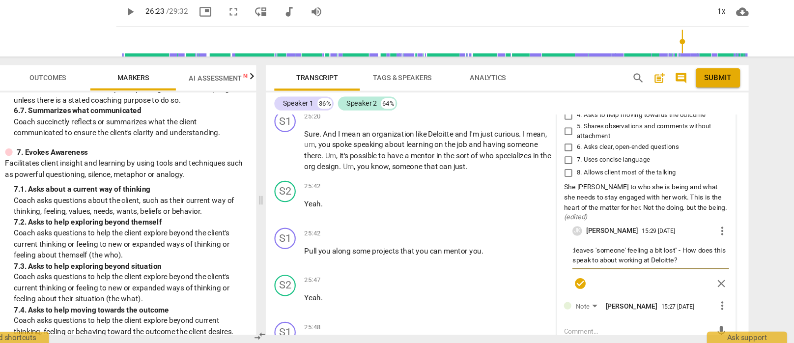
drag, startPoint x: 591, startPoint y: 224, endPoint x: 550, endPoint y: 224, distance: 40.8
click at [581, 253] on textarea ":leaves 'someone' feeling a bit lost" - How does this speak to about working at…" at bounding box center [653, 262] width 144 height 19
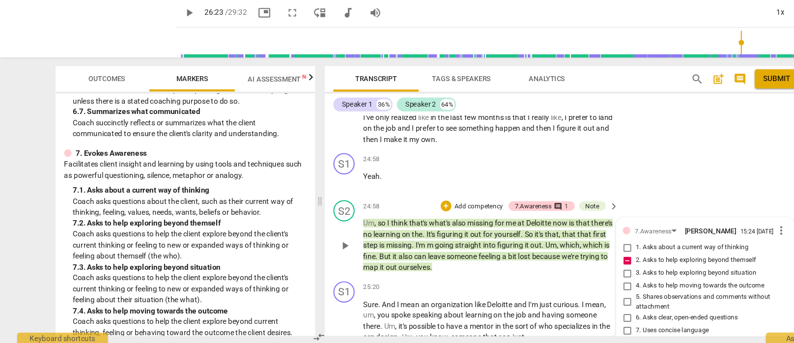
scroll to position [4513, 0]
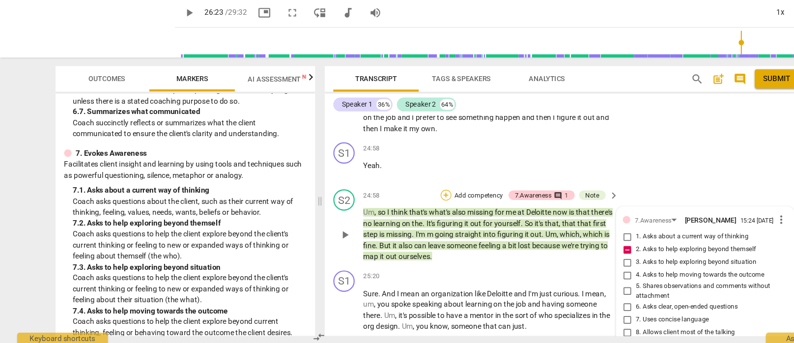
click at [409, 201] on div "+" at bounding box center [411, 206] width 10 height 10
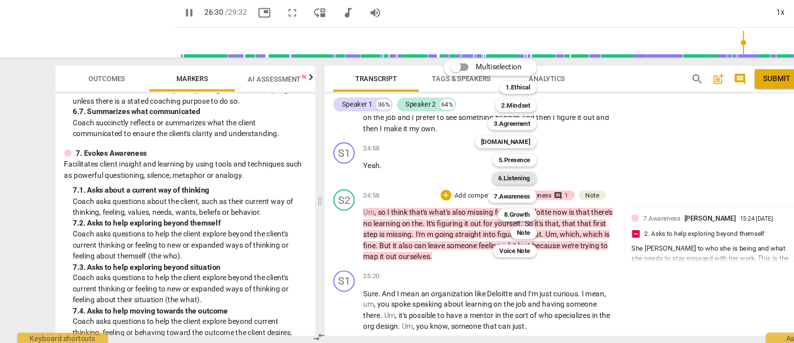
click at [476, 184] on b "6.Listening" at bounding box center [473, 190] width 29 height 12
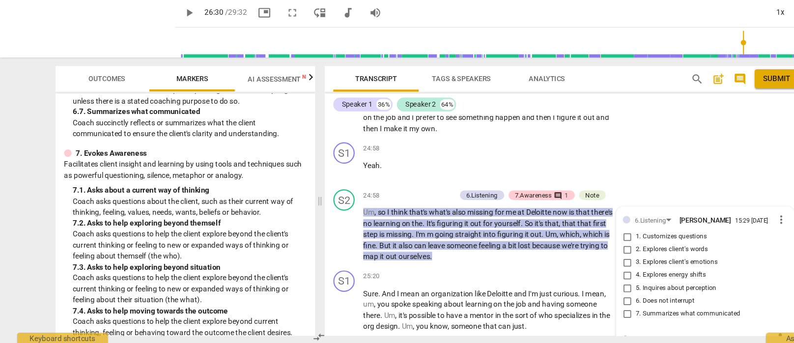
scroll to position [4514, 0]
click at [576, 262] on input "3. Explores client's emotions" at bounding box center [577, 268] width 16 height 12
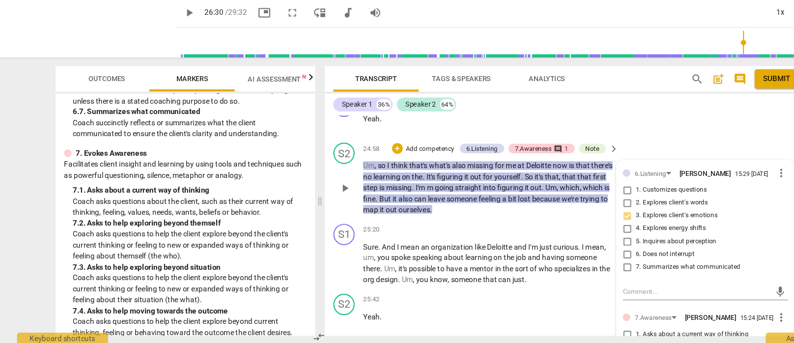
scroll to position [4559, 0]
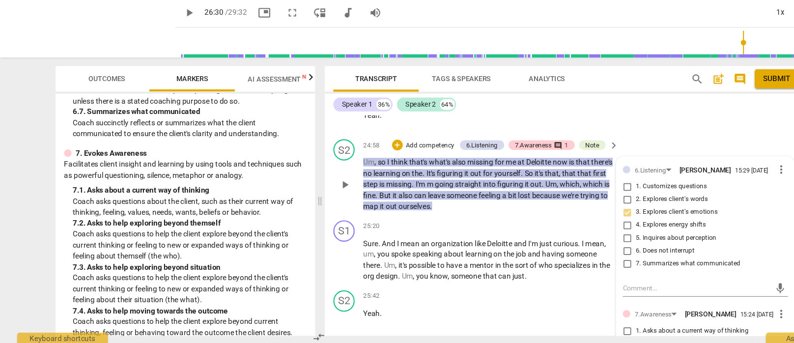
click at [575, 216] on input "3. Explores client's emotions" at bounding box center [577, 222] width 16 height 12
click at [573, 287] on textarea at bounding box center [641, 291] width 136 height 9
drag, startPoint x: 317, startPoint y: 227, endPoint x: 449, endPoint y: 266, distance: 137.5
click at [449, 266] on div "S1 play_arrow pause 00:04 + Add competency 3.Agreement keyboard_arrow_right Let…" at bounding box center [521, 234] width 444 height 203
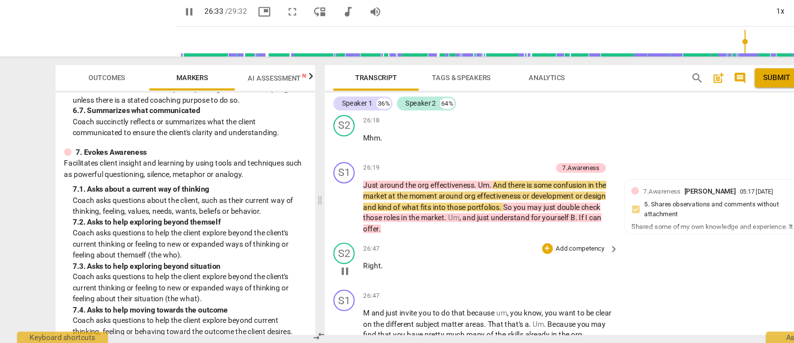
scroll to position [5240, 0]
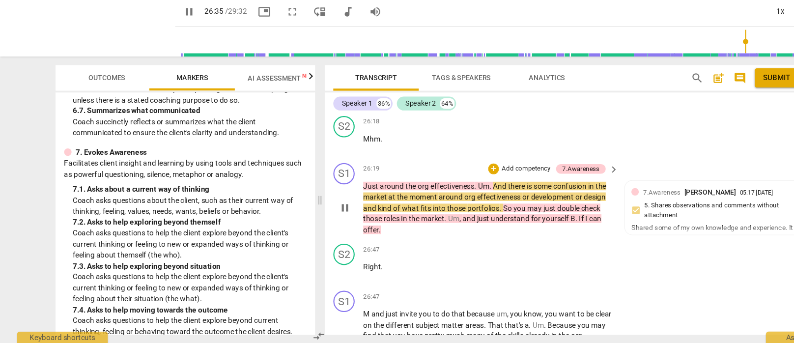
click at [317, 212] on span "pause" at bounding box center [317, 218] width 12 height 12
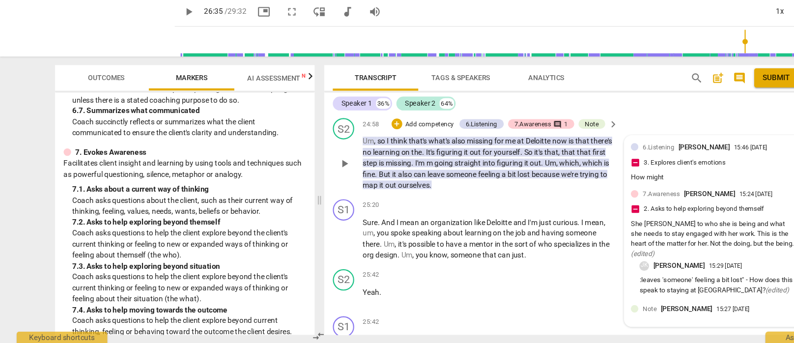
scroll to position [4584, 0]
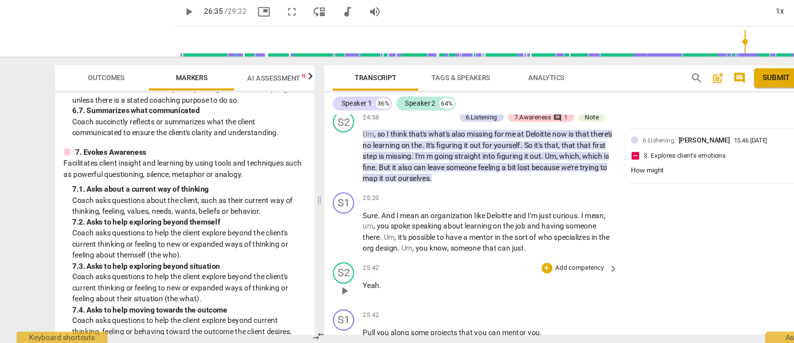
click at [394, 264] on div "S2 play_arrow pause 25:42 + Add competency keyboard_arrow_right Yeah ." at bounding box center [521, 285] width 444 height 43
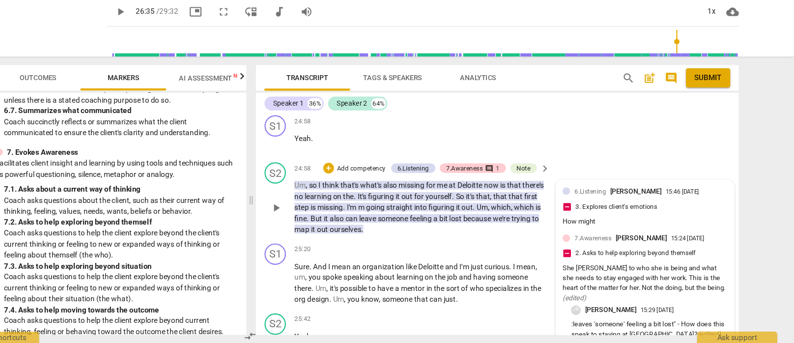
scroll to position [4529, 0]
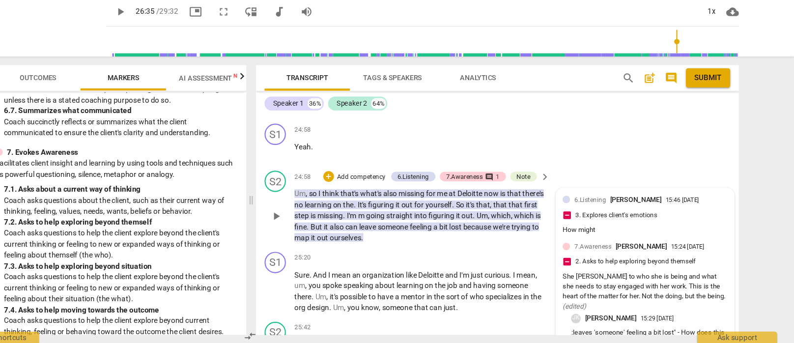
click at [664, 201] on div "6.Listening [PERSON_NAME] 15:46 [DATE] 3. Explores client's emotions How might …" at bounding box center [657, 288] width 164 height 175
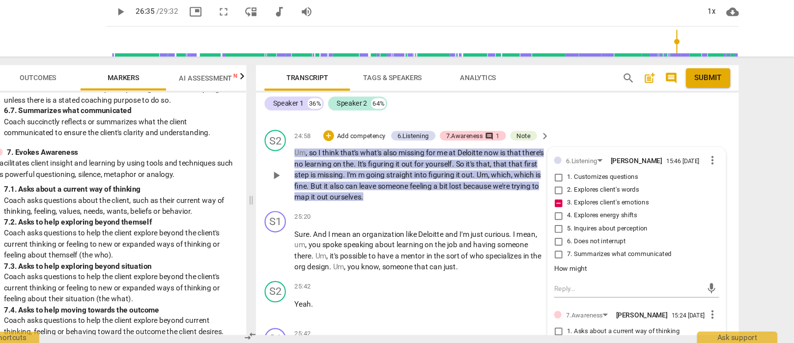
scroll to position [4566, 0]
click at [681, 170] on span "more_vert" at bounding box center [719, 176] width 12 height 12
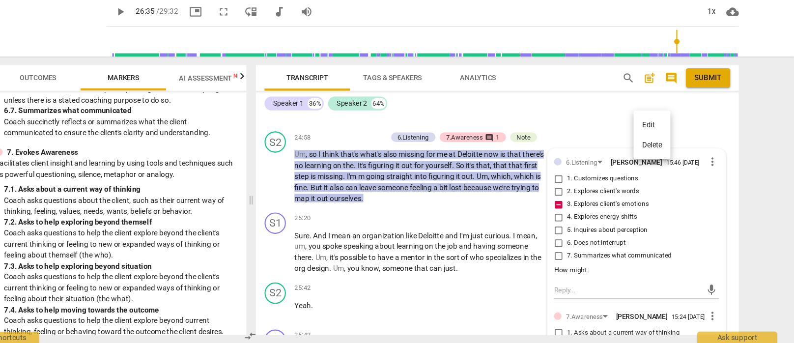
click at [646, 133] on li "Edit" at bounding box center [663, 142] width 34 height 19
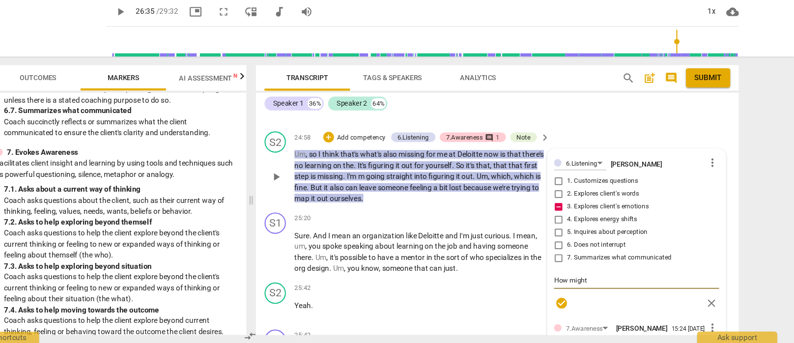
click at [573, 280] on textarea "How might" at bounding box center [649, 284] width 152 height 9
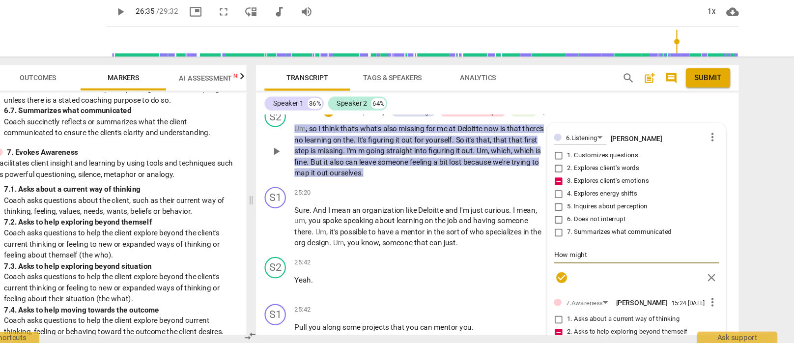
scroll to position [4582, 0]
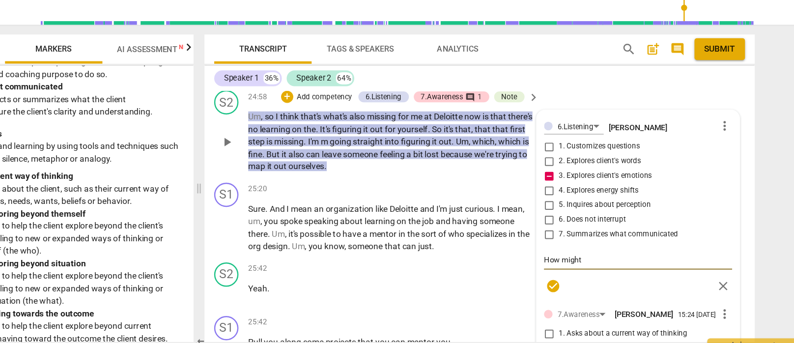
drag, startPoint x: 474, startPoint y: 201, endPoint x: 439, endPoint y: 200, distance: 34.4
click at [573, 264] on textarea "How might" at bounding box center [649, 268] width 152 height 9
drag, startPoint x: 469, startPoint y: 201, endPoint x: 437, endPoint y: 201, distance: 32.0
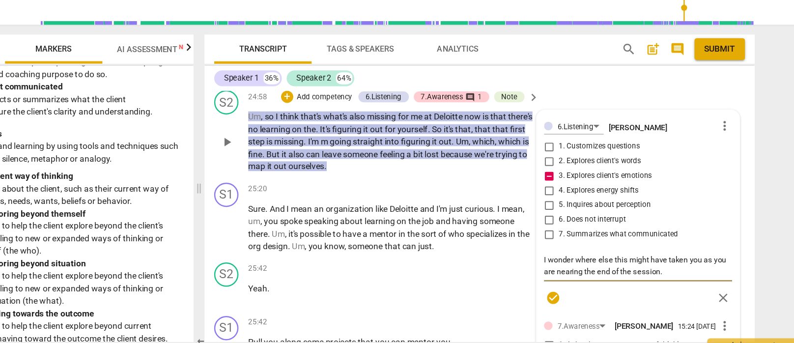
scroll to position [4628, 0]
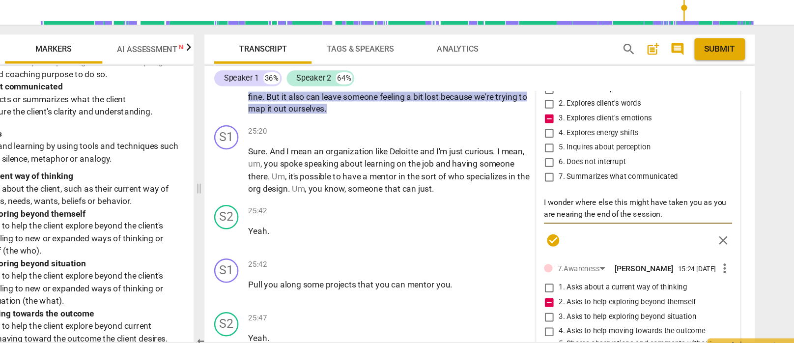
click at [573, 218] on textarea "I wonder where else this might have taken you as you are nearing the end of the…" at bounding box center [649, 227] width 152 height 19
drag, startPoint x: 470, startPoint y: 164, endPoint x: 439, endPoint y: 164, distance: 30.5
click at [573, 218] on textarea "I wonder where else this might have taken you as you are nearing the end of the…" at bounding box center [649, 227] width 152 height 19
drag, startPoint x: 574, startPoint y: 164, endPoint x: 506, endPoint y: 167, distance: 67.4
click at [573, 218] on textarea "I wonder where else this might have taken you as you shift into Comptency #8 th…" at bounding box center [649, 227] width 152 height 19
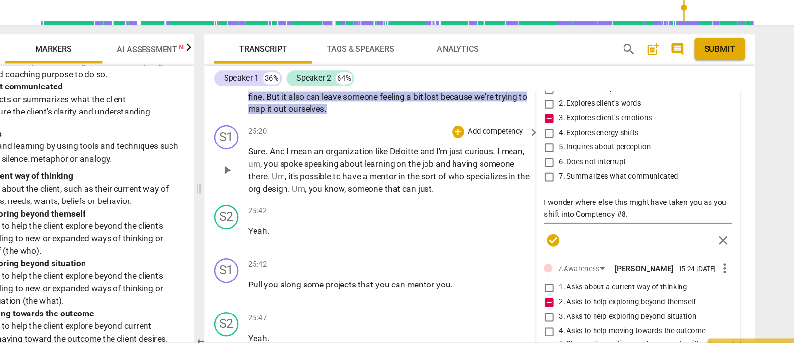
click at [311, 191] on span "play_arrow" at bounding box center [317, 197] width 12 height 12
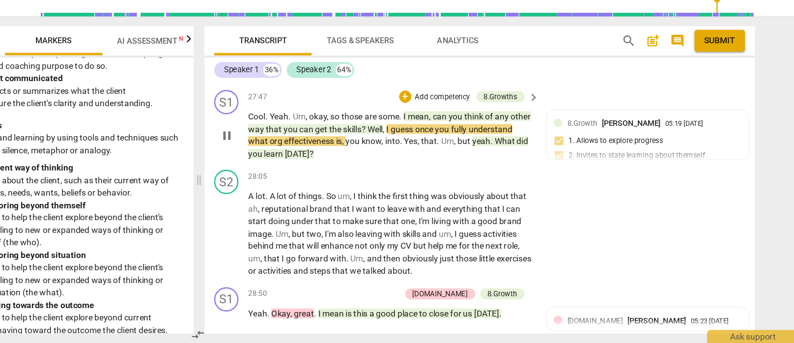
scroll to position [5634, 0]
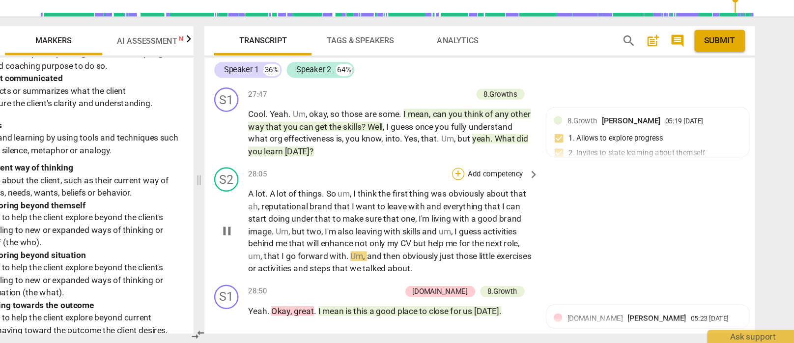
click at [499, 202] on div "+" at bounding box center [504, 207] width 10 height 10
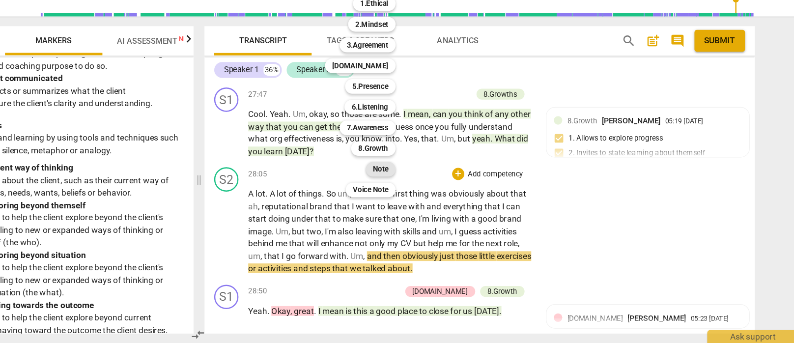
click at [435, 197] on b "Note" at bounding box center [441, 203] width 12 height 12
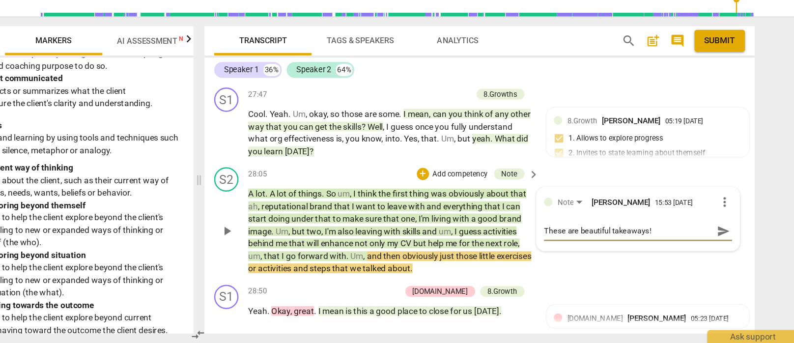
drag, startPoint x: 492, startPoint y: 179, endPoint x: 466, endPoint y: 179, distance: 25.1
click at [573, 248] on textarea "These are beautiful takeaways!" at bounding box center [641, 252] width 136 height 9
click at [453, 214] on div "S2 play_arrow pause 28:05 + Add competency Note keyboard_arrow_right A lot . A …" at bounding box center [521, 244] width 444 height 95
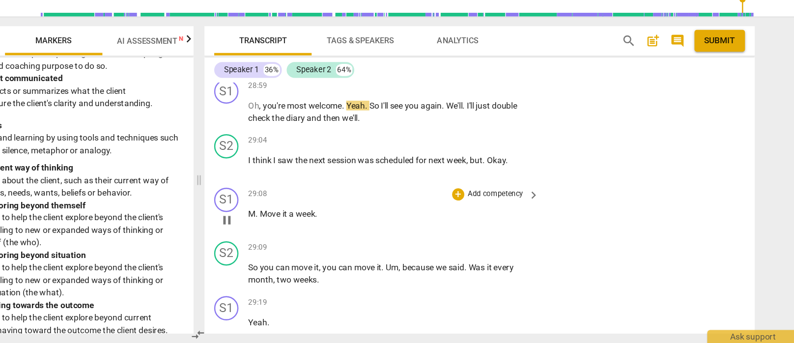
scroll to position [5981, 0]
